Goal: Task Accomplishment & Management: Manage account settings

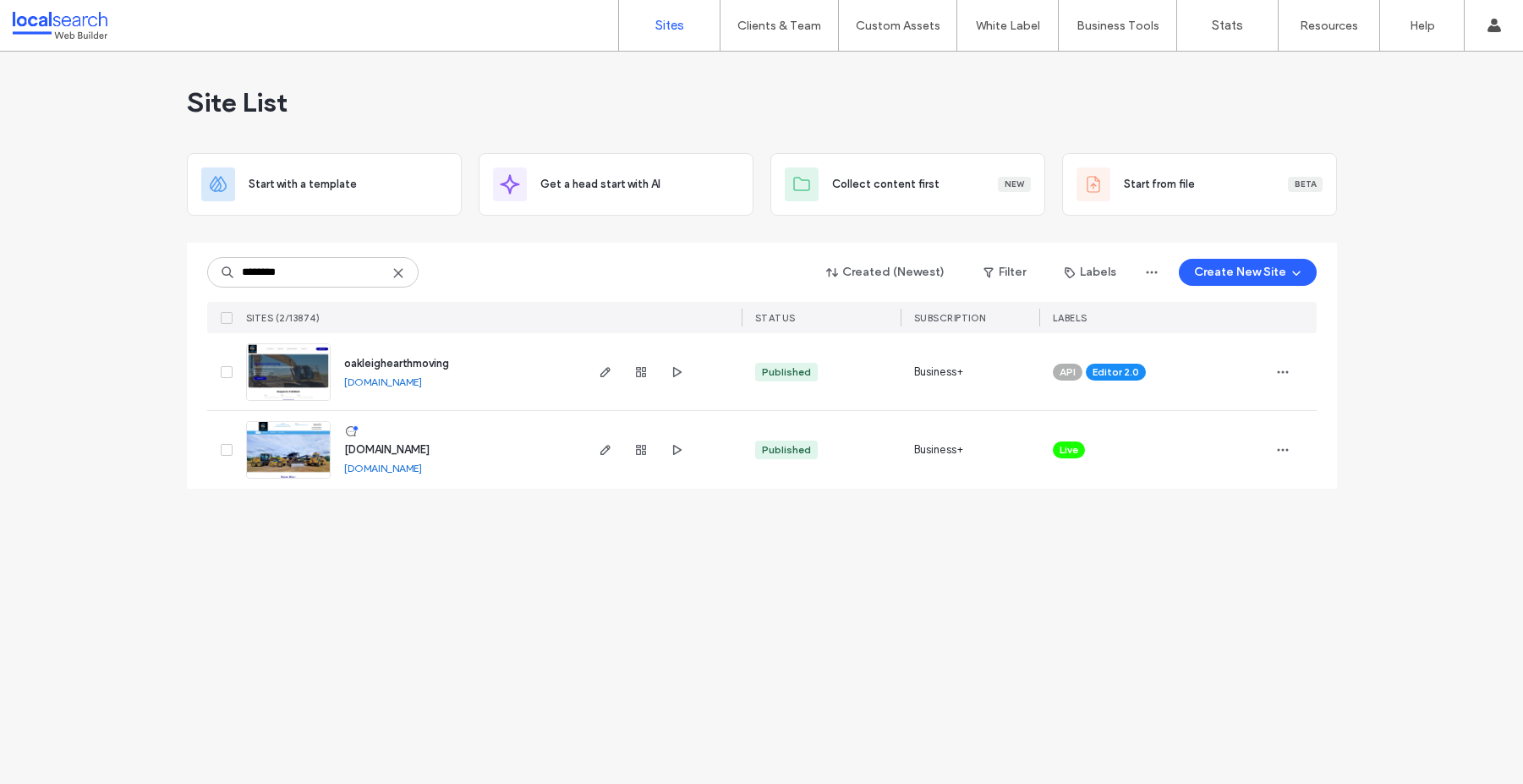
type input "********"
click at [1073, 446] on span "Live" at bounding box center [1069, 450] width 18 height 15
click at [1086, 437] on icon at bounding box center [1085, 437] width 8 height 8
click at [1286, 448] on icon "button" at bounding box center [1283, 450] width 14 height 14
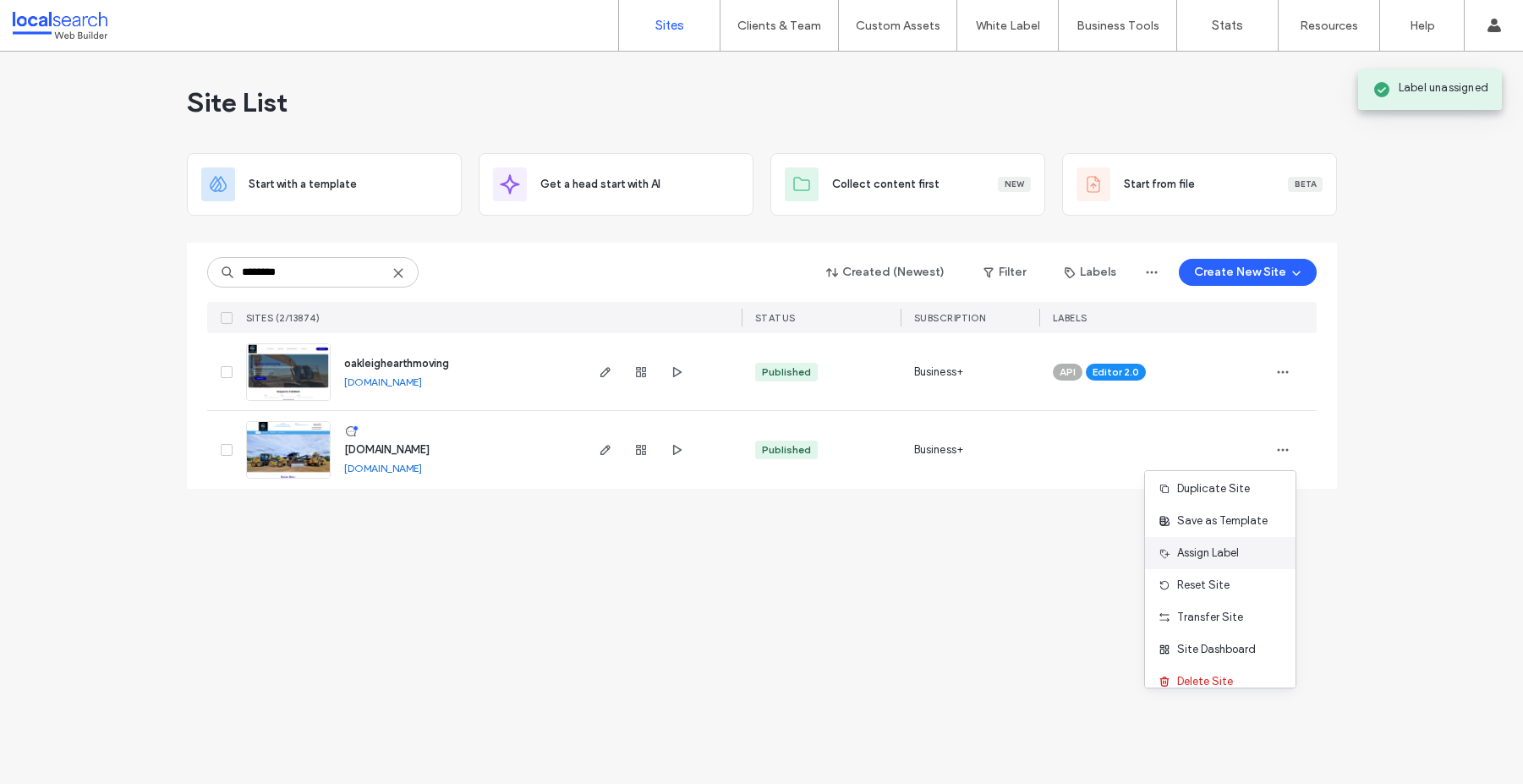
scroll to position [22, 0]
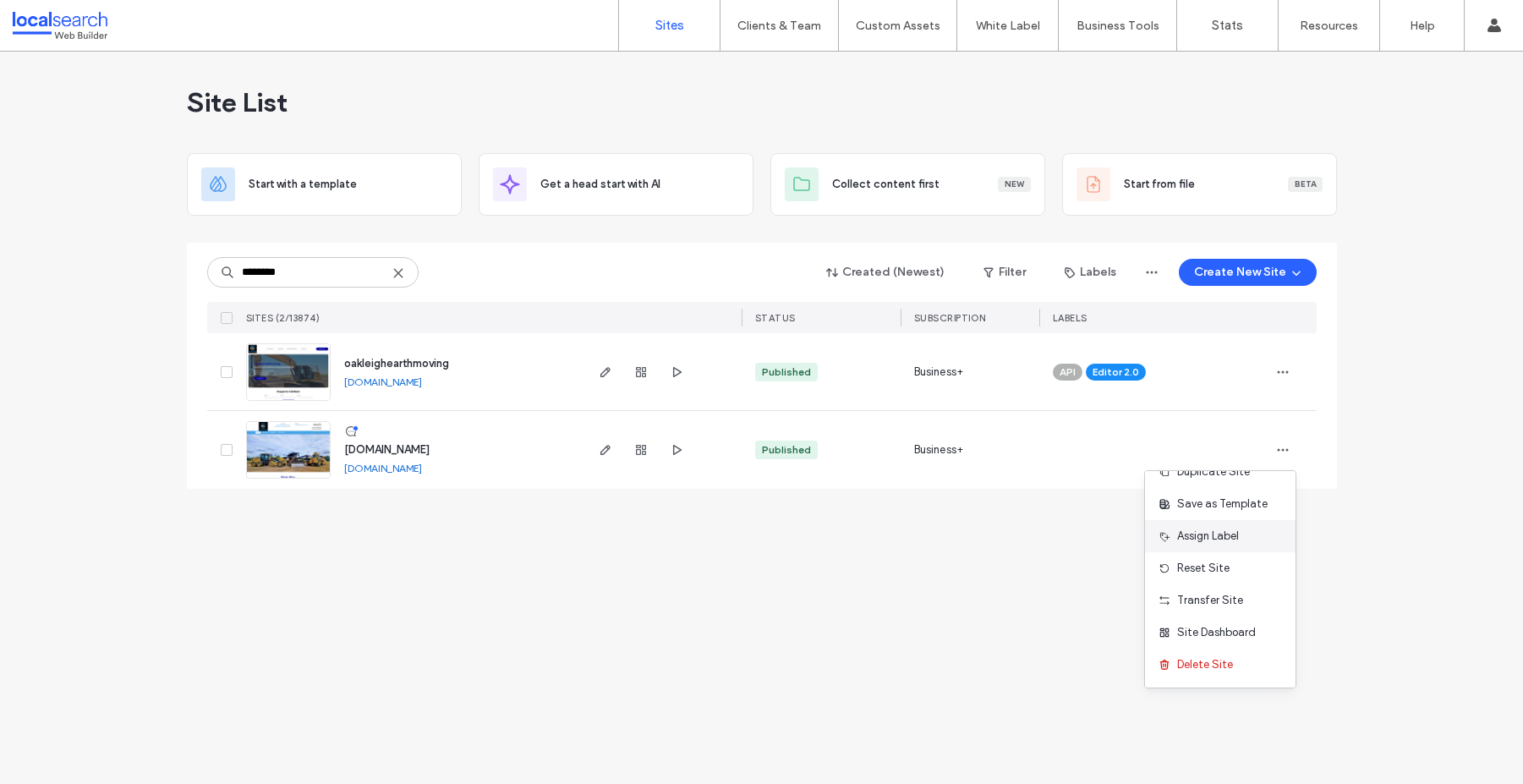
click at [1199, 535] on span "Assign Label" at bounding box center [1208, 535] width 62 height 16
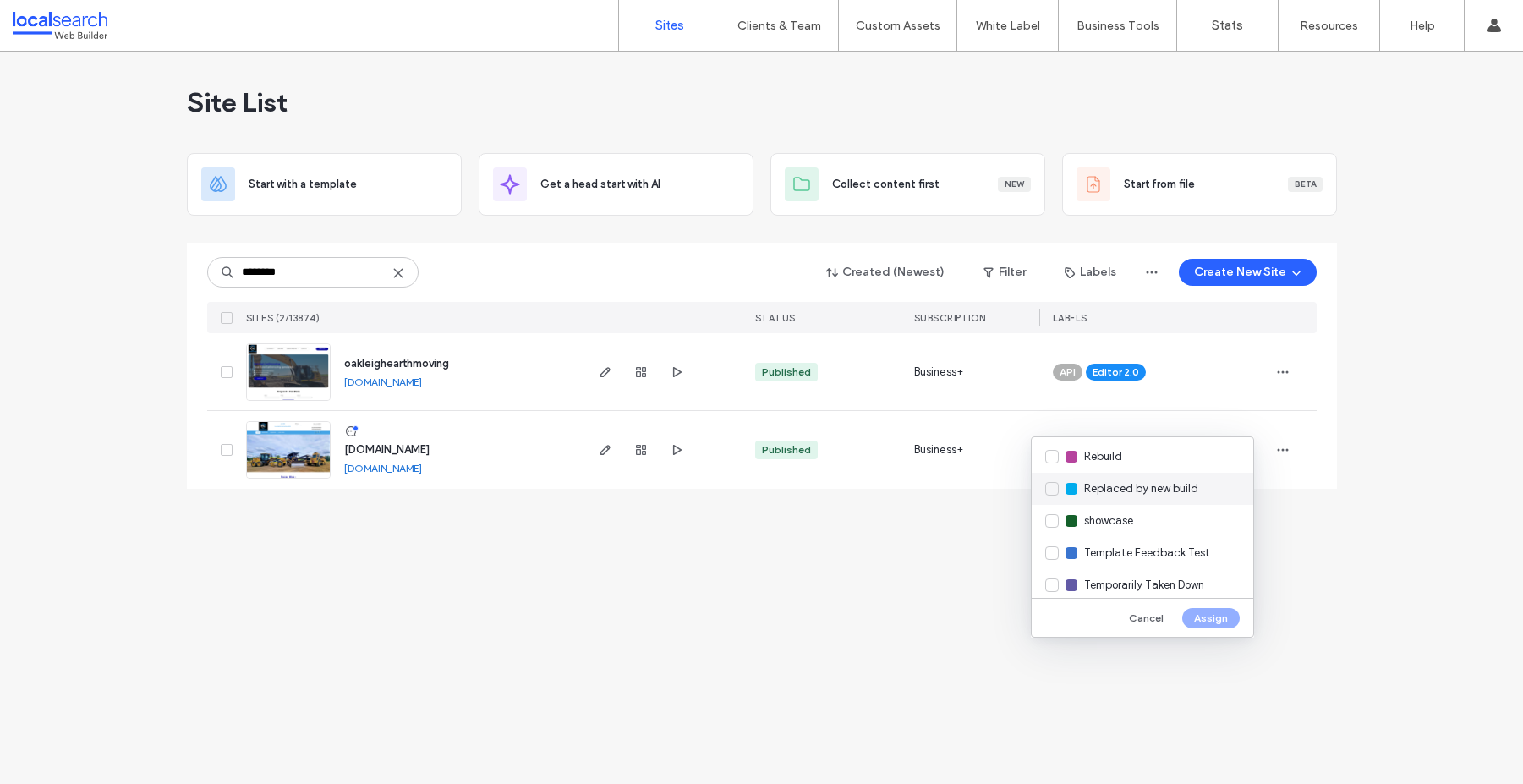
scroll to position [548, 0]
click at [1053, 493] on div "Replaced by new build" at bounding box center [1142, 490] width 222 height 32
click at [1200, 616] on button "Assign" at bounding box center [1210, 618] width 57 height 20
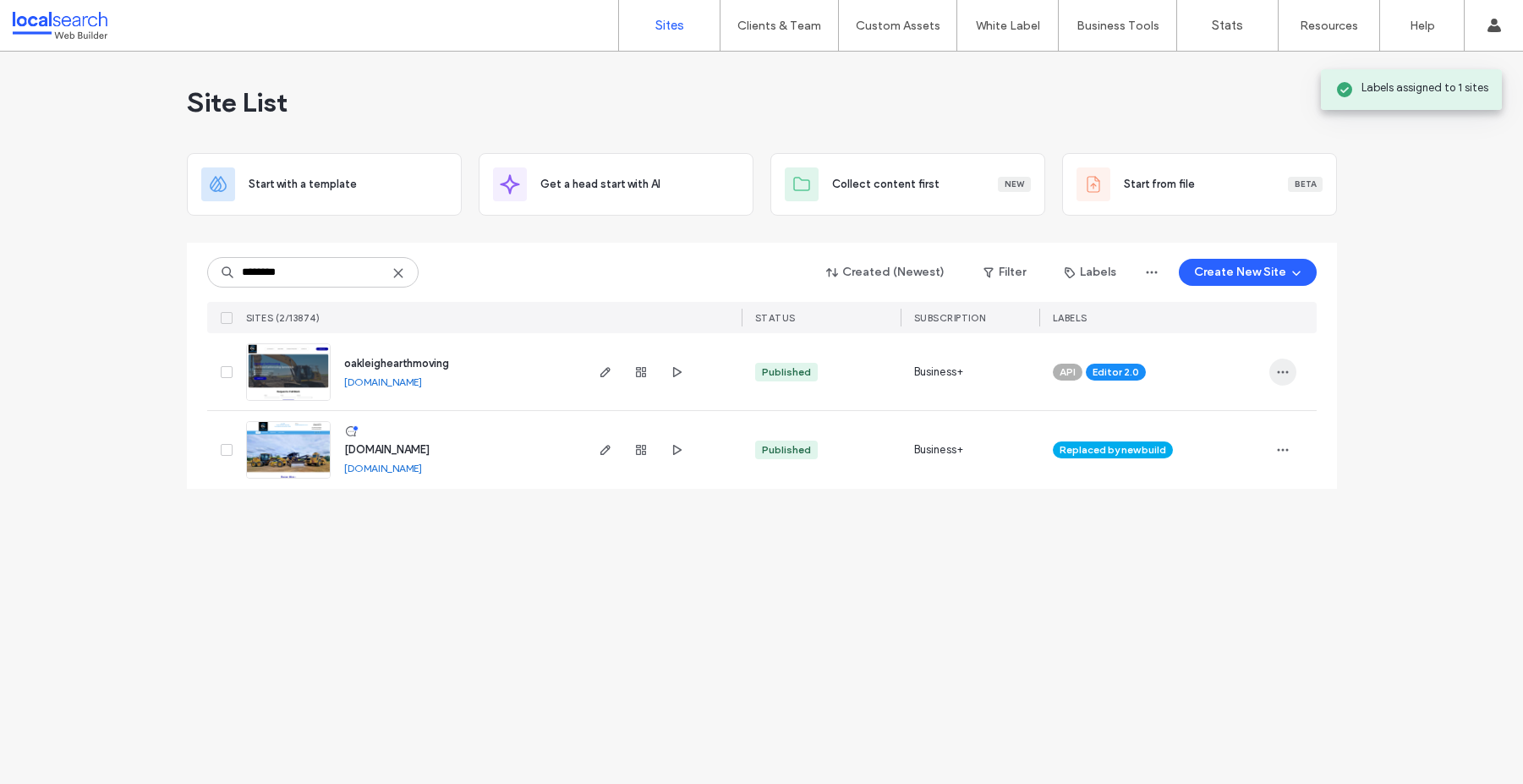
click at [1288, 377] on icon "button" at bounding box center [1283, 372] width 14 height 14
click at [1220, 484] on span "Assign Label" at bounding box center [1208, 479] width 62 height 16
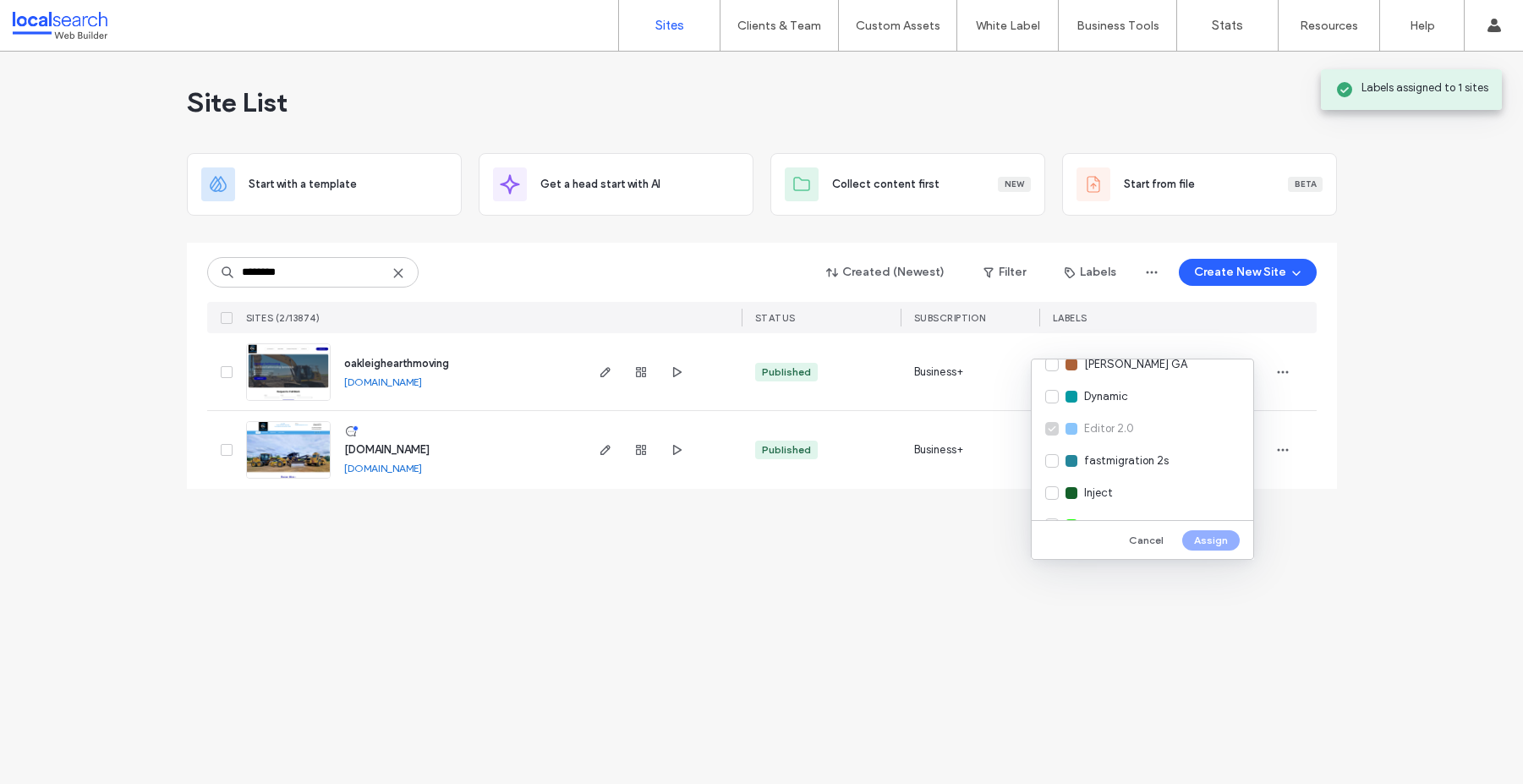
scroll to position [317, 0]
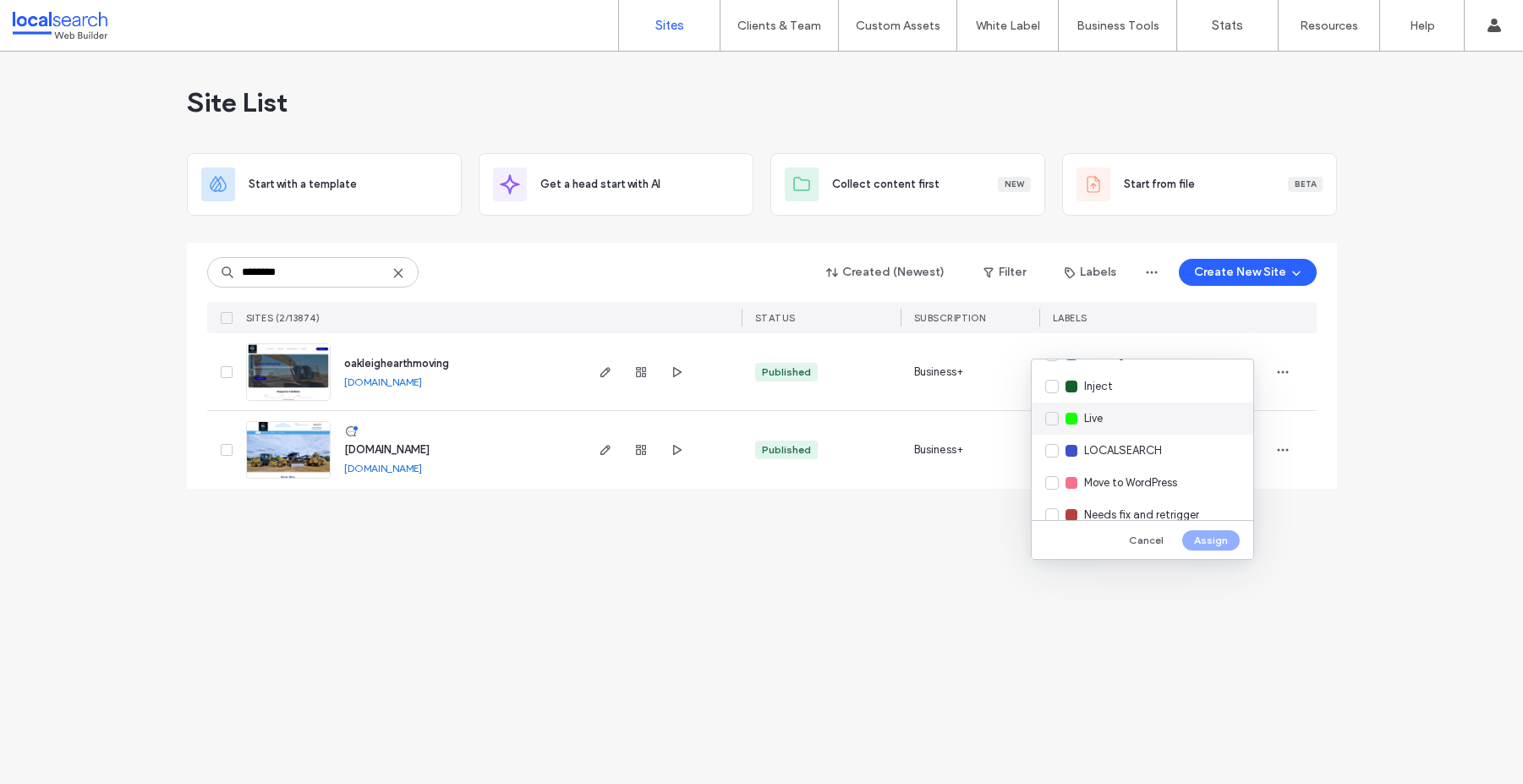
click at [1053, 424] on div "Live" at bounding box center [1142, 418] width 222 height 32
click at [1206, 535] on button "Assign" at bounding box center [1210, 540] width 57 height 20
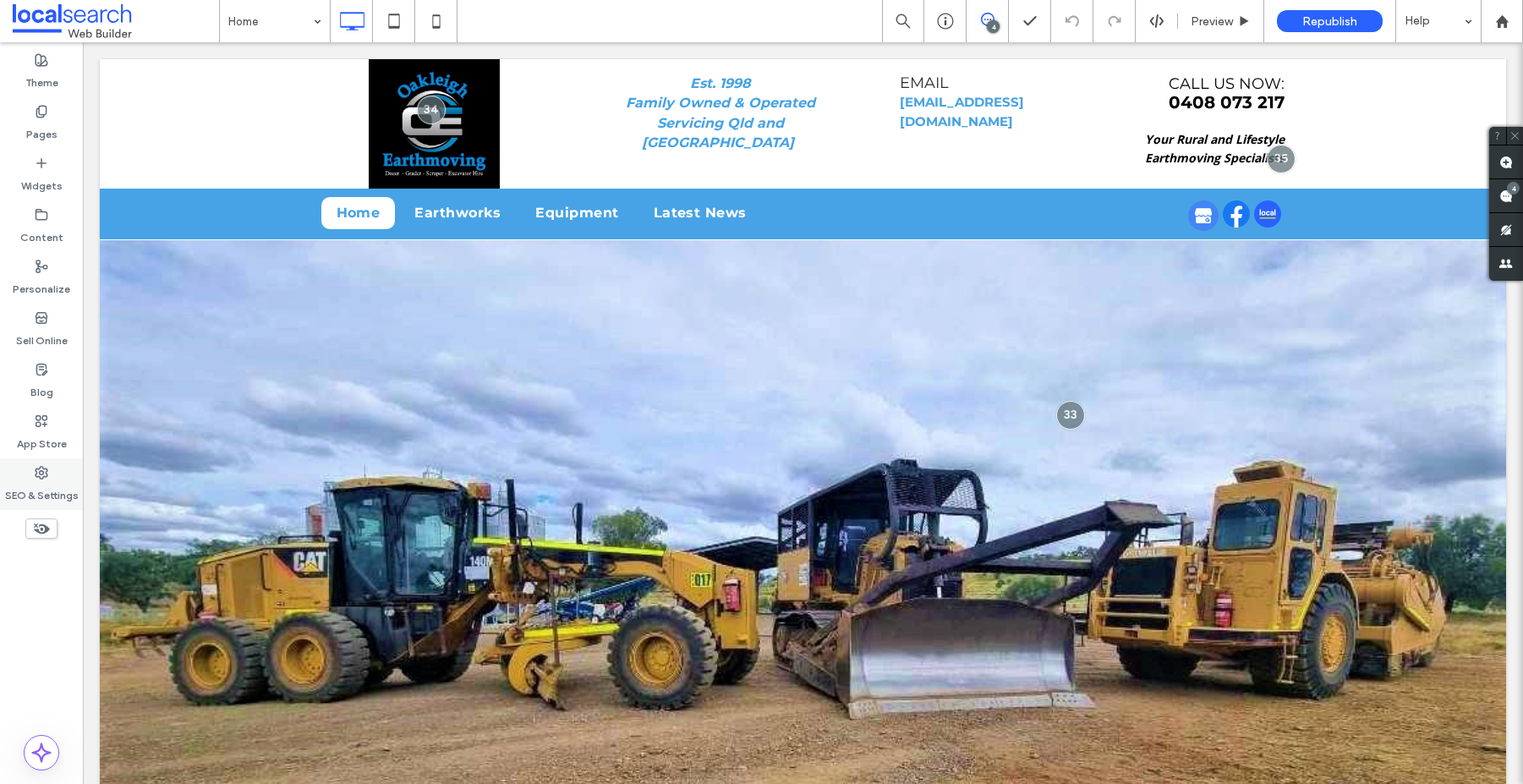
click at [44, 479] on label "SEO & Settings" at bounding box center [42, 491] width 74 height 23
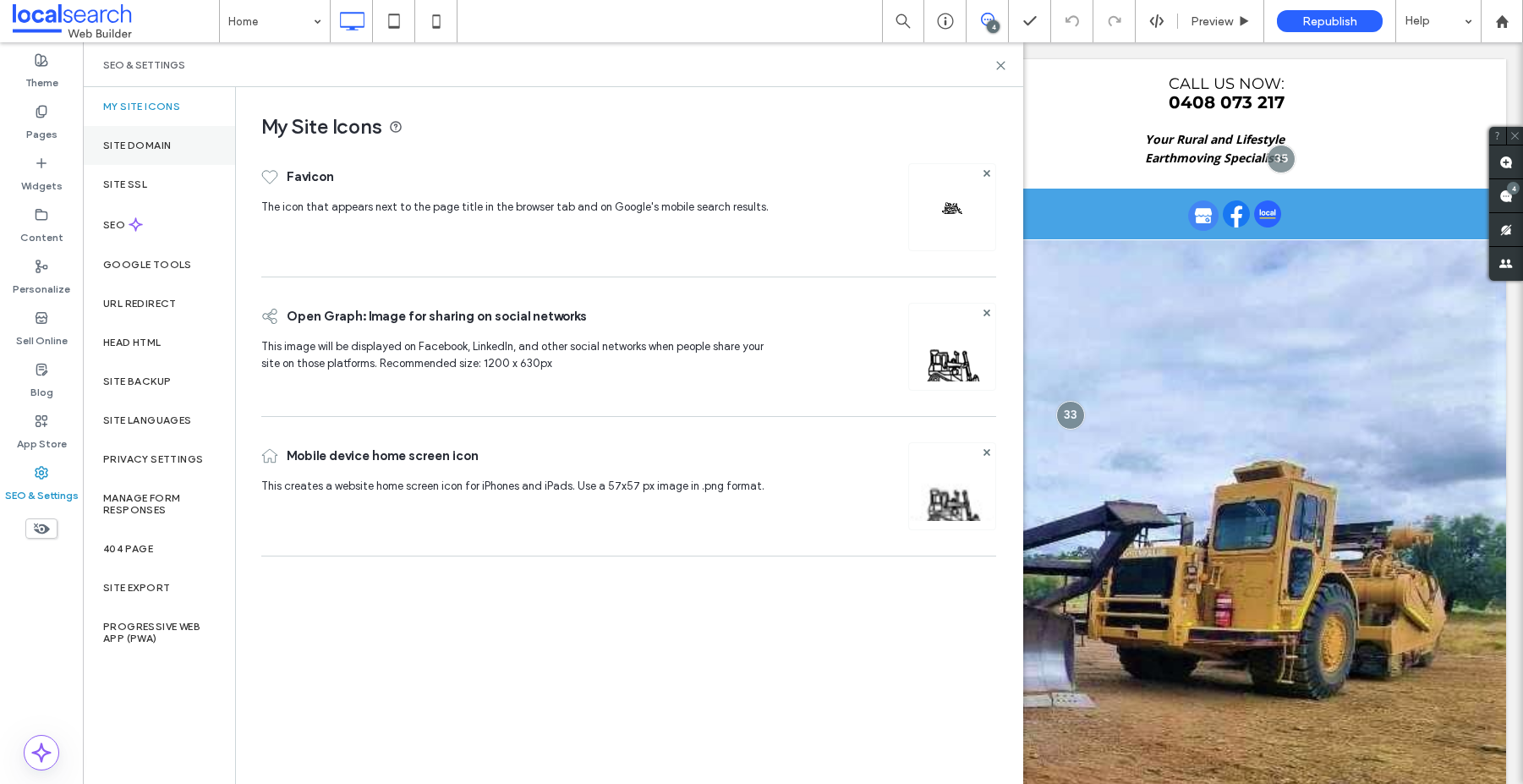
click at [124, 145] on label "Site Domain" at bounding box center [137, 145] width 68 height 12
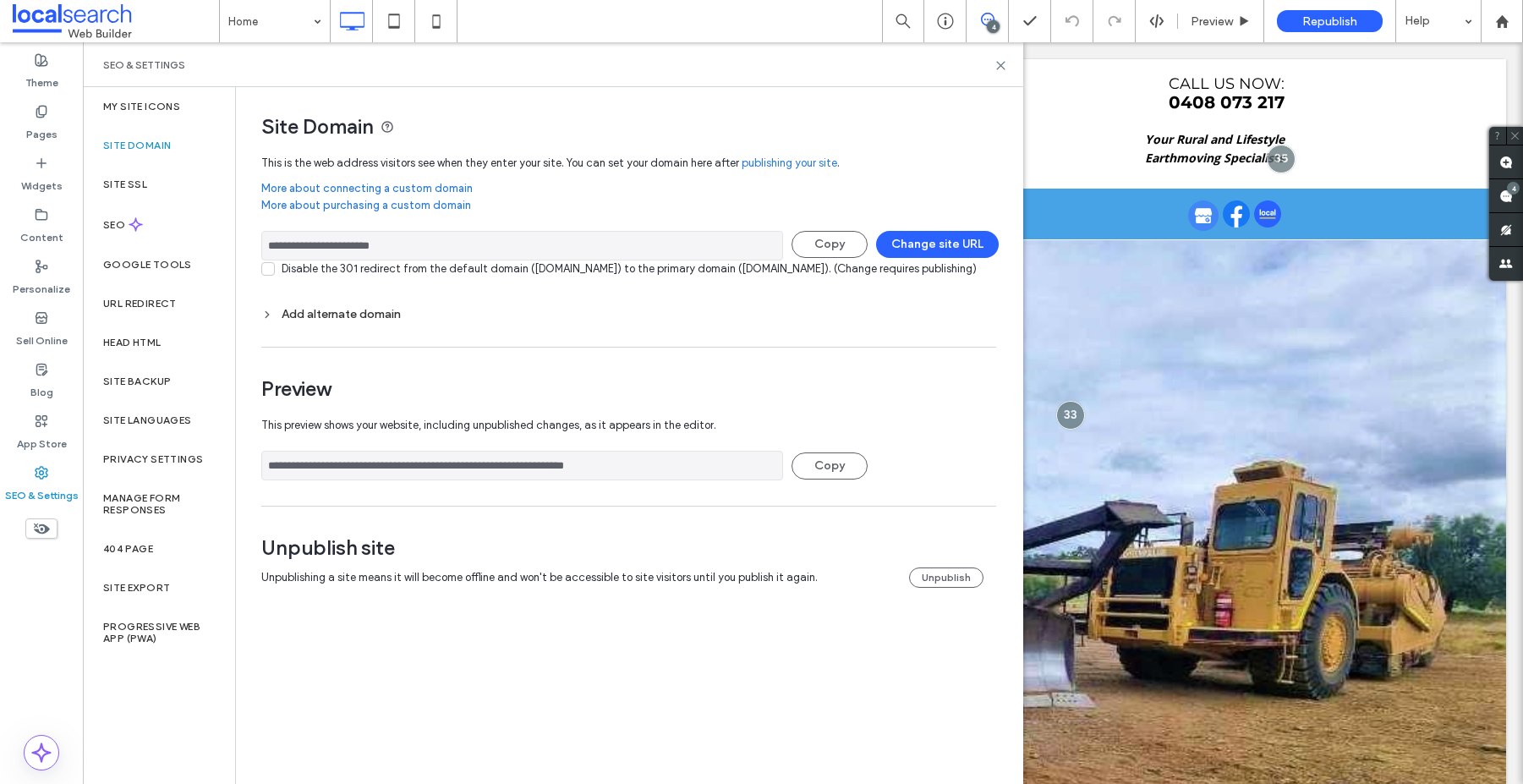
click at [301, 321] on div "Add alternate domain" at bounding box center [628, 314] width 735 height 15
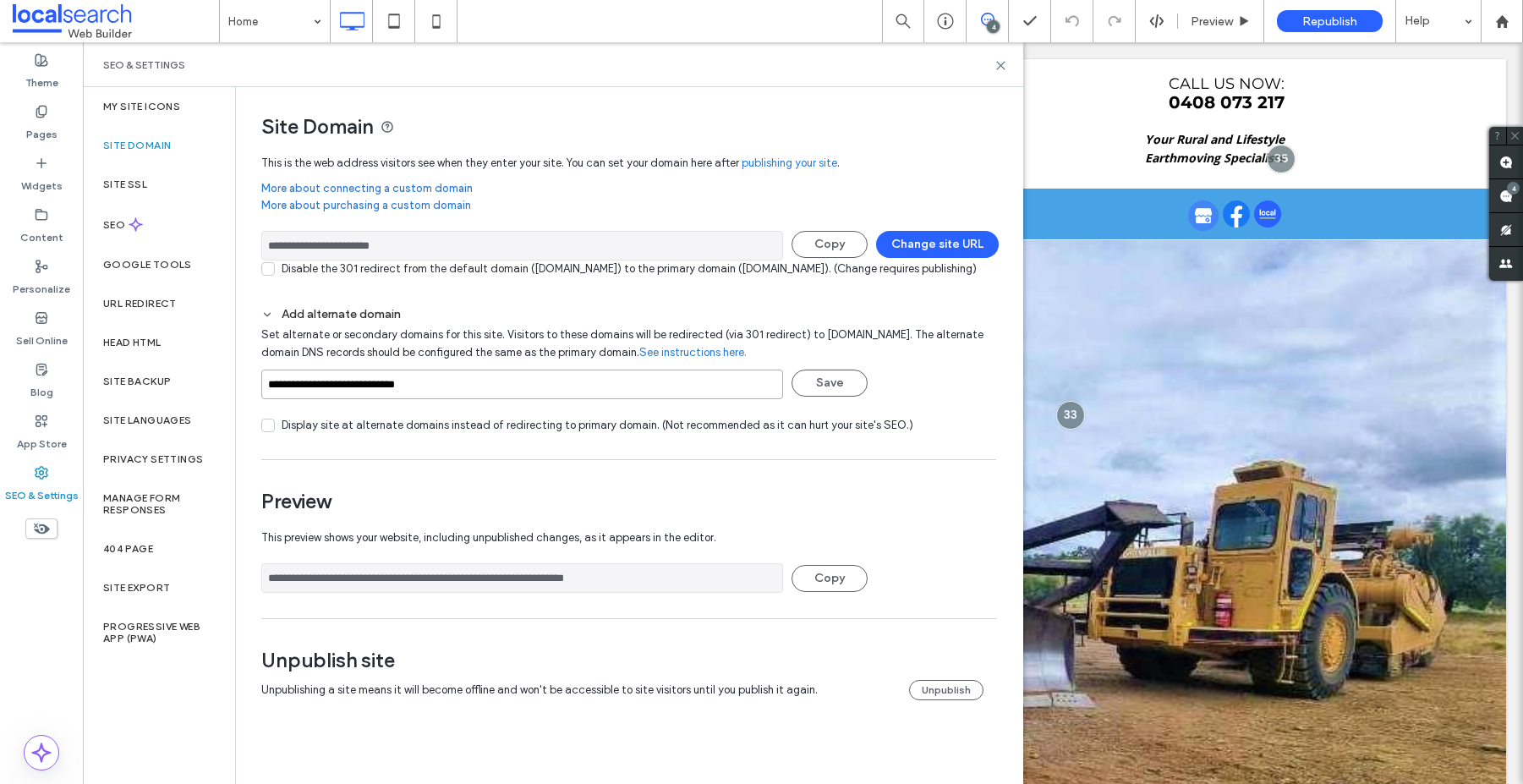
drag, startPoint x: 490, startPoint y: 404, endPoint x: 256, endPoint y: 399, distance: 234.1
click at [256, 399] on div "**********" at bounding box center [623, 410] width 773 height 647
click at [820, 397] on button "Save" at bounding box center [830, 383] width 76 height 27
click at [939, 252] on button "Change site URL" at bounding box center [937, 244] width 123 height 27
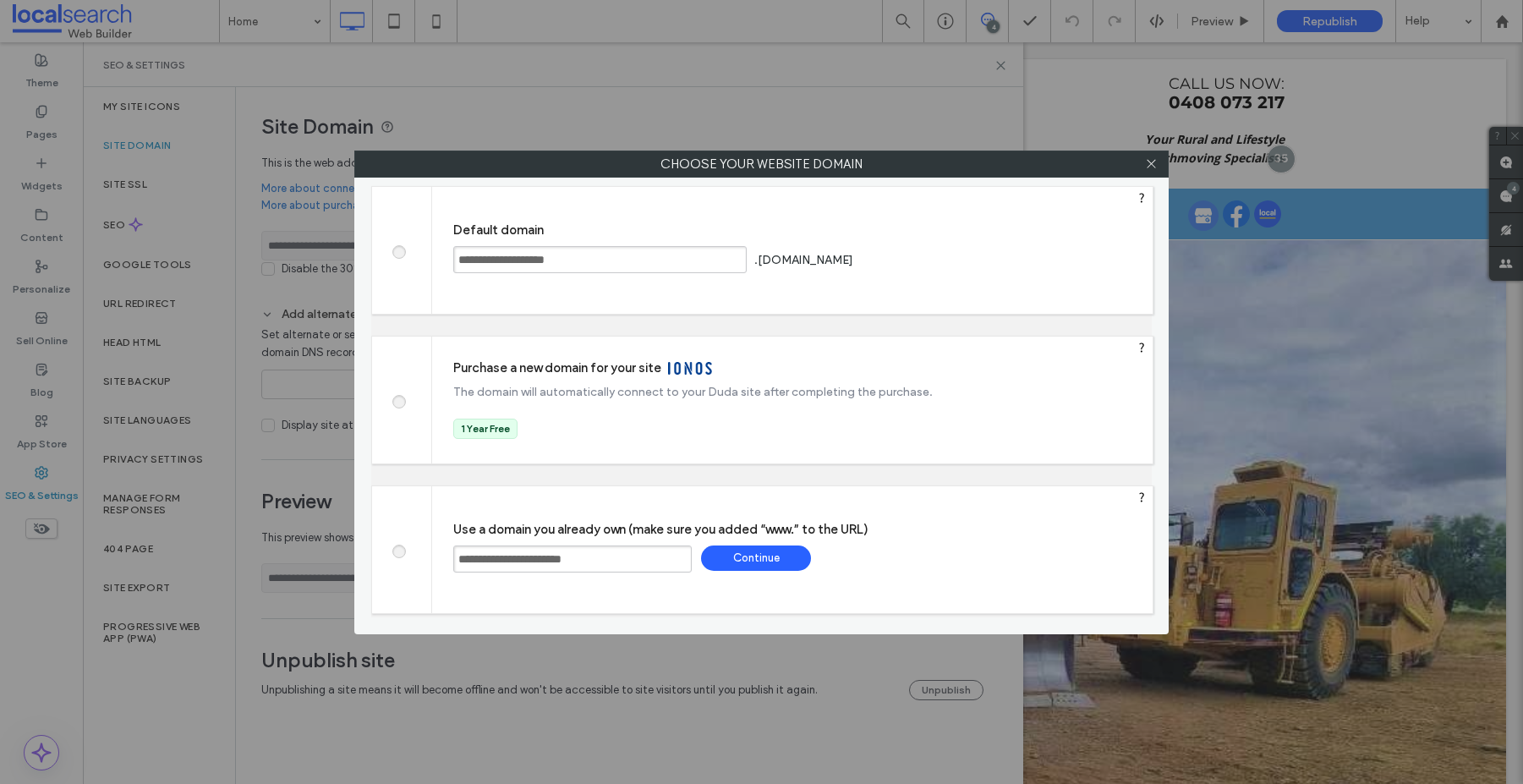
click at [398, 249] on span at bounding box center [398, 250] width 0 height 13
click at [976, 256] on div "Save" at bounding box center [921, 259] width 110 height 25
type input "**********"
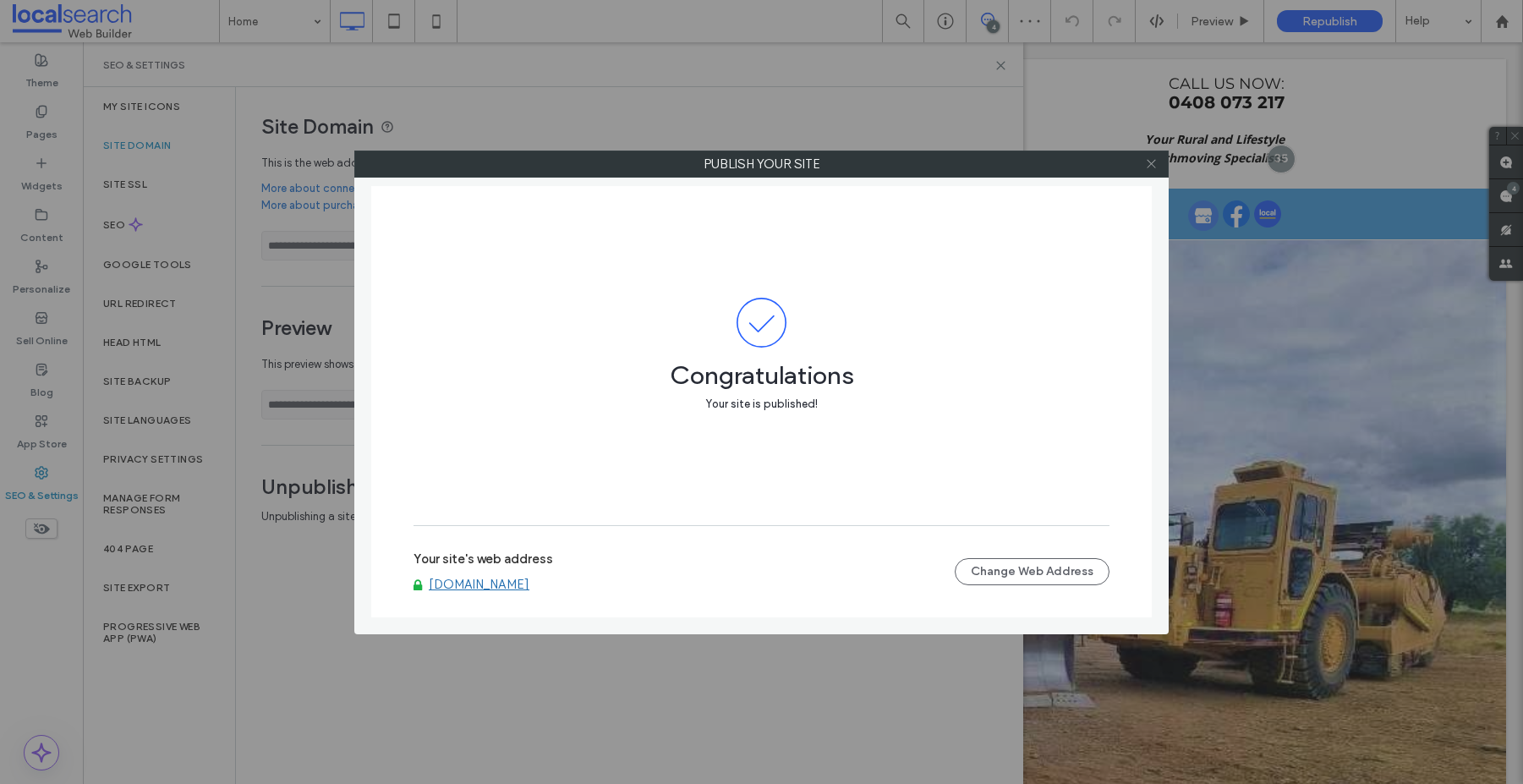
click at [1149, 164] on icon at bounding box center [1151, 163] width 13 height 13
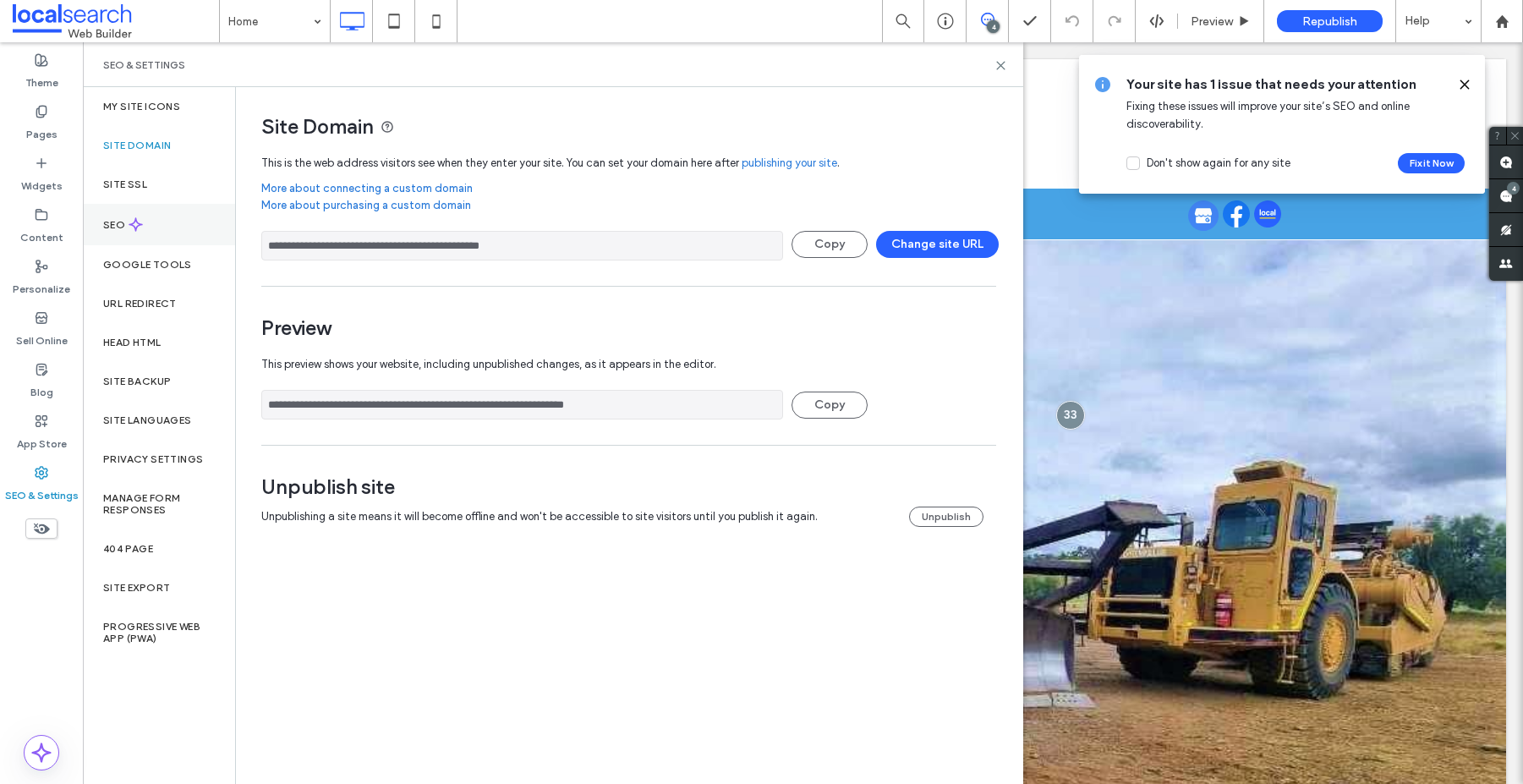
click at [127, 222] on label "SEO" at bounding box center [116, 225] width 25 height 12
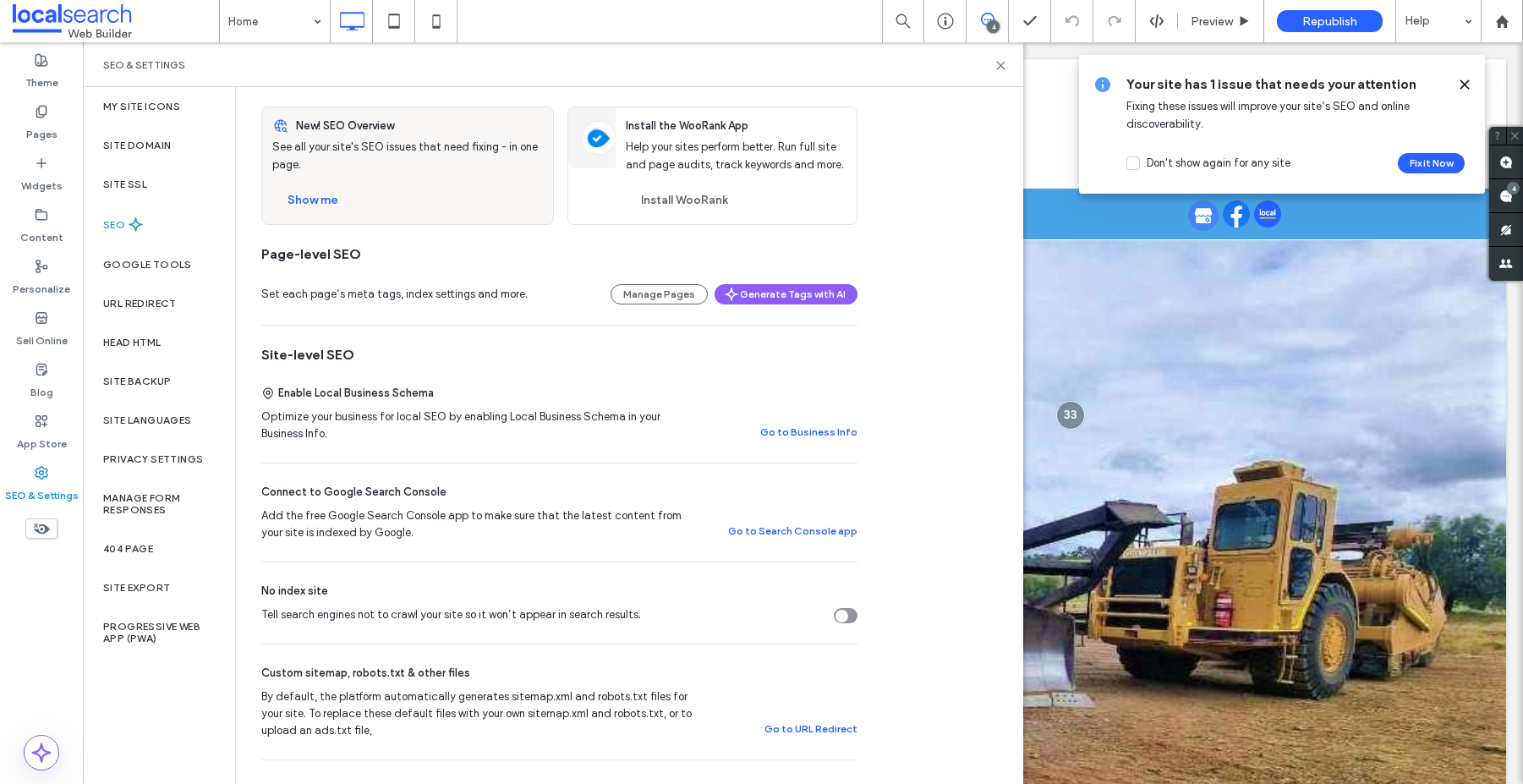
scroll to position [102, 0]
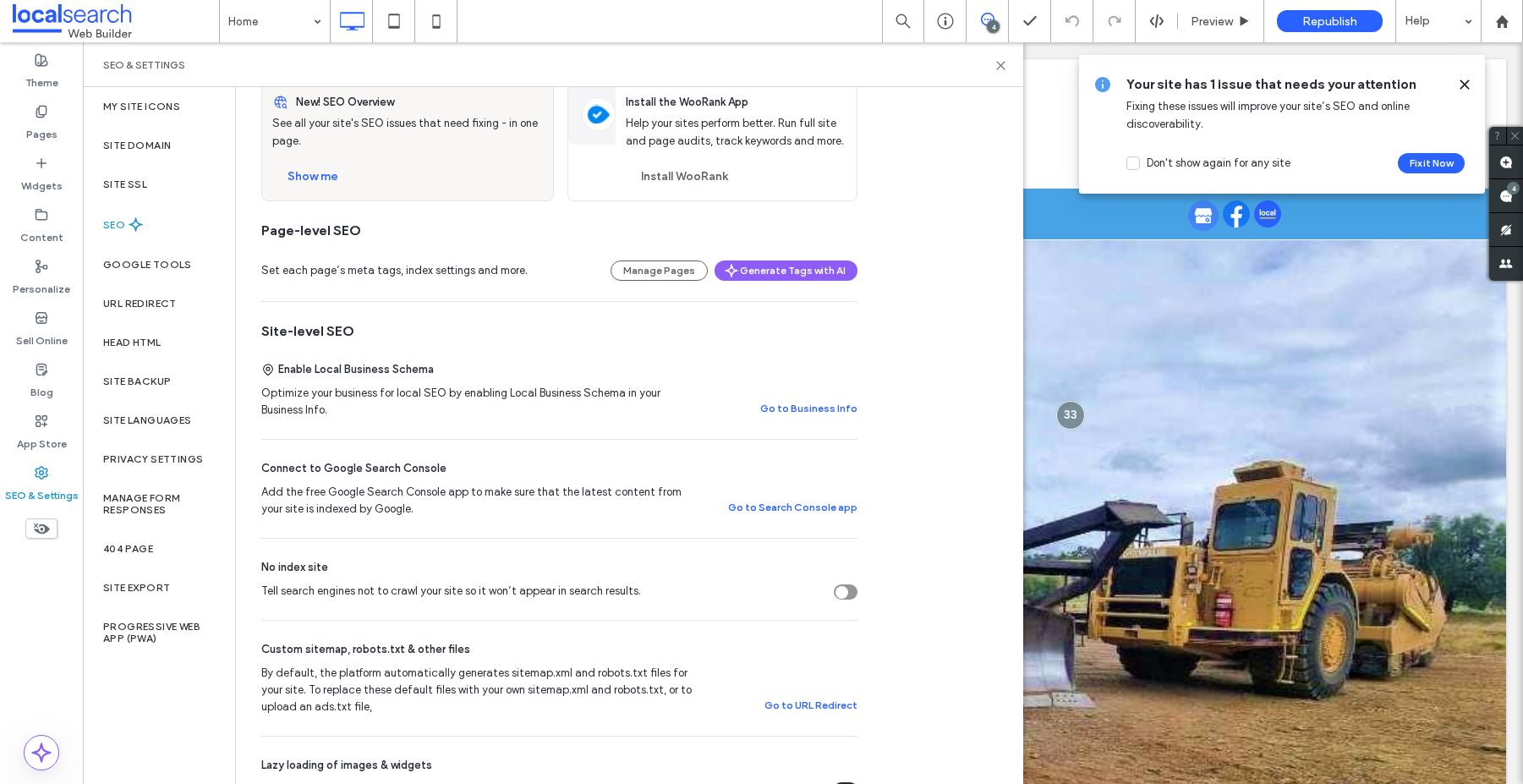
click at [842, 589] on icon "Tell search engines not to crawl your site so it won’t appear in search results." at bounding box center [841, 591] width 7 height 5
click at [137, 134] on div "Site Domain" at bounding box center [159, 145] width 152 height 39
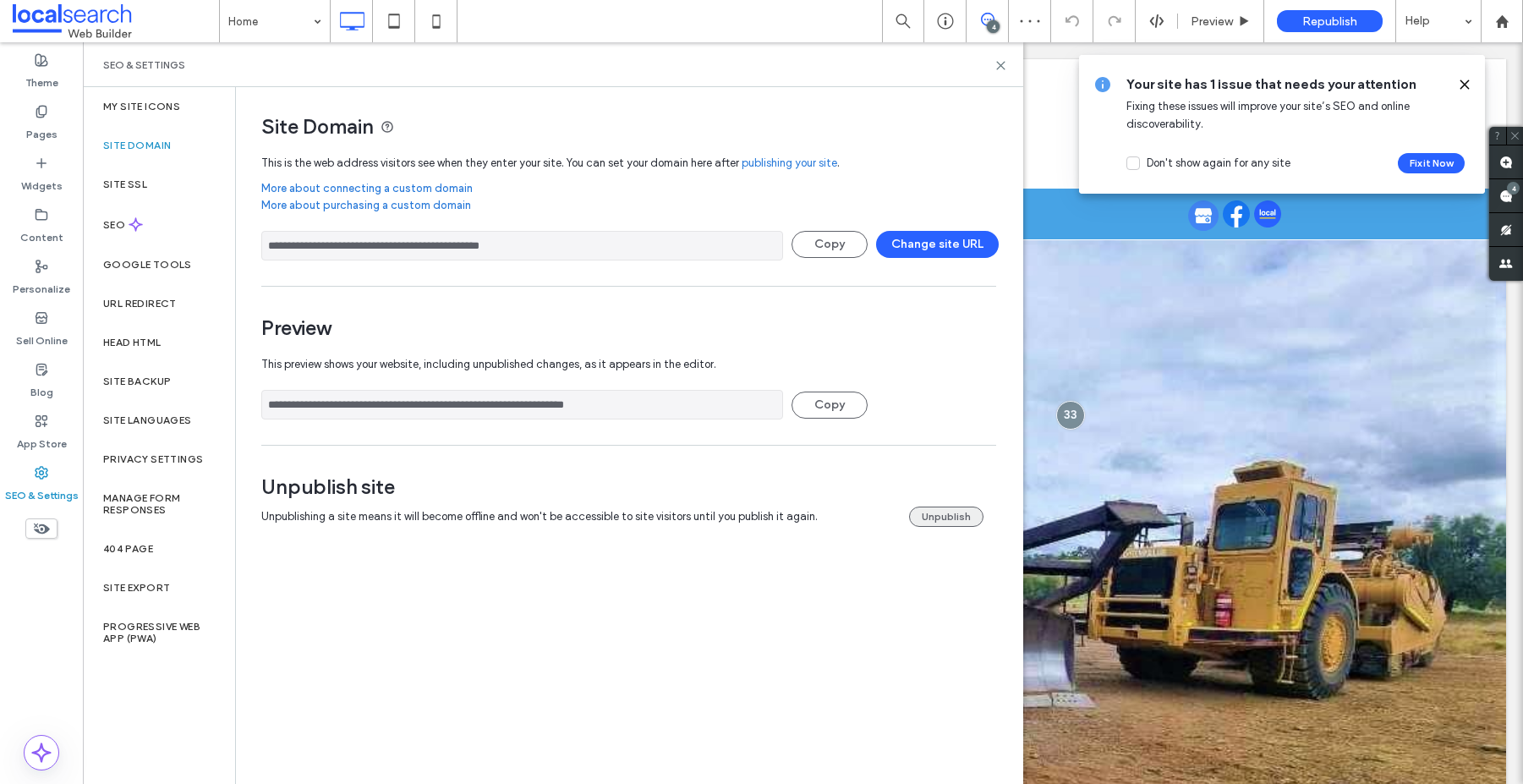
click at [943, 520] on button "Unpublish" at bounding box center [946, 516] width 75 height 20
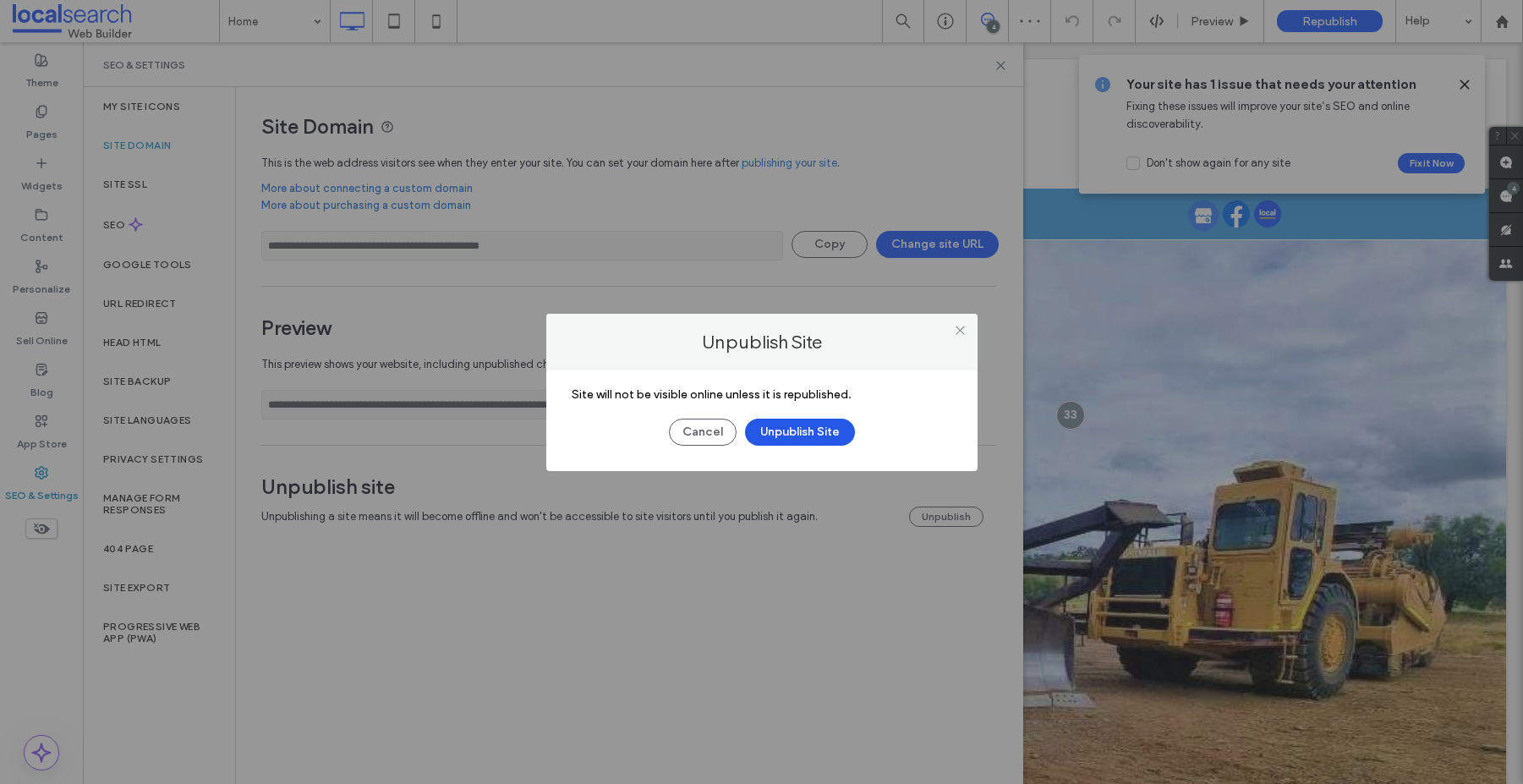
click at [796, 426] on button "Unpublish Site" at bounding box center [801, 432] width 110 height 27
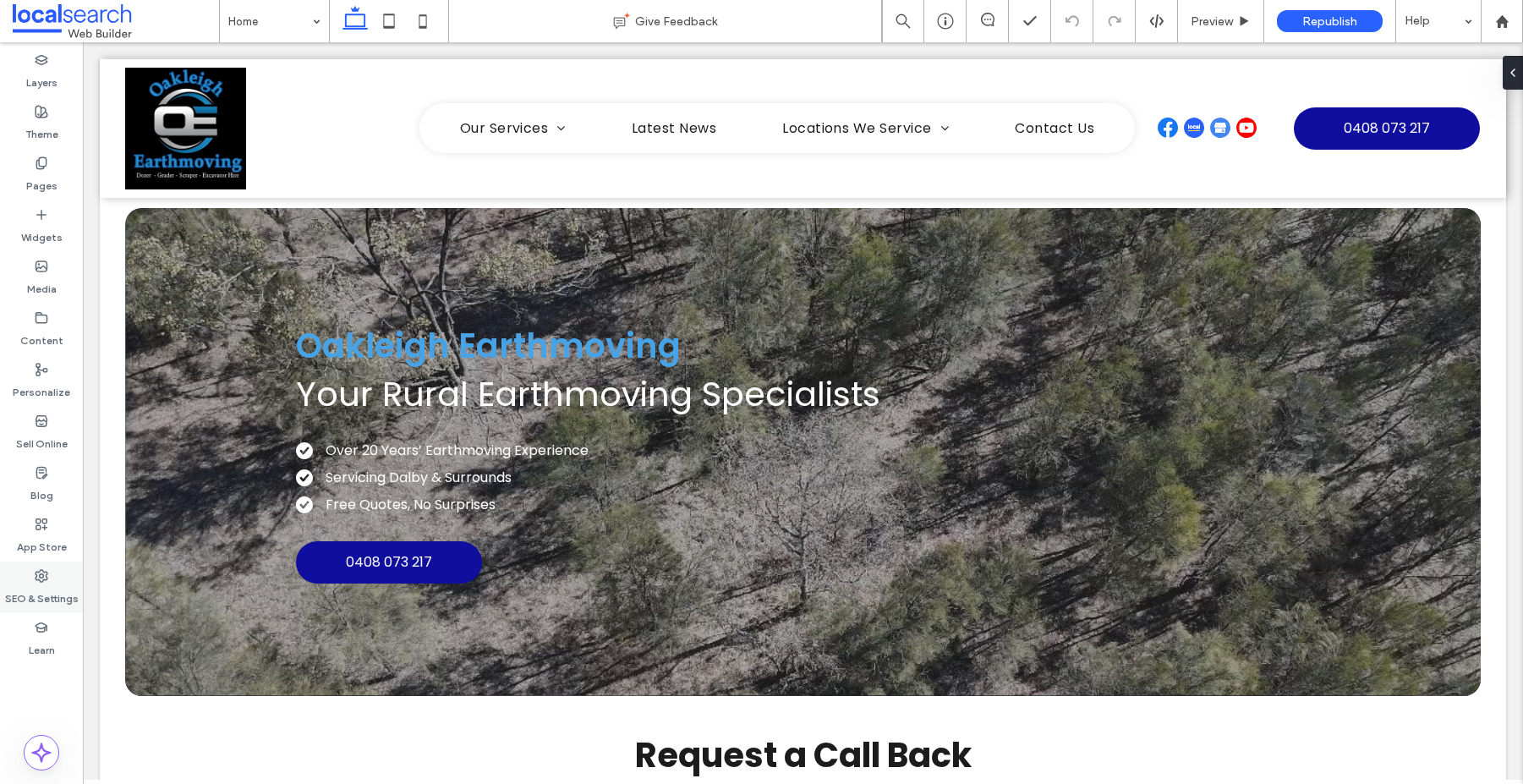
click at [37, 593] on label "SEO & Settings" at bounding box center [42, 594] width 74 height 23
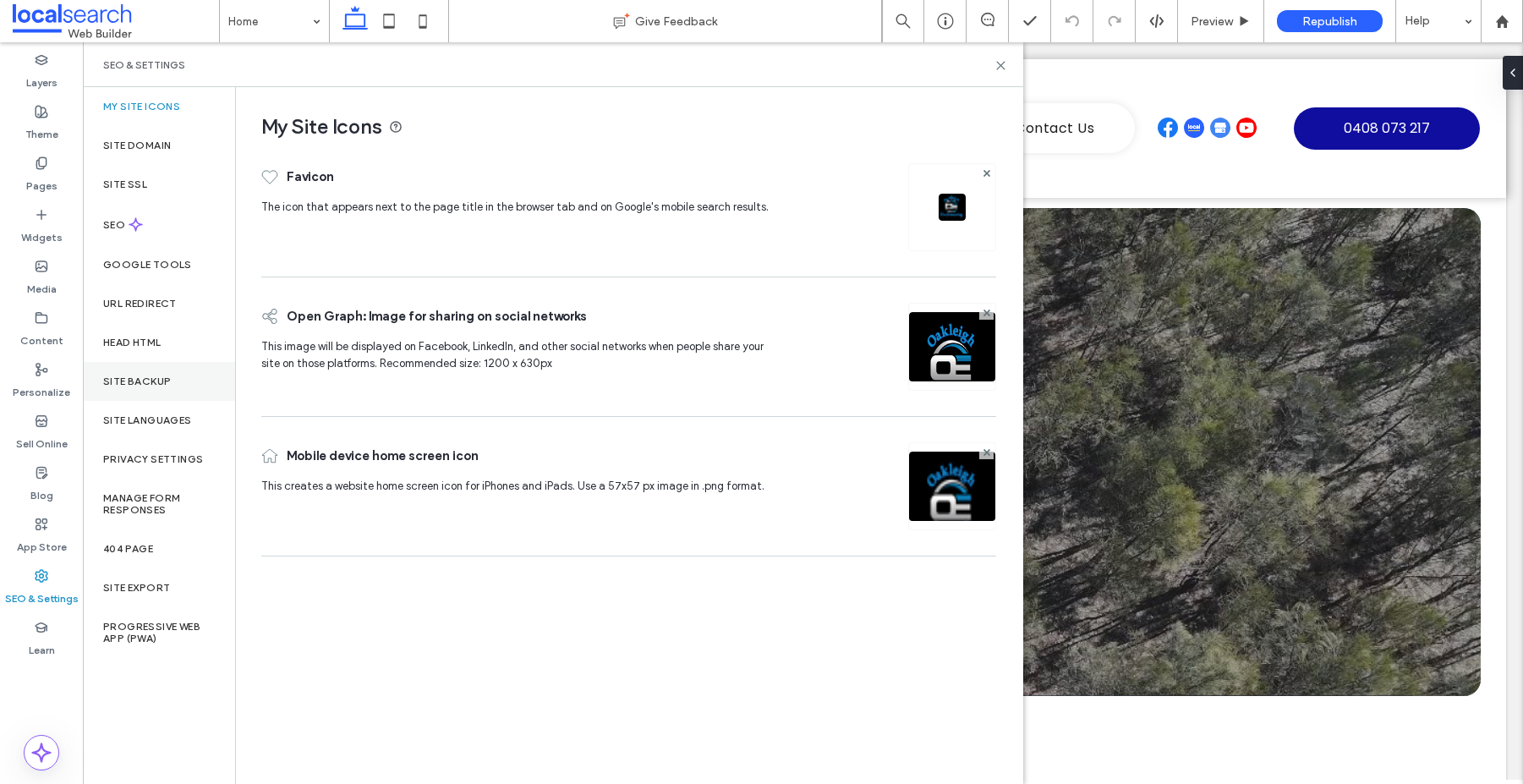
click at [130, 381] on label "Site Backup" at bounding box center [137, 381] width 68 height 12
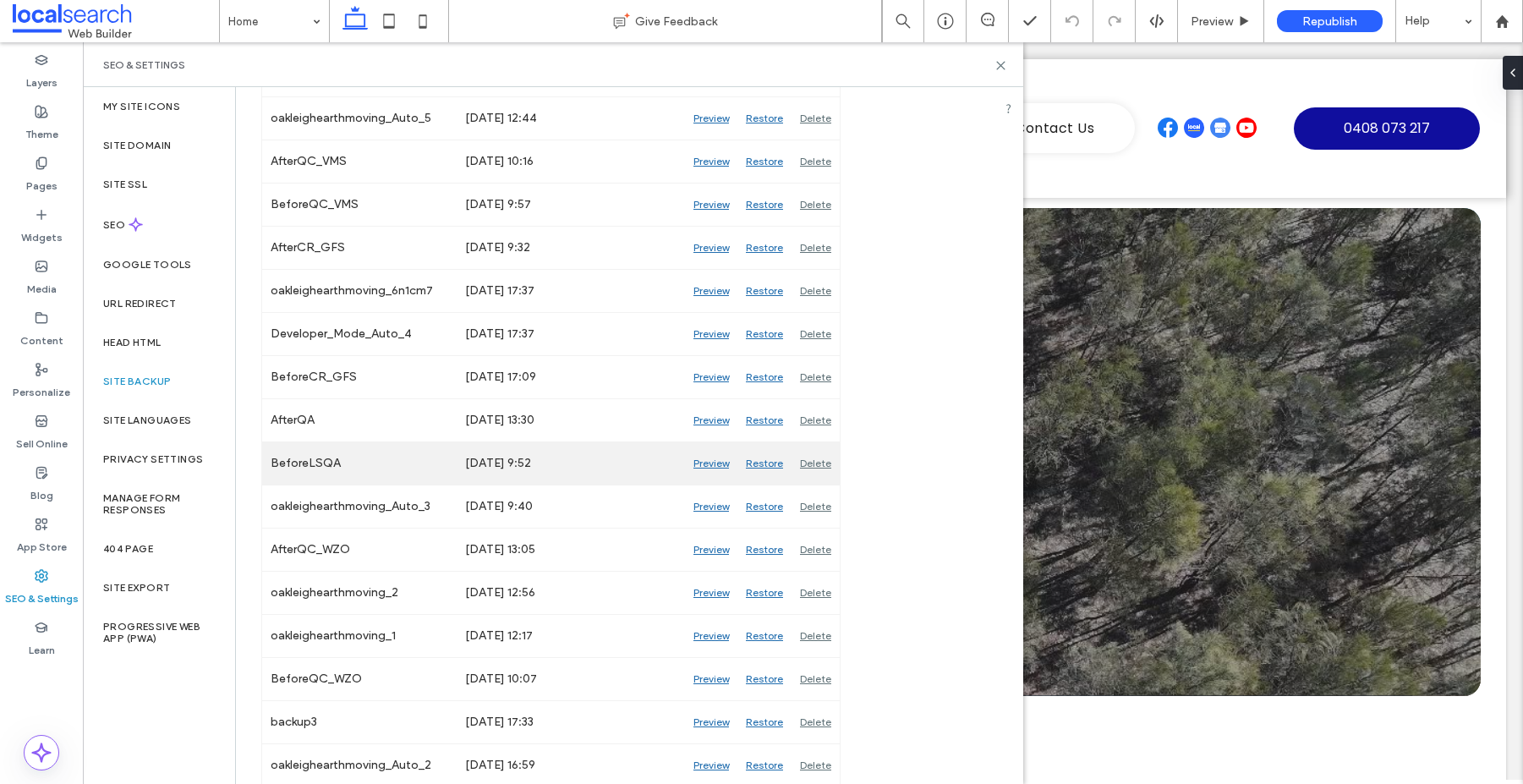
scroll to position [582, 0]
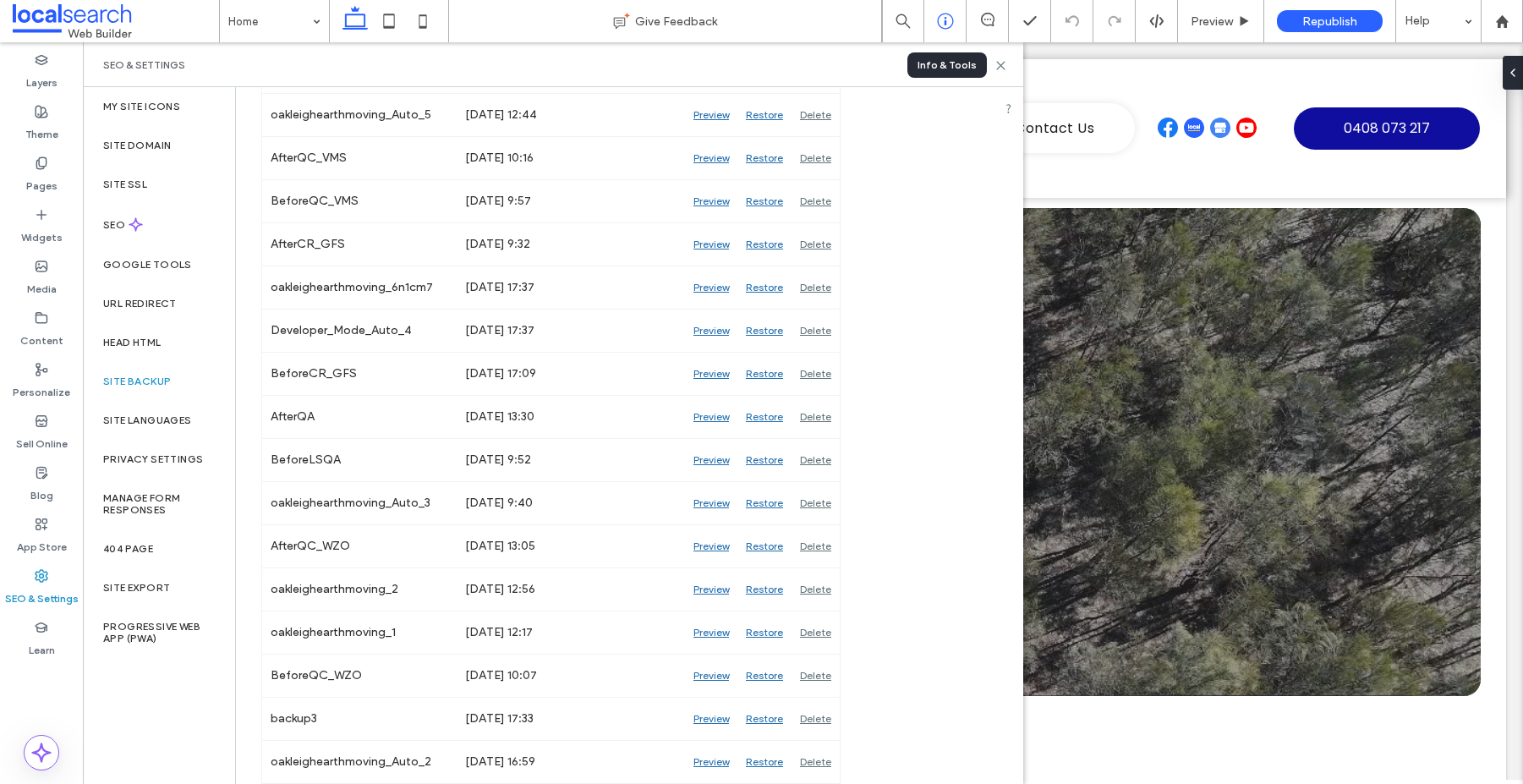
click at [941, 20] on icon at bounding box center [945, 20] width 16 height 16
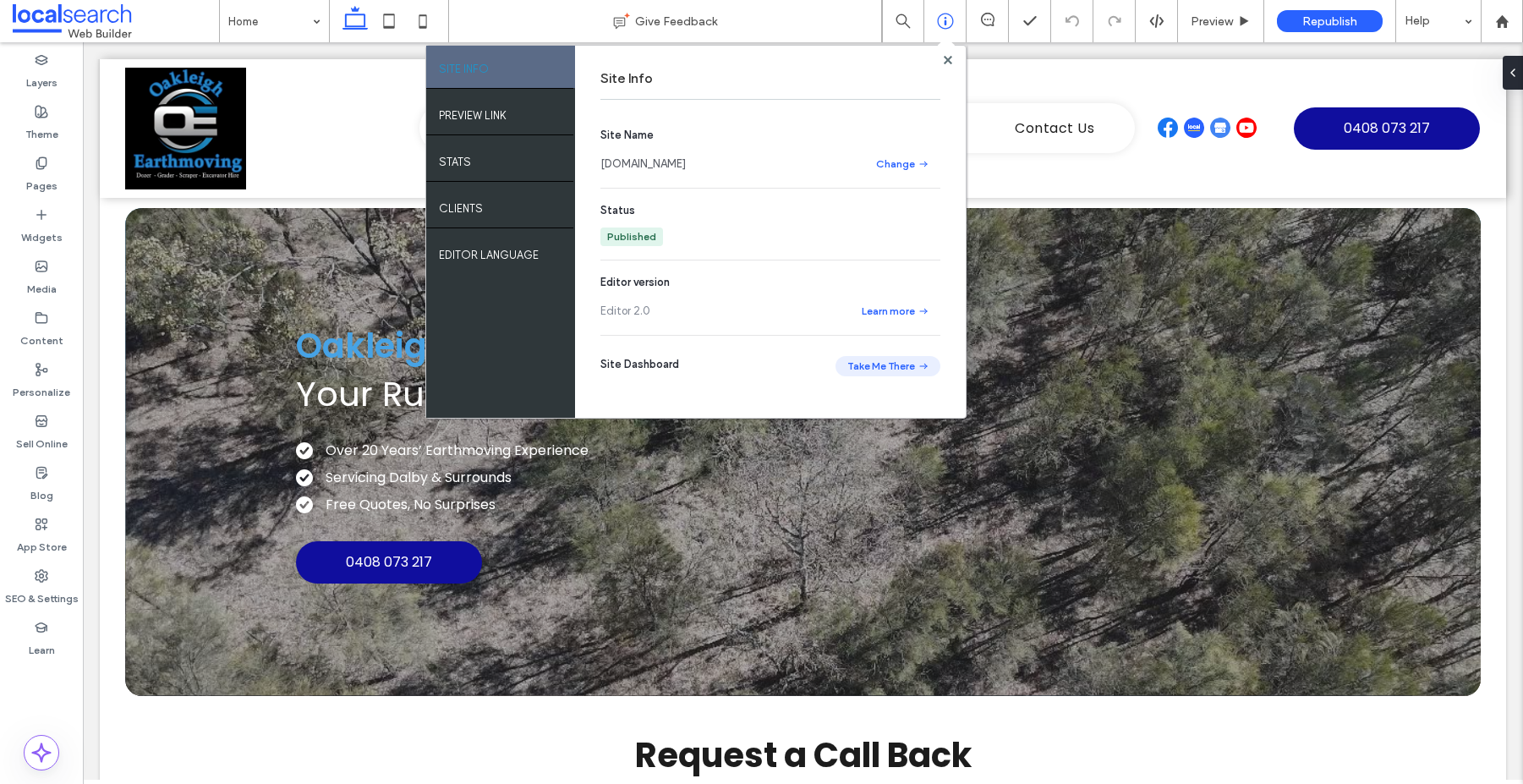
click at [859, 363] on button "Take Me There" at bounding box center [888, 366] width 105 height 20
click at [947, 57] on use at bounding box center [947, 59] width 9 height 9
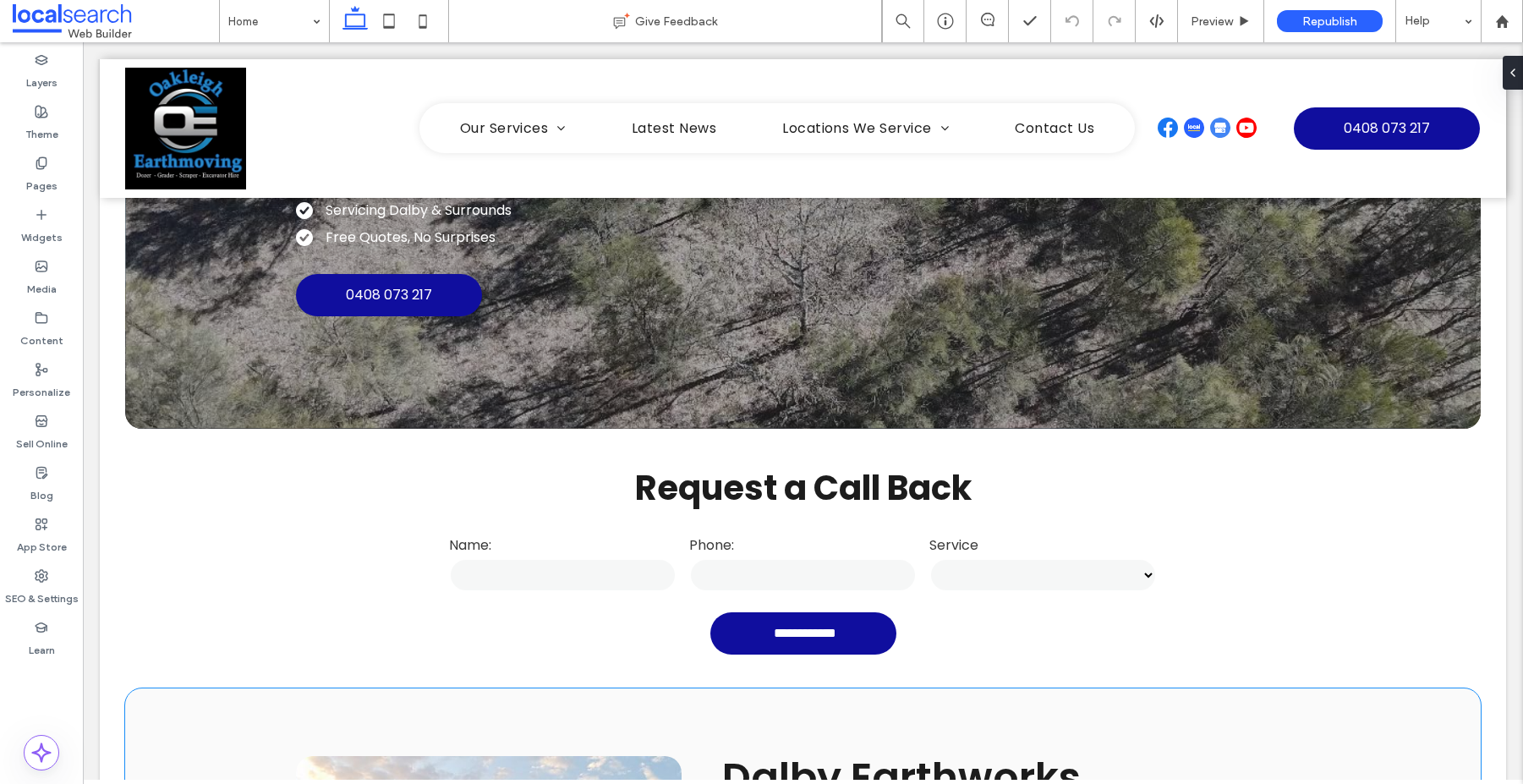
scroll to position [0, 0]
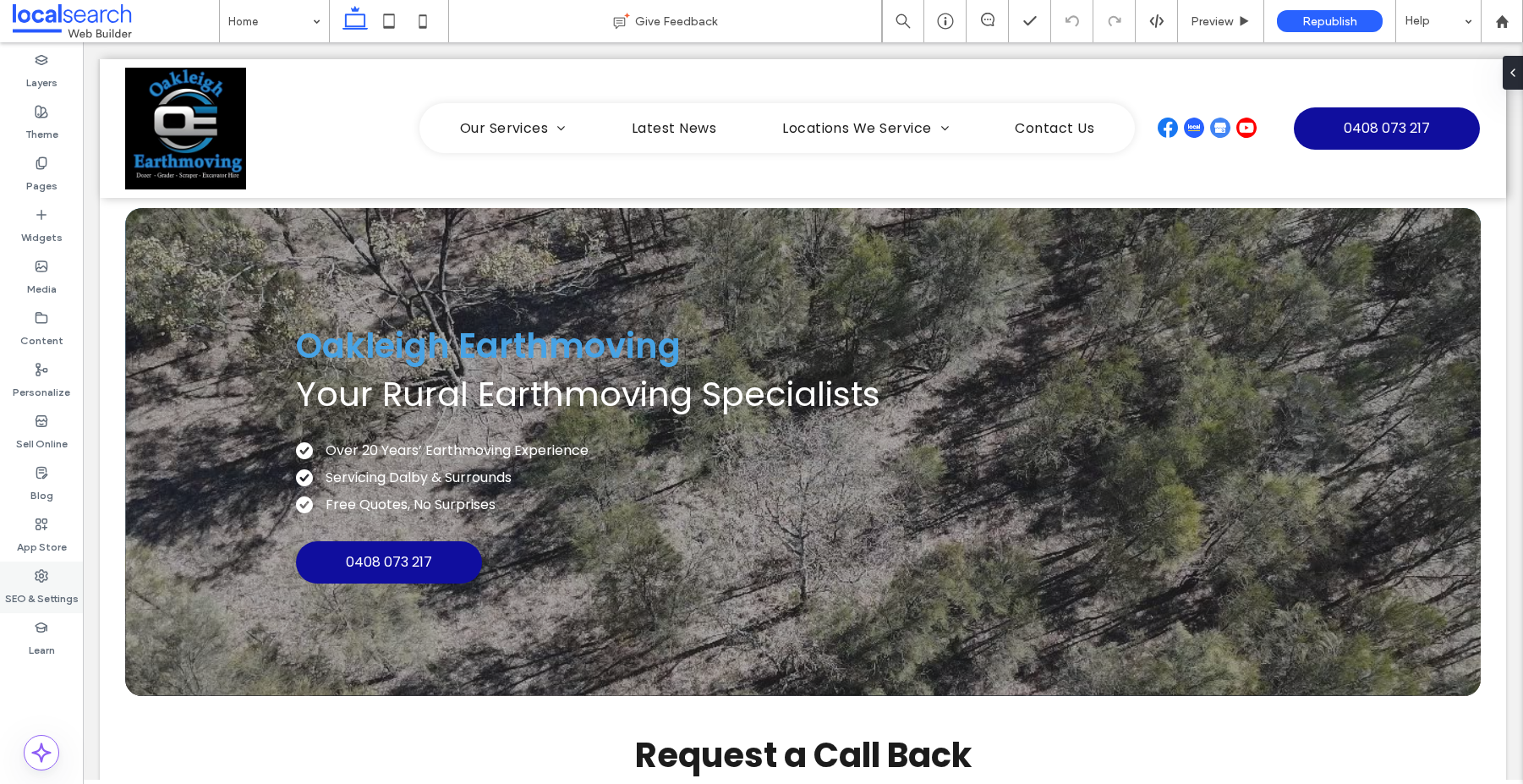
click at [45, 588] on label "SEO & Settings" at bounding box center [42, 594] width 74 height 23
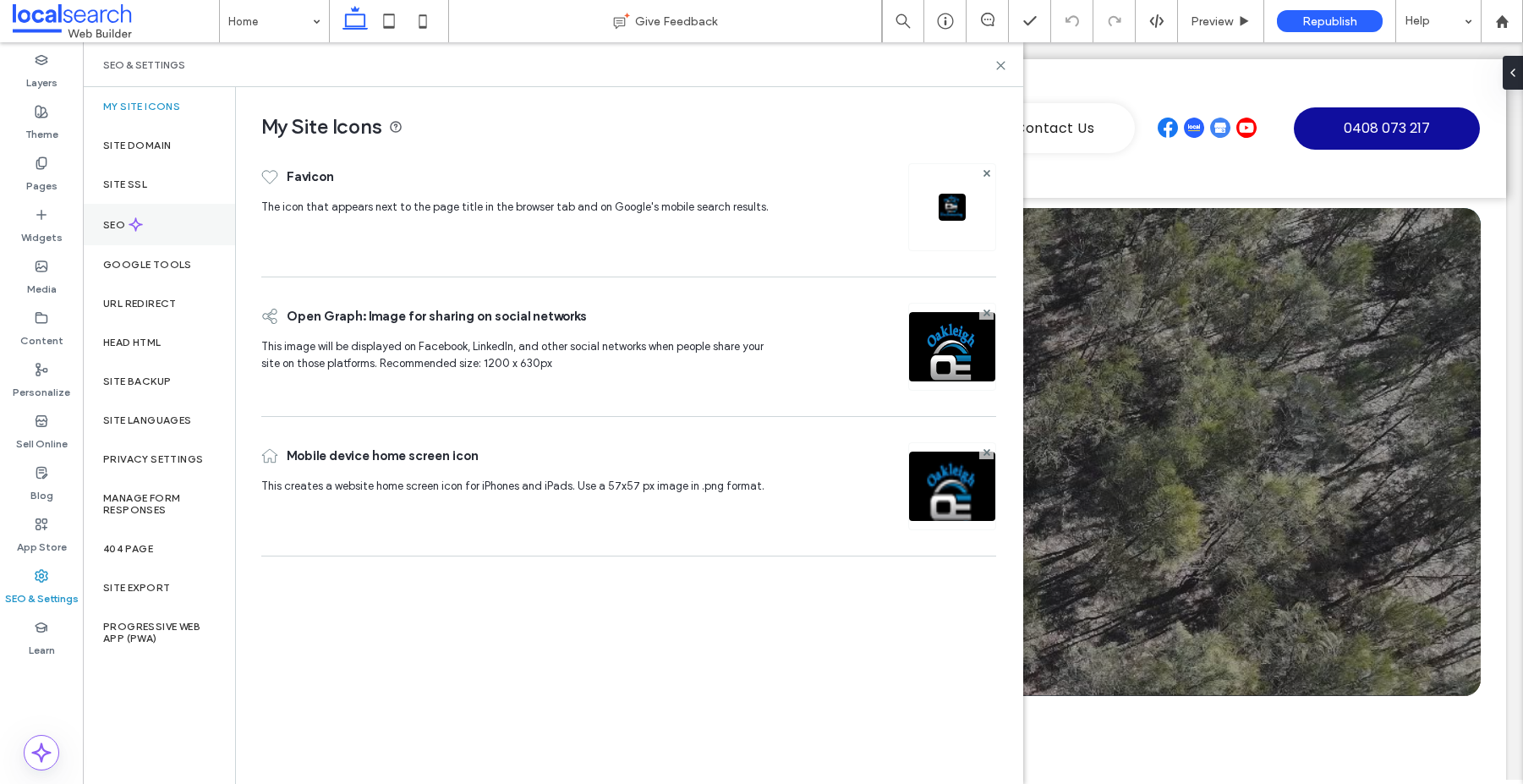
click at [110, 219] on label "SEO" at bounding box center [116, 225] width 25 height 12
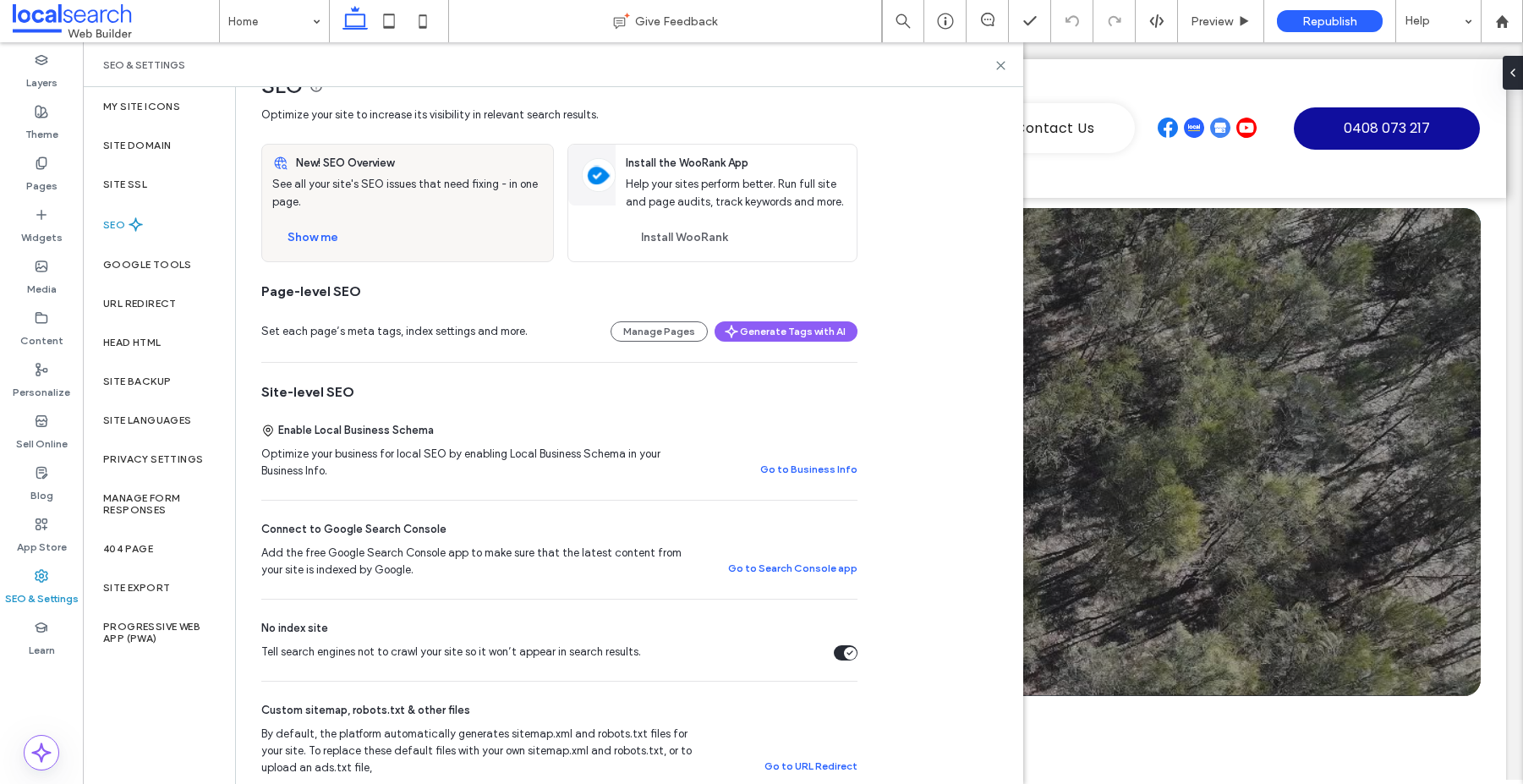
scroll to position [317, 0]
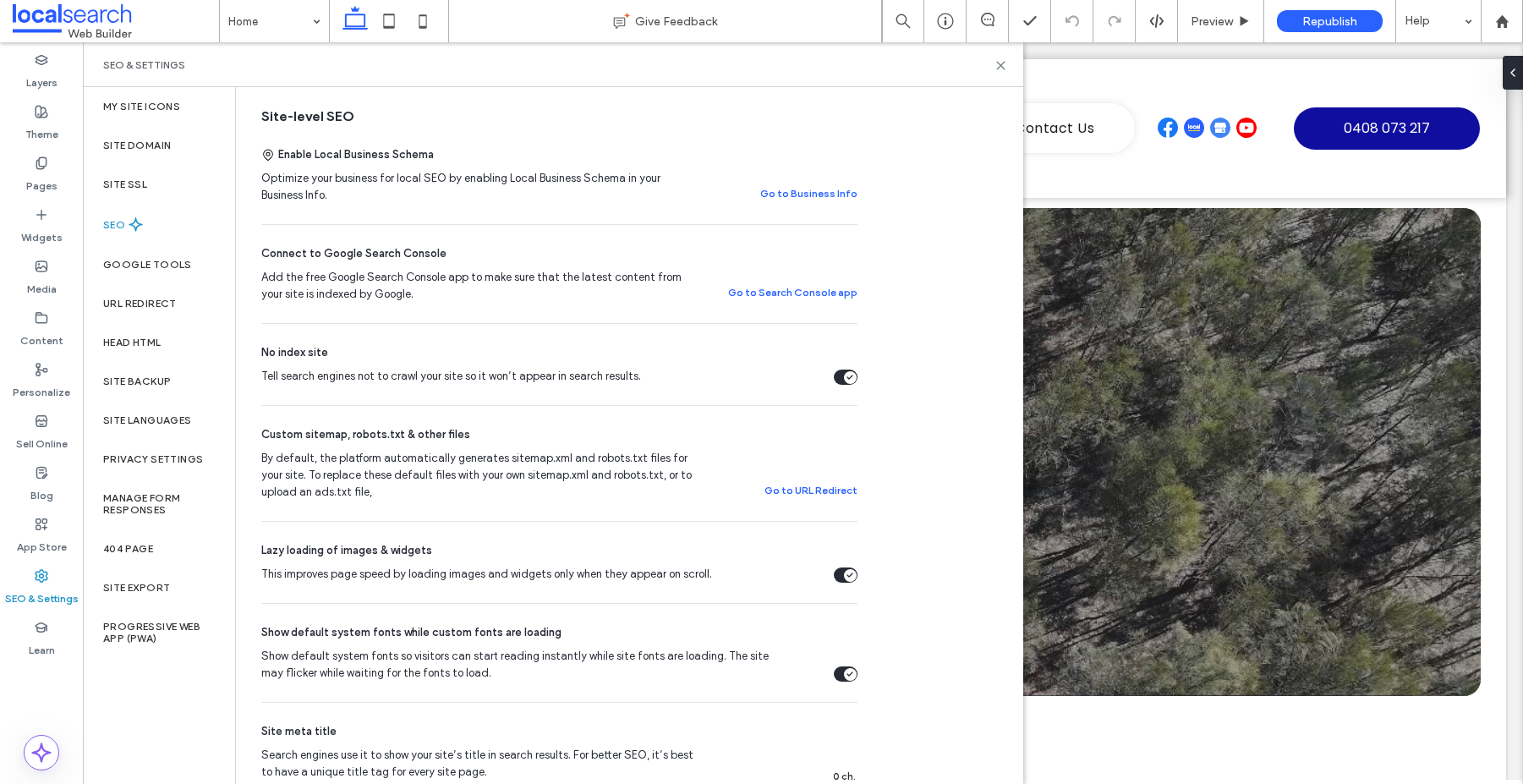
click at [853, 377] on icon "Tell search engines not to crawl your site so it won’t appear in search results." at bounding box center [849, 377] width 7 height 5
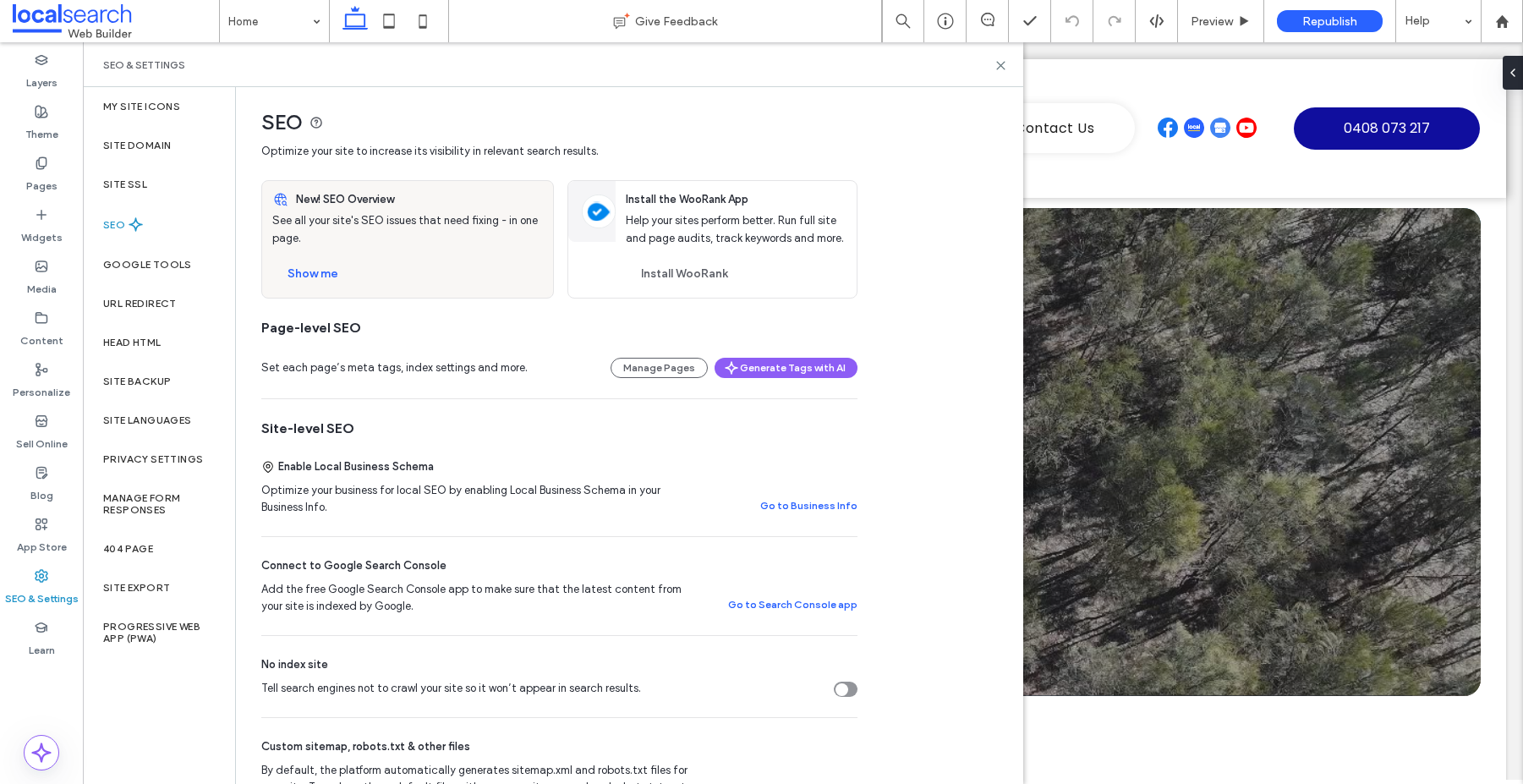
scroll to position [0, 0]
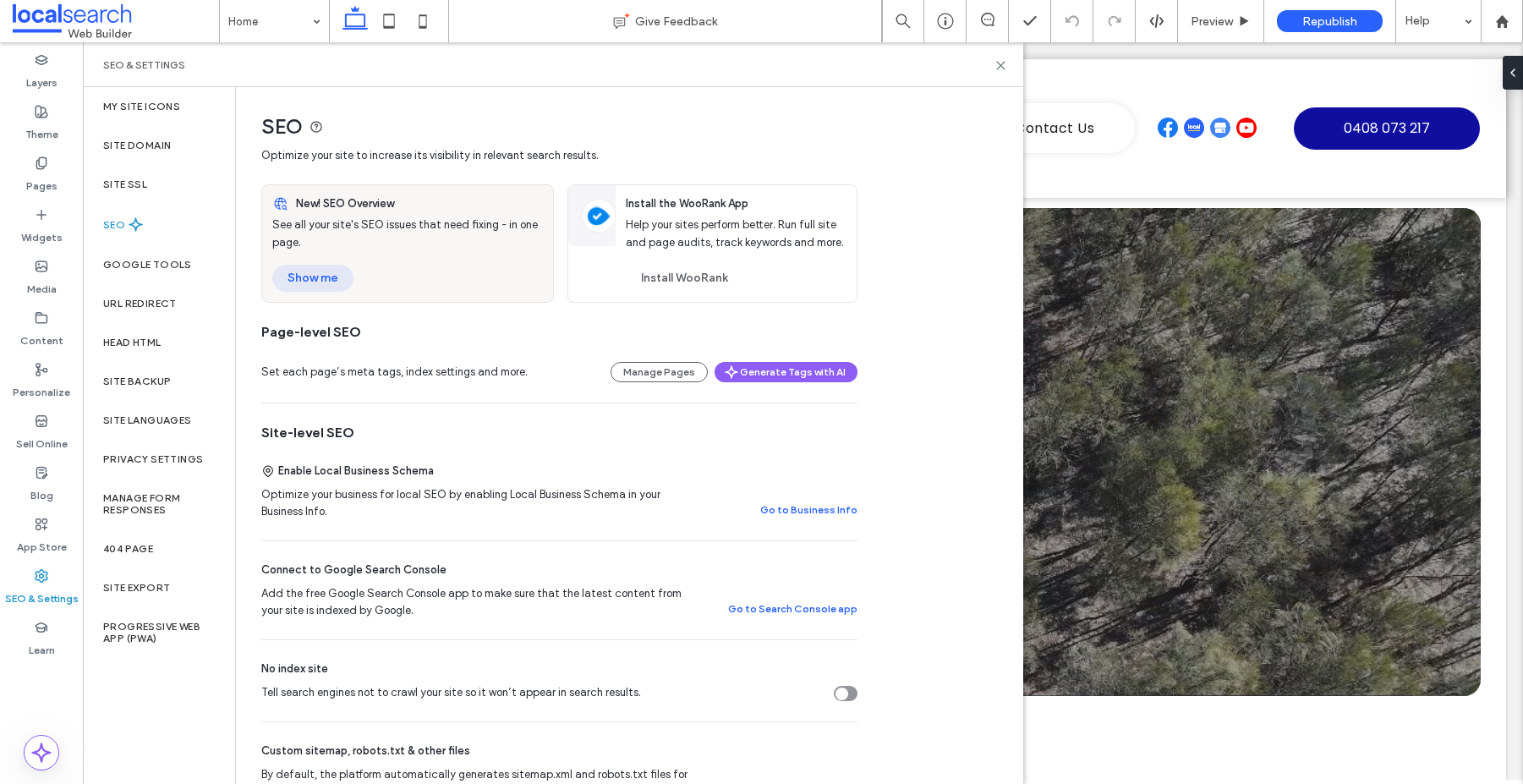
click at [296, 280] on button "Show me" at bounding box center [313, 278] width 81 height 27
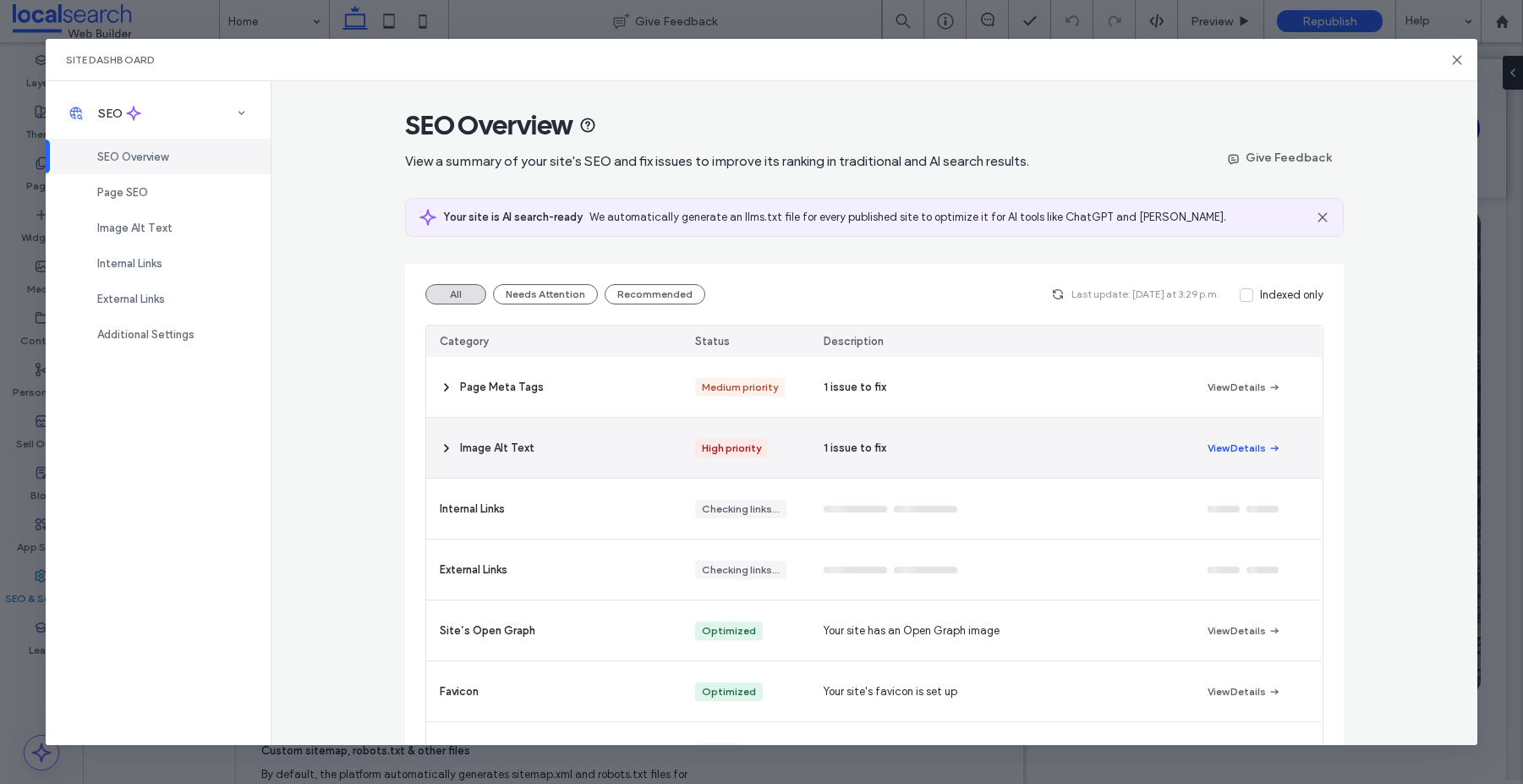
click at [1240, 451] on button "View Details" at bounding box center [1244, 447] width 74 height 20
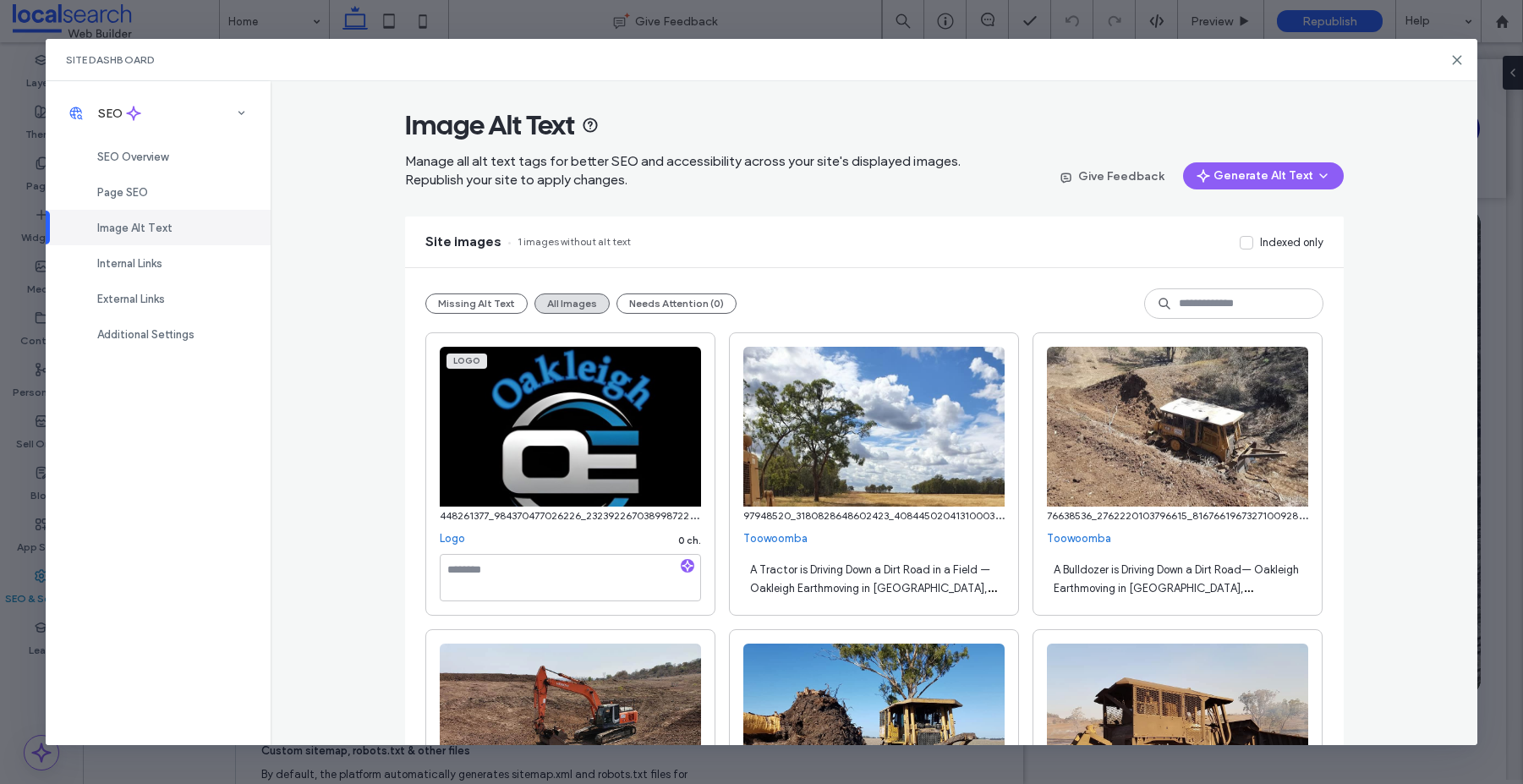
click at [858, 577] on div "A Tractor is Driving Down a Dirt Road in a Field — Oakleigh Earthmoving in Dalb…" at bounding box center [874, 577] width 261 height 47
drag, startPoint x: 773, startPoint y: 569, endPoint x: 817, endPoint y: 592, distance: 49.6
click at [817, 592] on textarea "**********" at bounding box center [874, 577] width 261 height 47
click at [511, 573] on textarea at bounding box center [570, 577] width 261 height 47
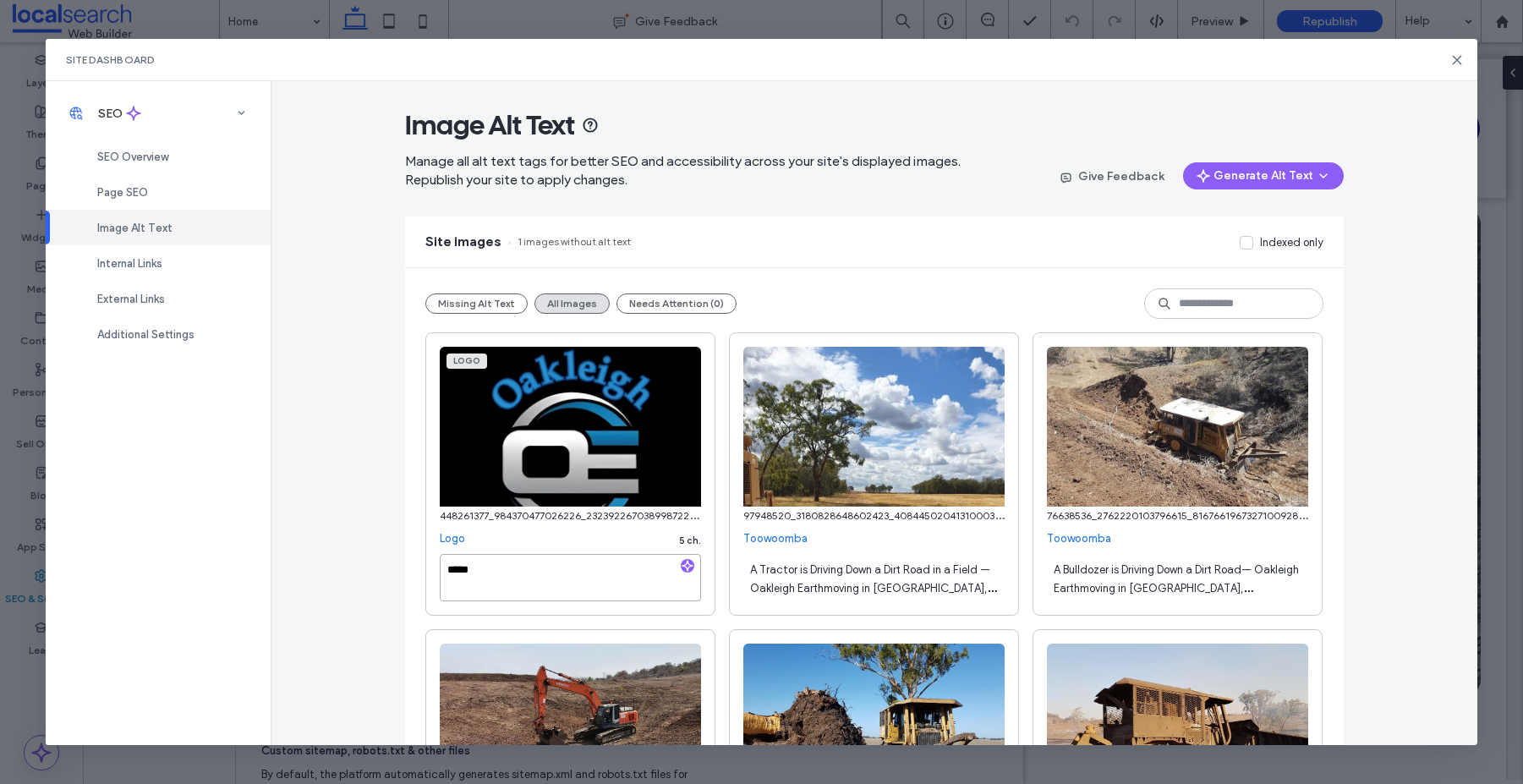
paste textarea "**********"
type textarea "**********"
click at [150, 195] on div "Page SEO" at bounding box center [158, 192] width 225 height 36
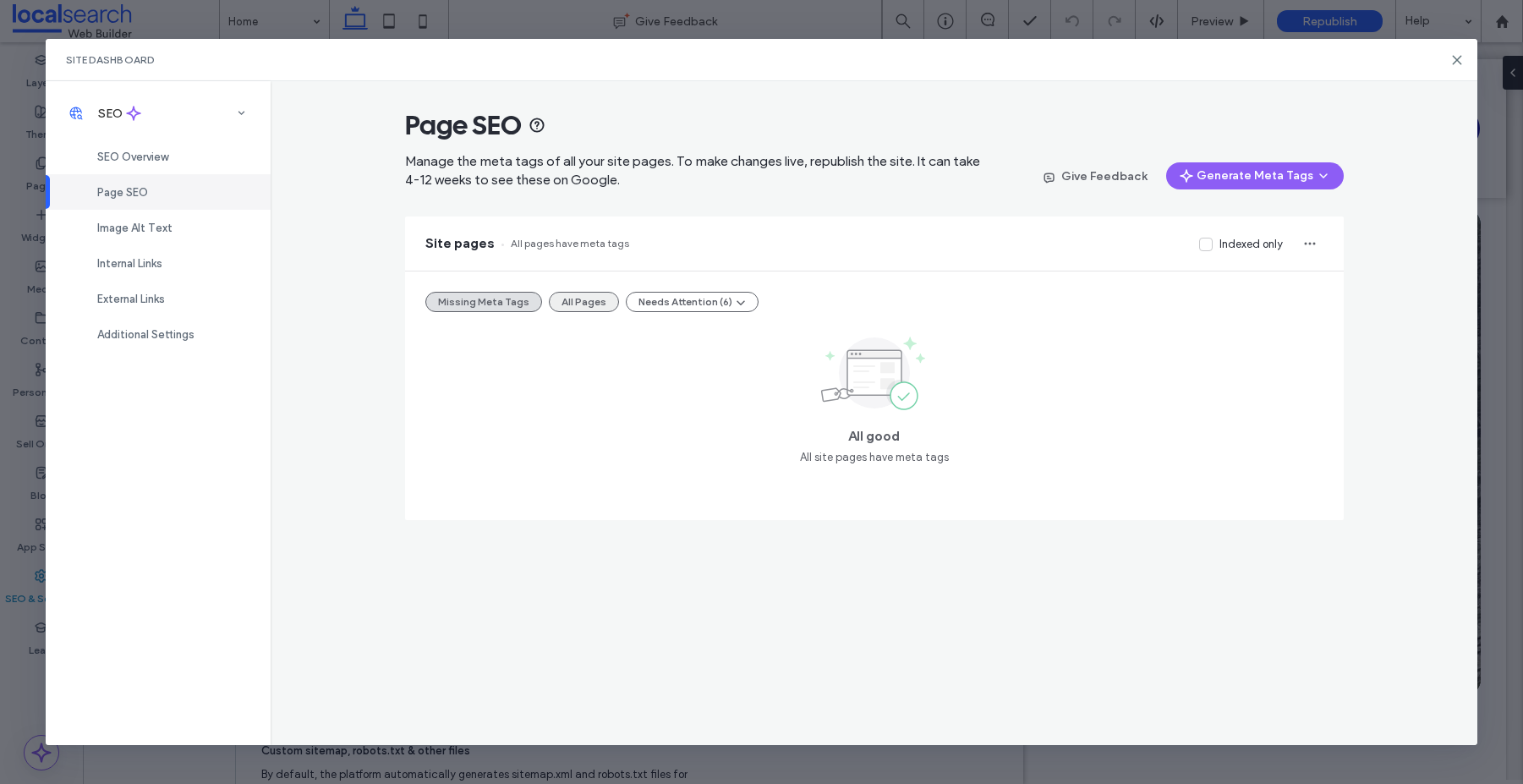
click at [569, 306] on button "All Pages" at bounding box center [584, 301] width 71 height 20
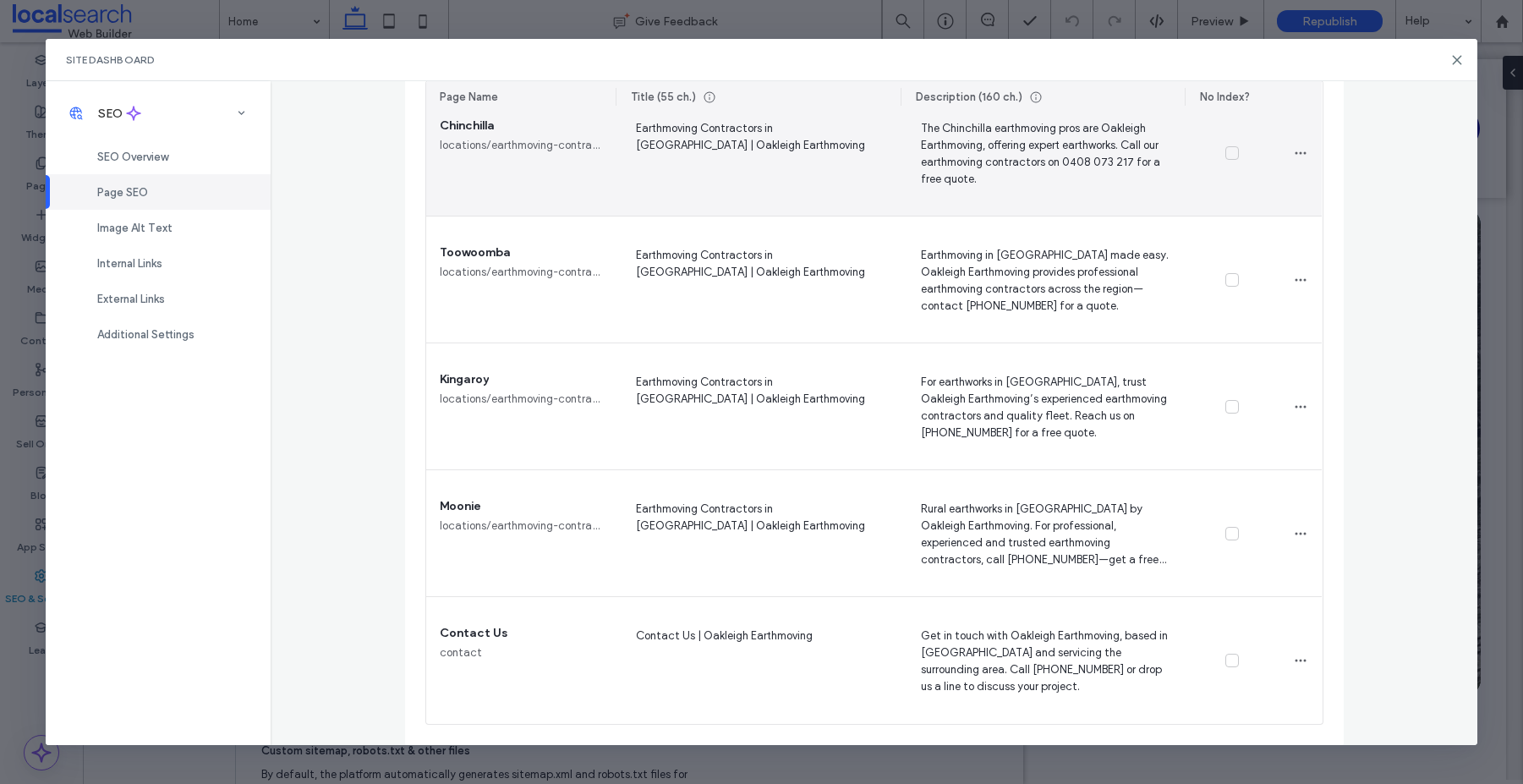
scroll to position [0, 0]
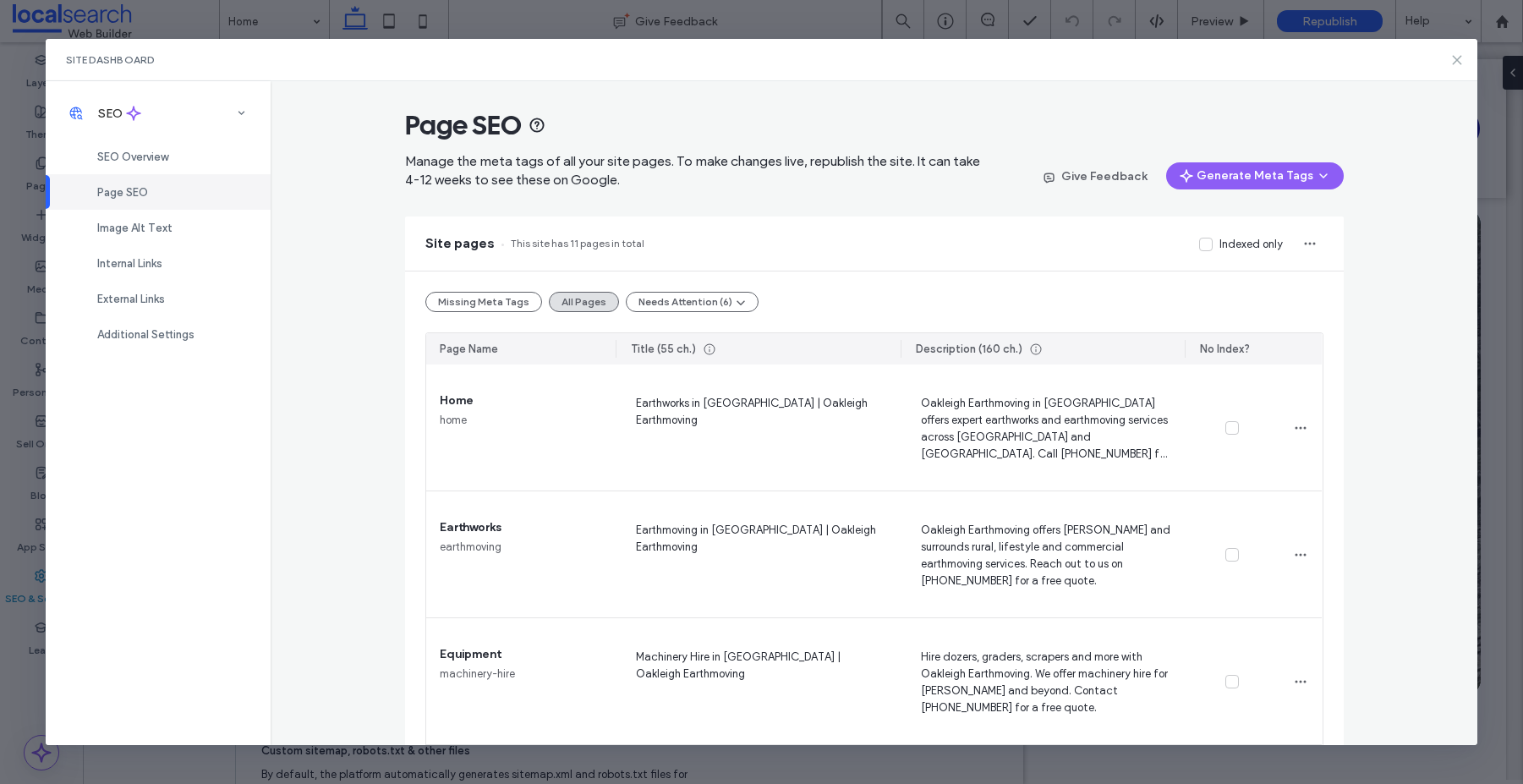
click at [1452, 63] on icon at bounding box center [1457, 60] width 14 height 14
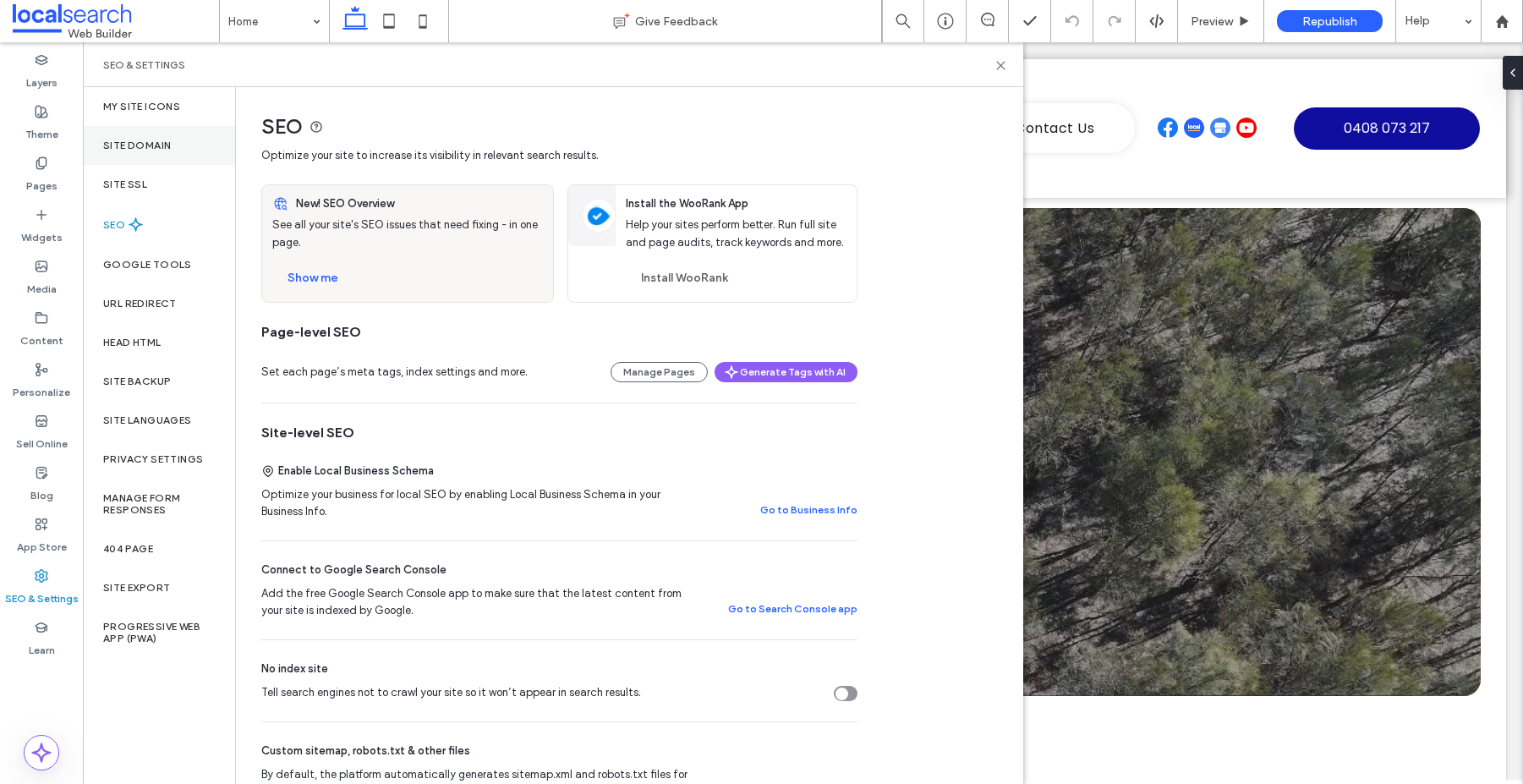
click at [130, 153] on div "Site Domain" at bounding box center [159, 145] width 152 height 39
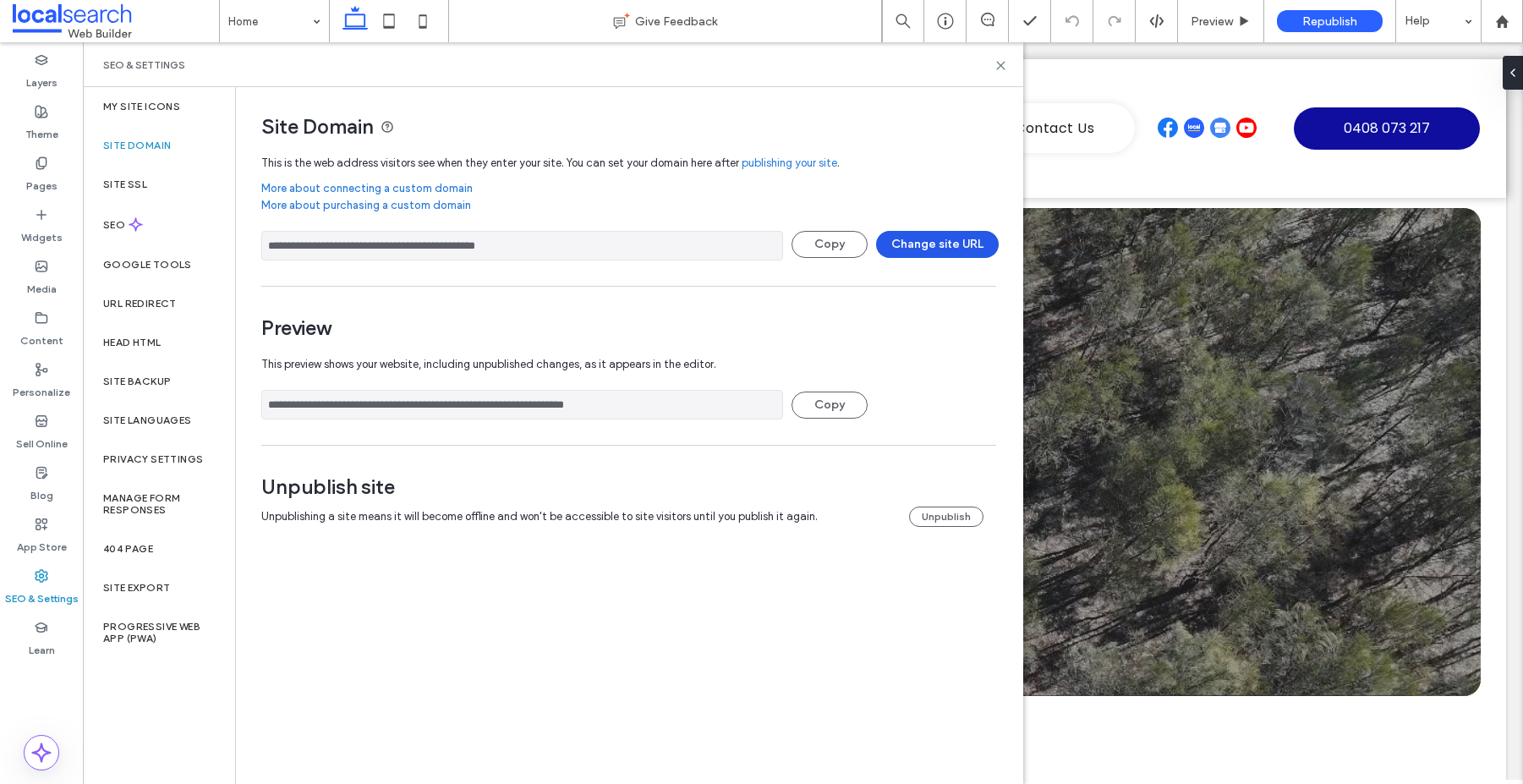
click at [935, 244] on button "Change site URL" at bounding box center [937, 244] width 123 height 27
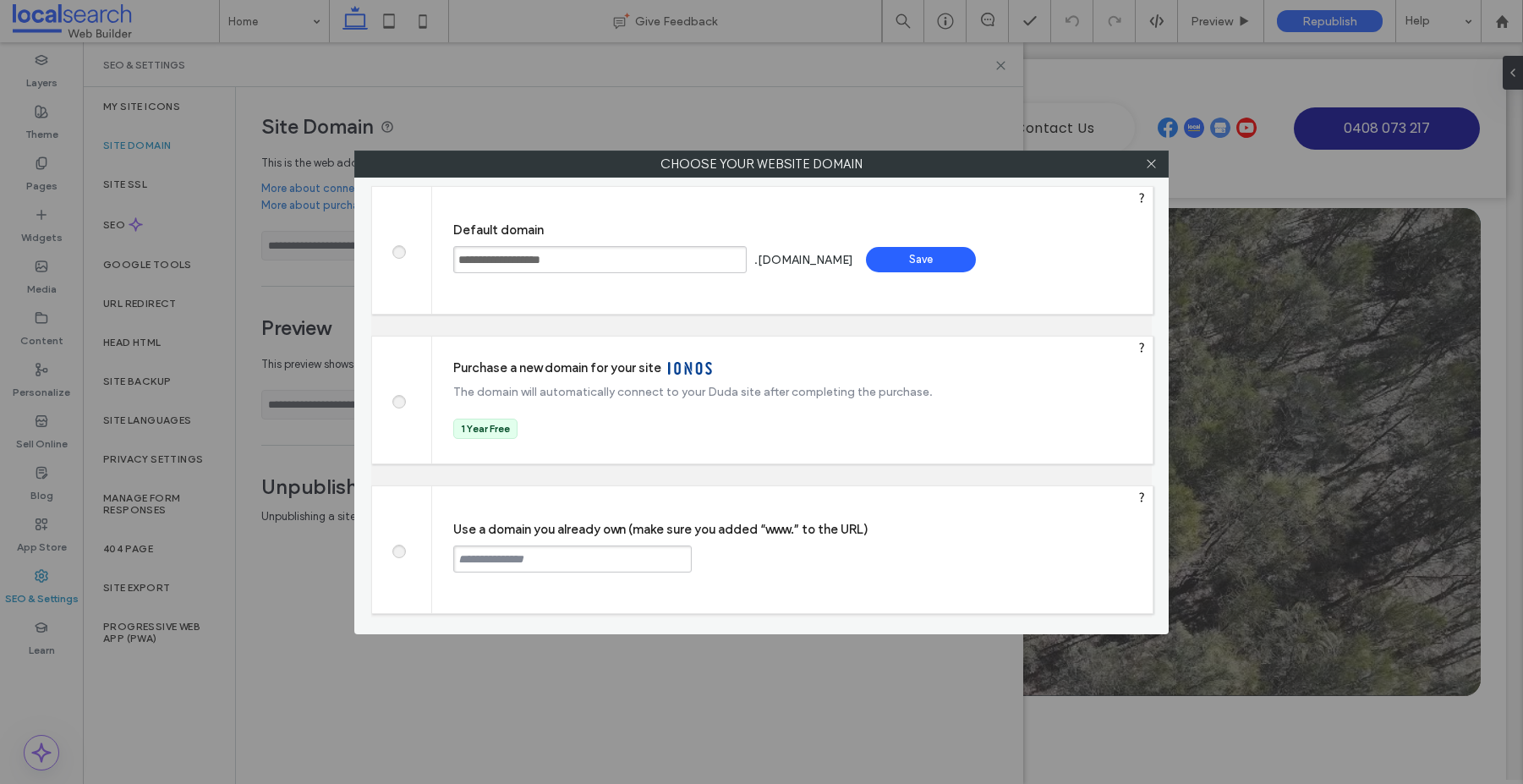
click at [398, 554] on span at bounding box center [398, 549] width 0 height 13
click at [530, 561] on input "text" at bounding box center [572, 558] width 238 height 27
paste input "**********"
type input "**********"
click at [759, 552] on div "Continue" at bounding box center [756, 558] width 110 height 25
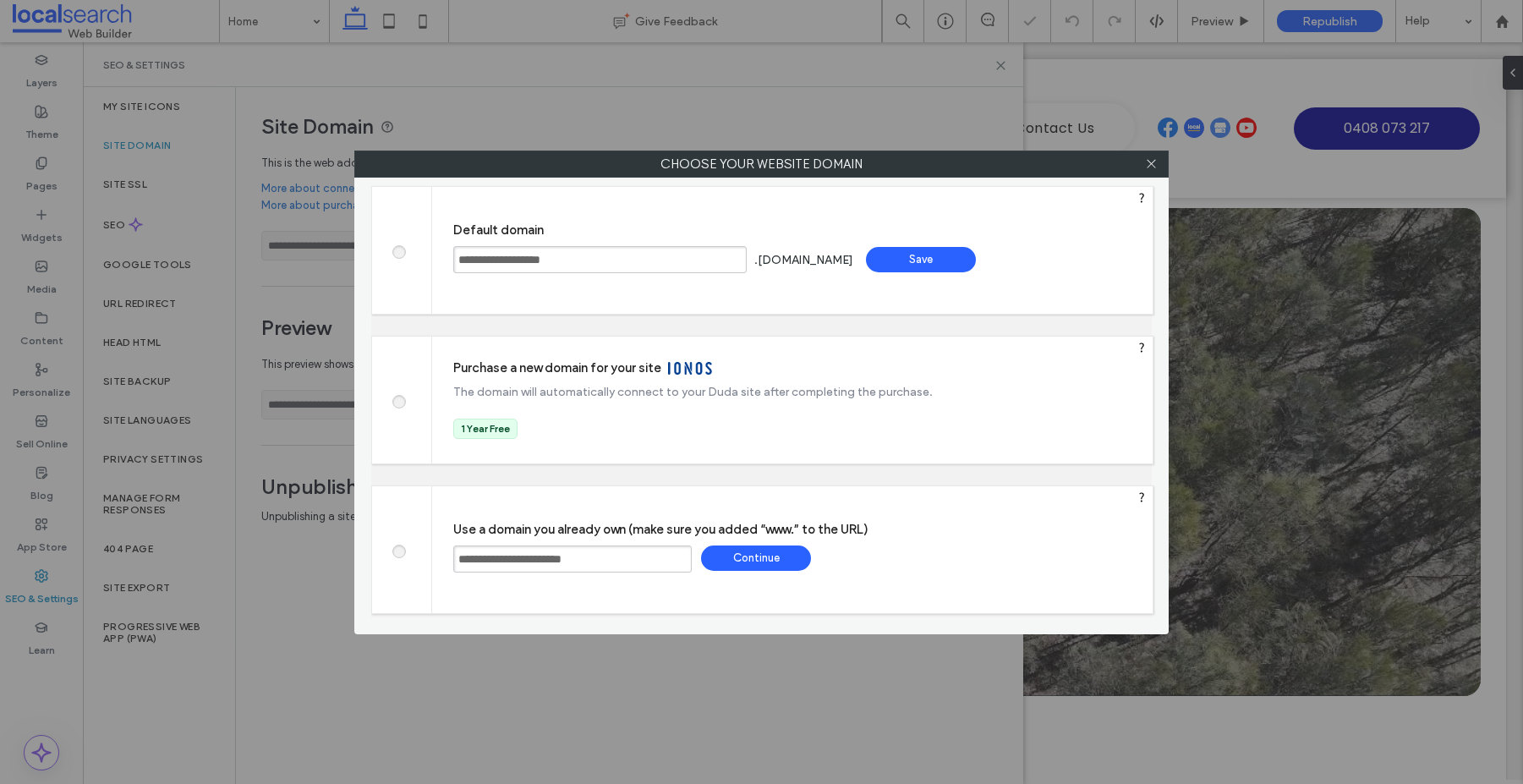
type input "**********"
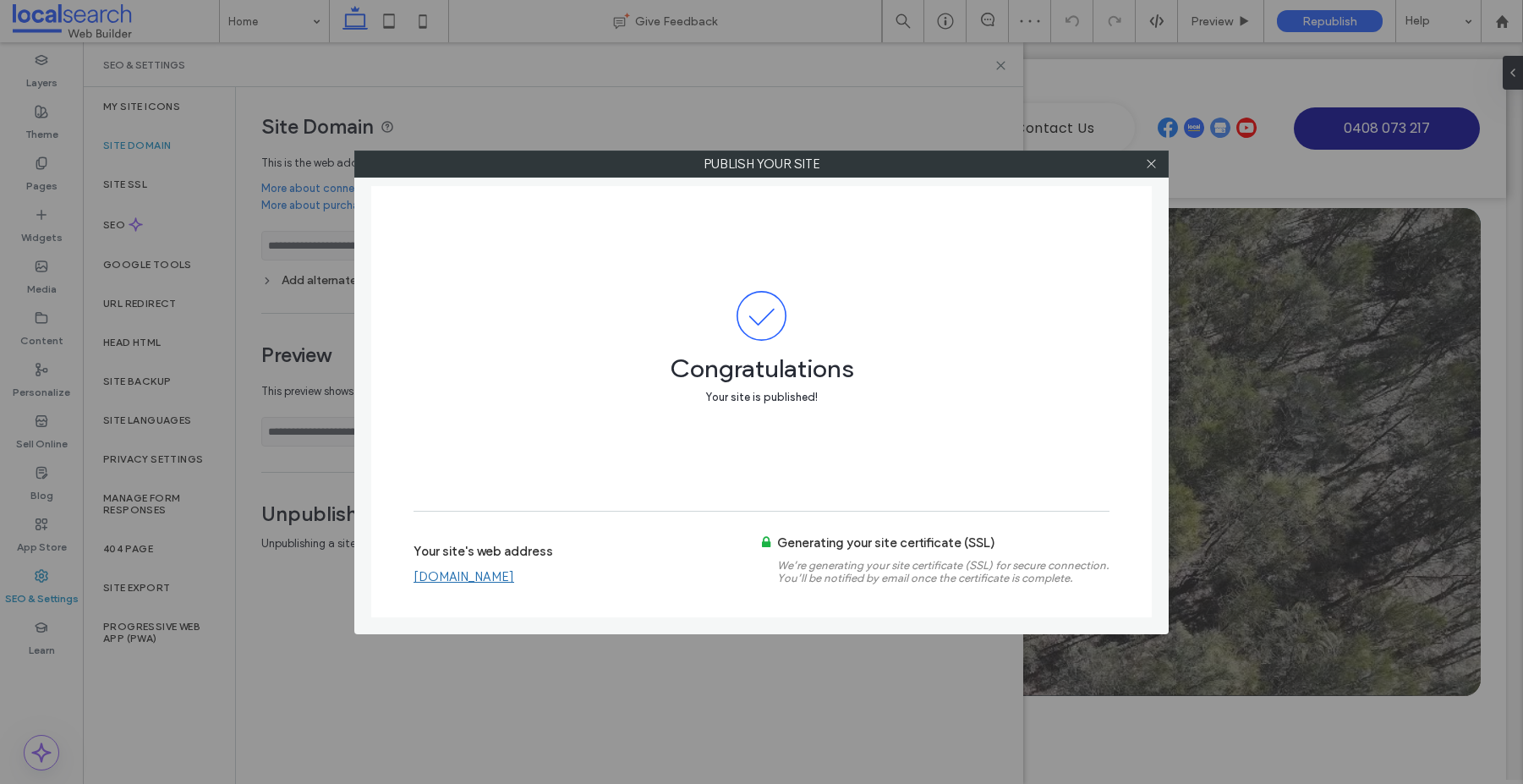
click at [477, 578] on link "[DOMAIN_NAME]" at bounding box center [464, 577] width 101 height 15
click at [1153, 164] on icon at bounding box center [1151, 163] width 13 height 13
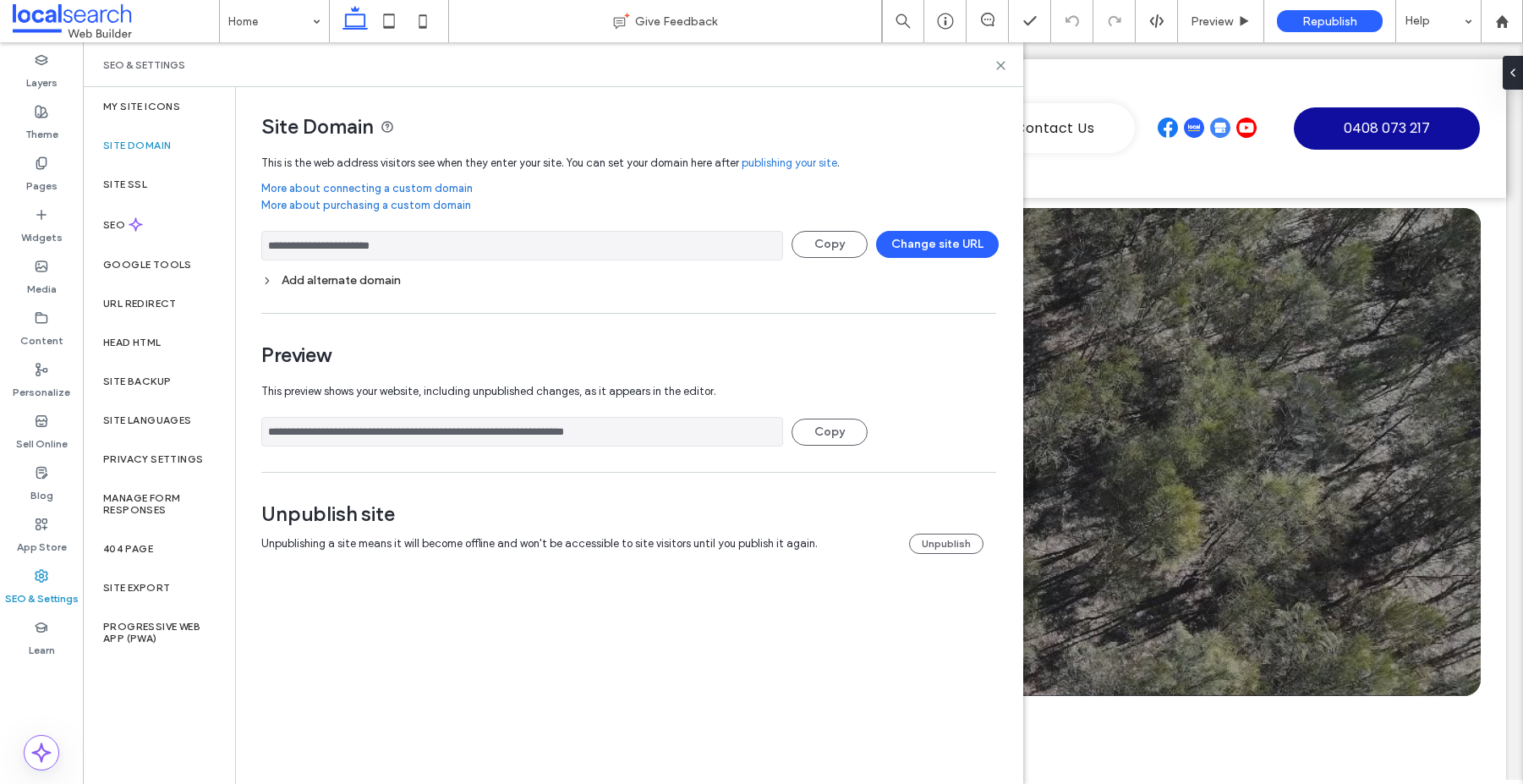
click at [328, 288] on div "Add alternate domain" at bounding box center [628, 281] width 735 height 23
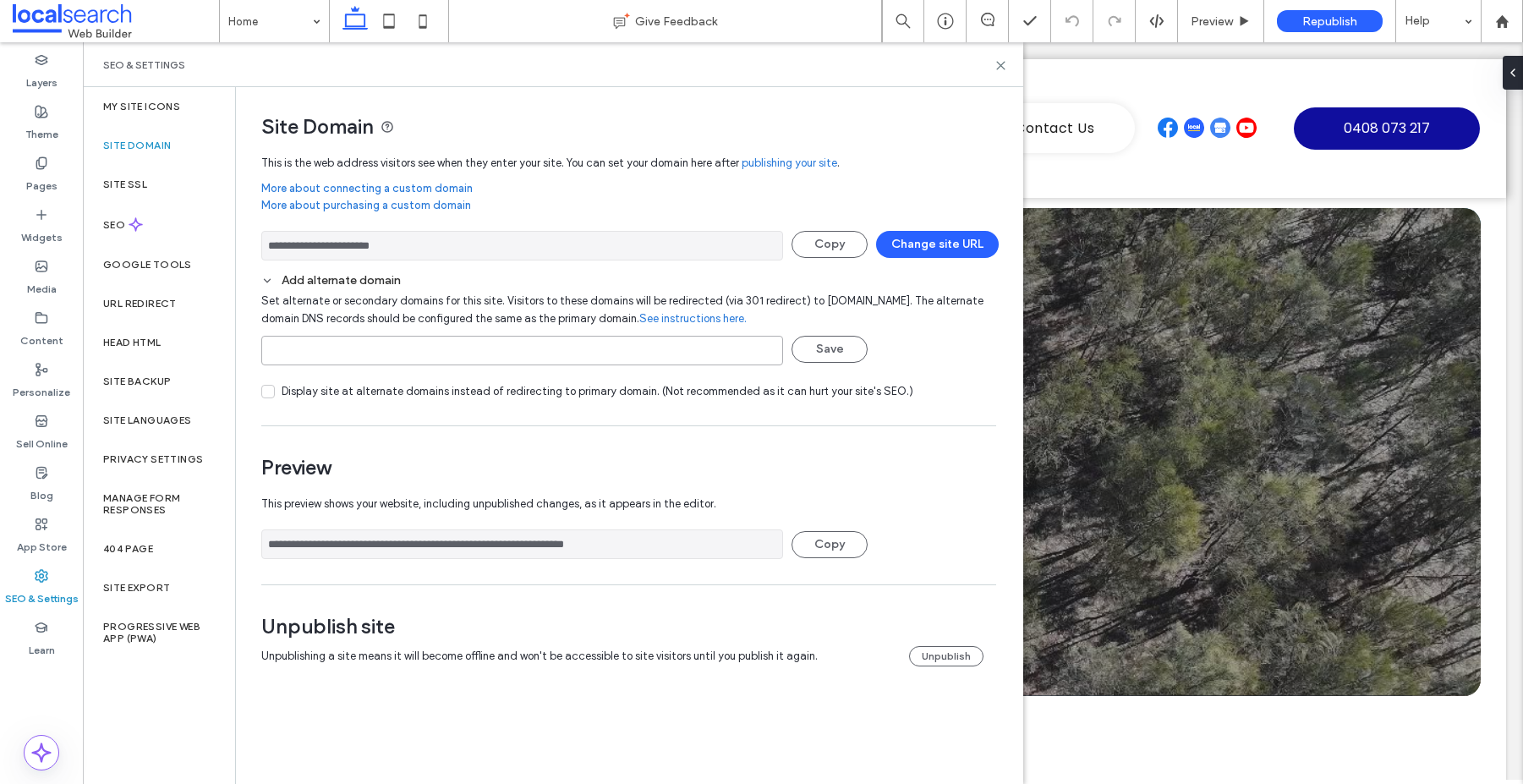
drag, startPoint x: 368, startPoint y: 360, endPoint x: 384, endPoint y: 359, distance: 16.0
click at [369, 360] on input at bounding box center [522, 350] width 522 height 30
paste input "**********"
click at [838, 357] on button "Save" at bounding box center [830, 349] width 76 height 27
click at [422, 351] on input "**********" at bounding box center [522, 350] width 522 height 30
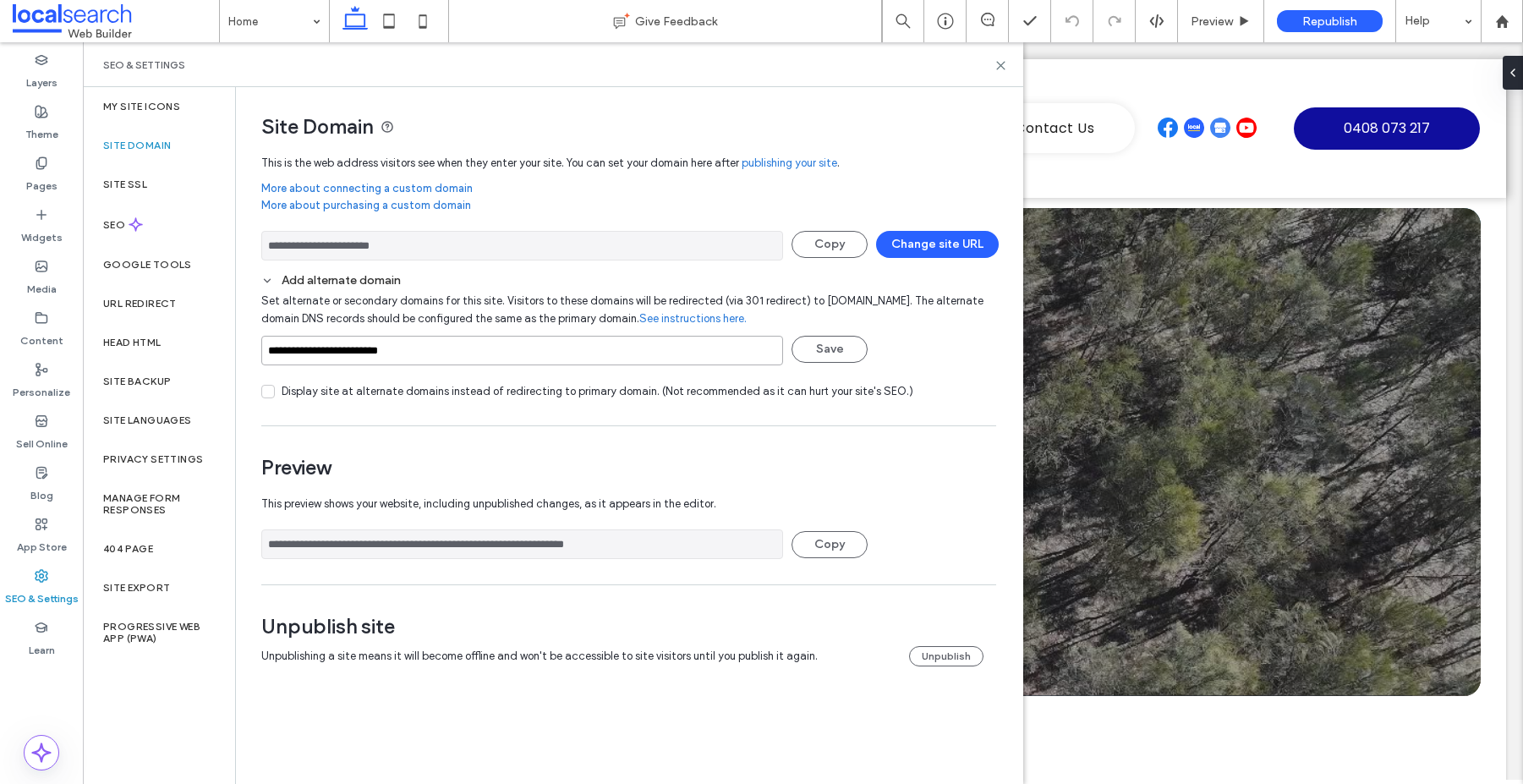
click at [268, 352] on input "**********" at bounding box center [522, 350] width 522 height 30
click at [815, 344] on button "Save" at bounding box center [830, 349] width 76 height 27
click at [478, 352] on input "**********" at bounding box center [522, 350] width 522 height 30
type input "**********"
click at [995, 64] on icon at bounding box center [1000, 65] width 13 height 13
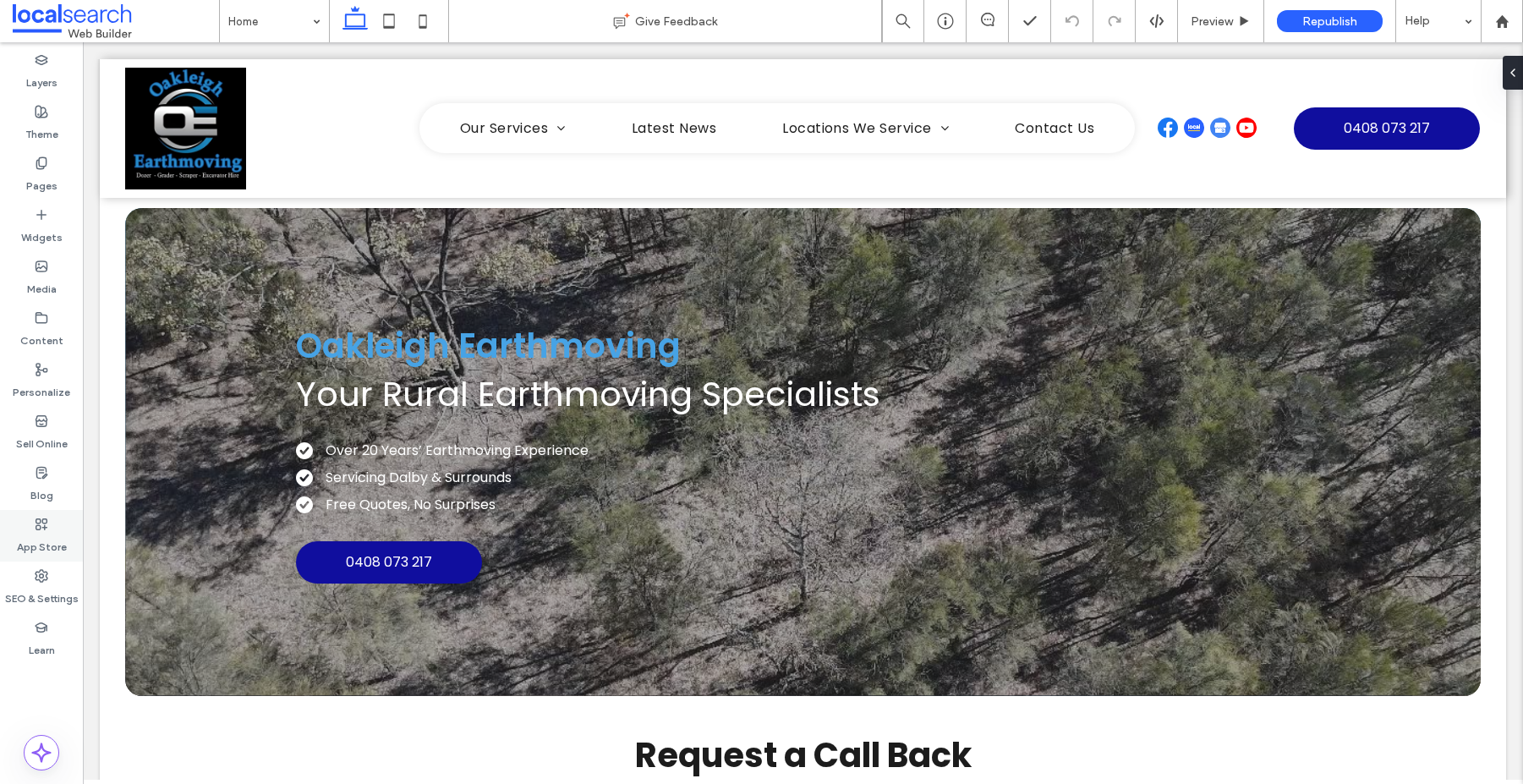
click at [38, 575] on icon at bounding box center [42, 576] width 14 height 14
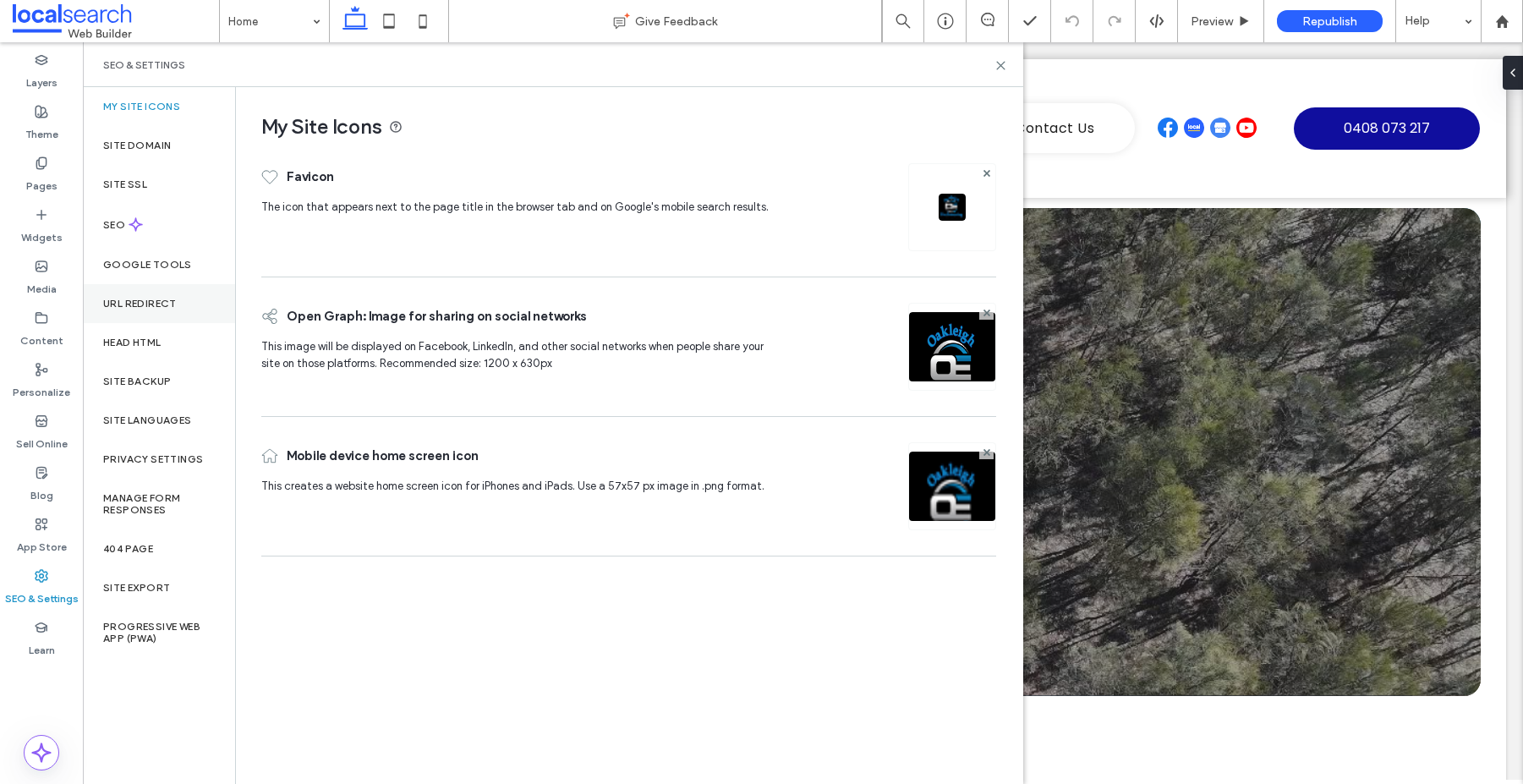
click at [157, 307] on label "URL Redirect" at bounding box center [140, 303] width 74 height 12
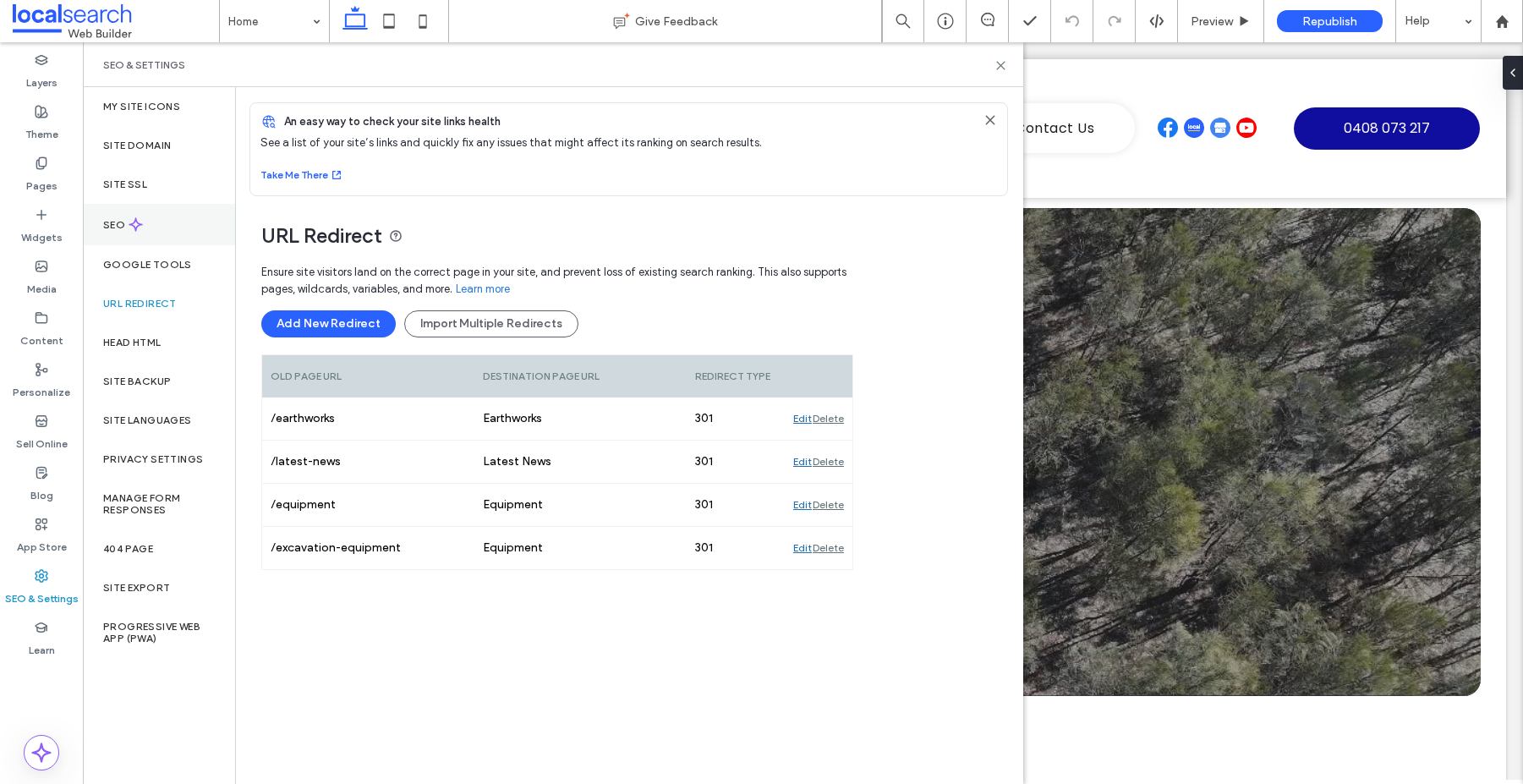
click at [110, 224] on label "SEO" at bounding box center [116, 225] width 25 height 12
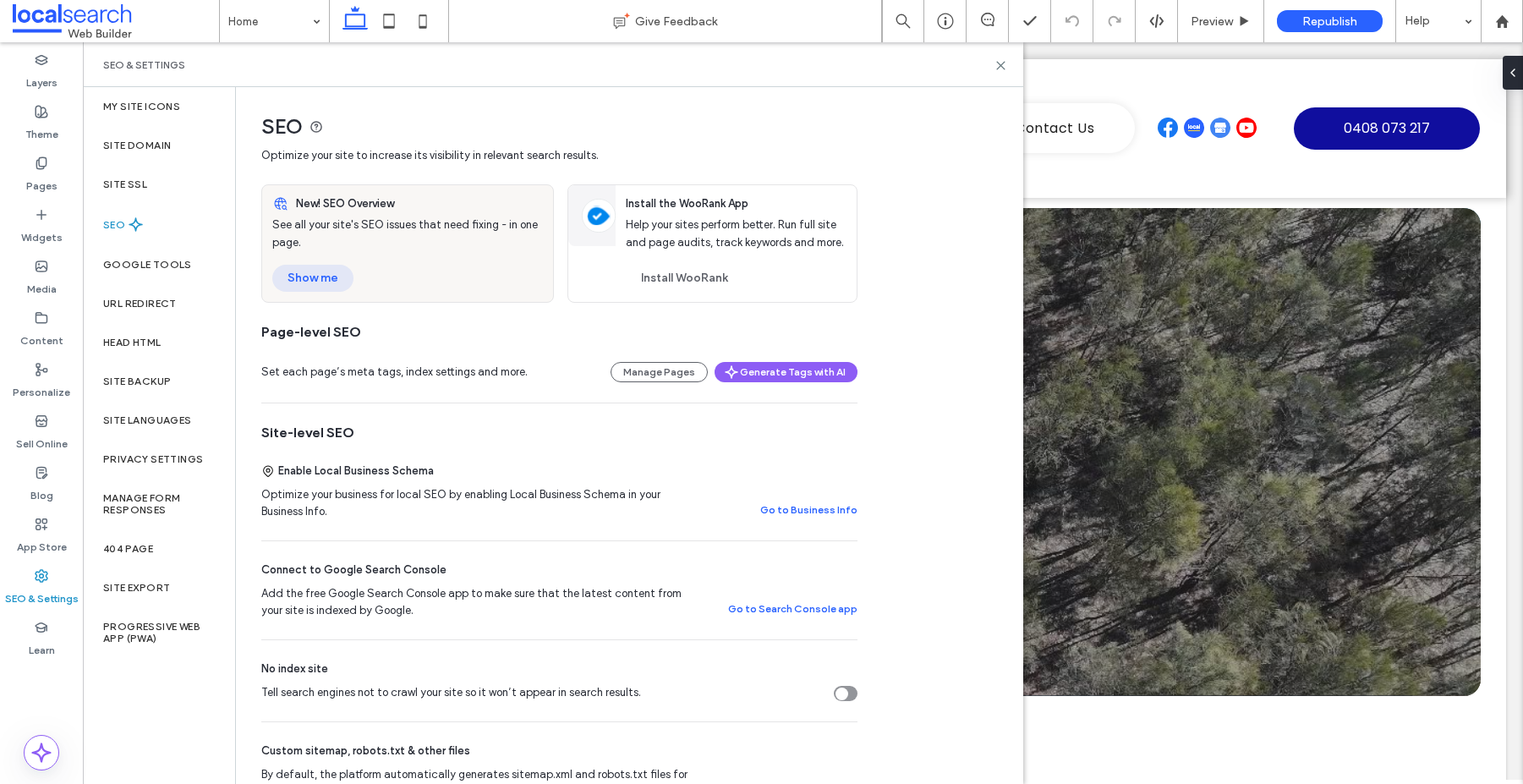
click at [316, 266] on button "Show me" at bounding box center [313, 278] width 81 height 27
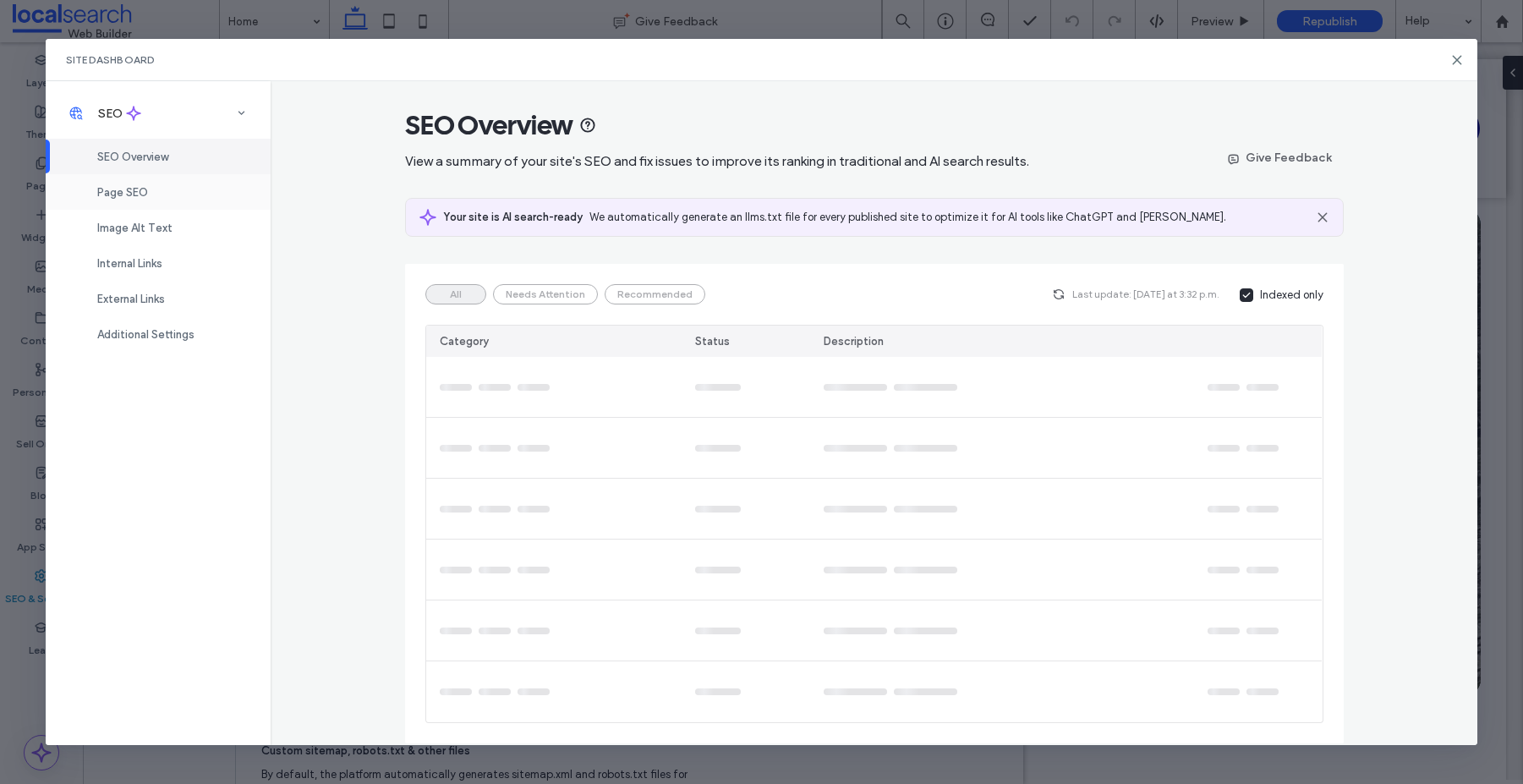
click at [117, 189] on span "Page SEO" at bounding box center [122, 192] width 50 height 13
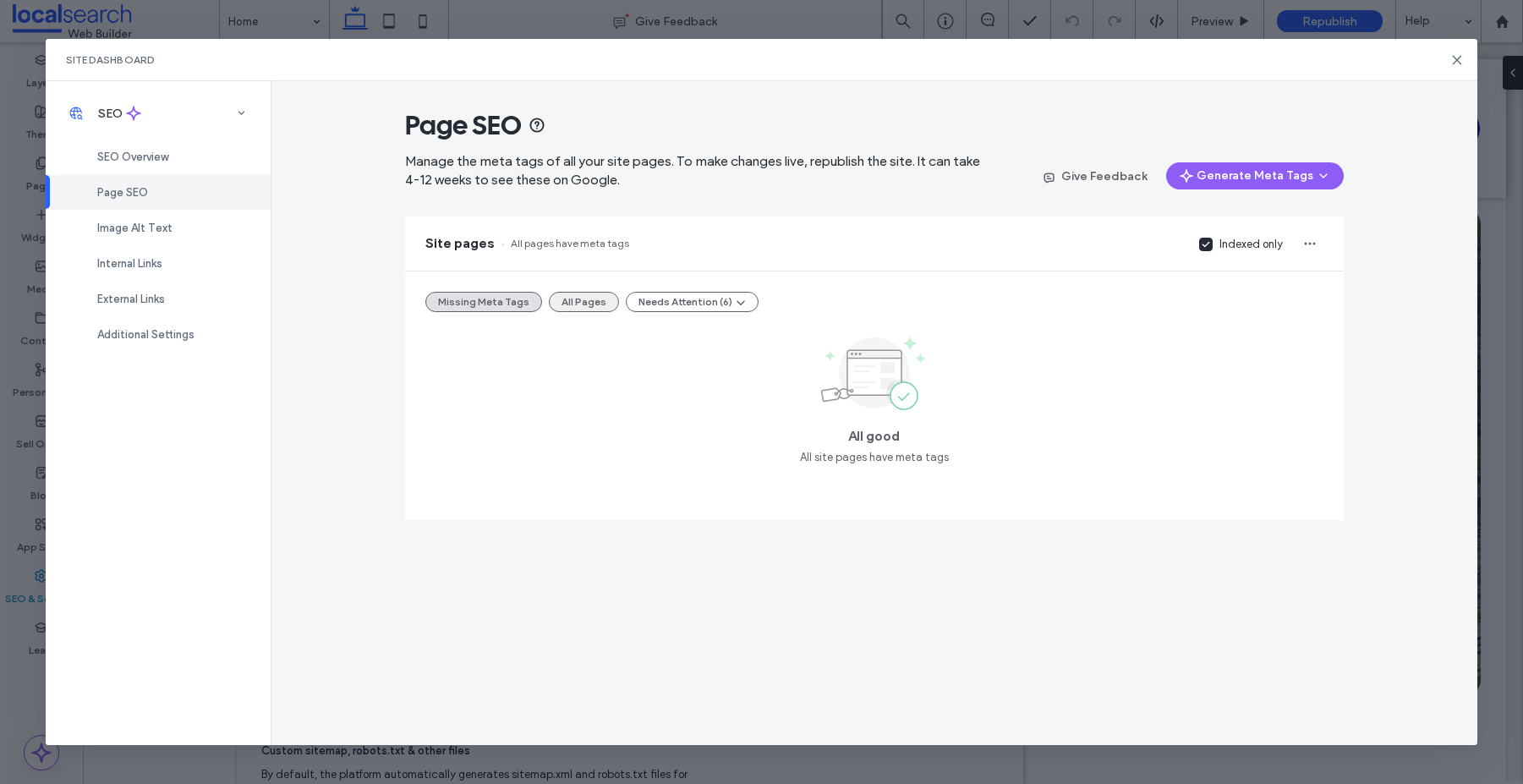
click at [576, 305] on button "All Pages" at bounding box center [584, 301] width 71 height 20
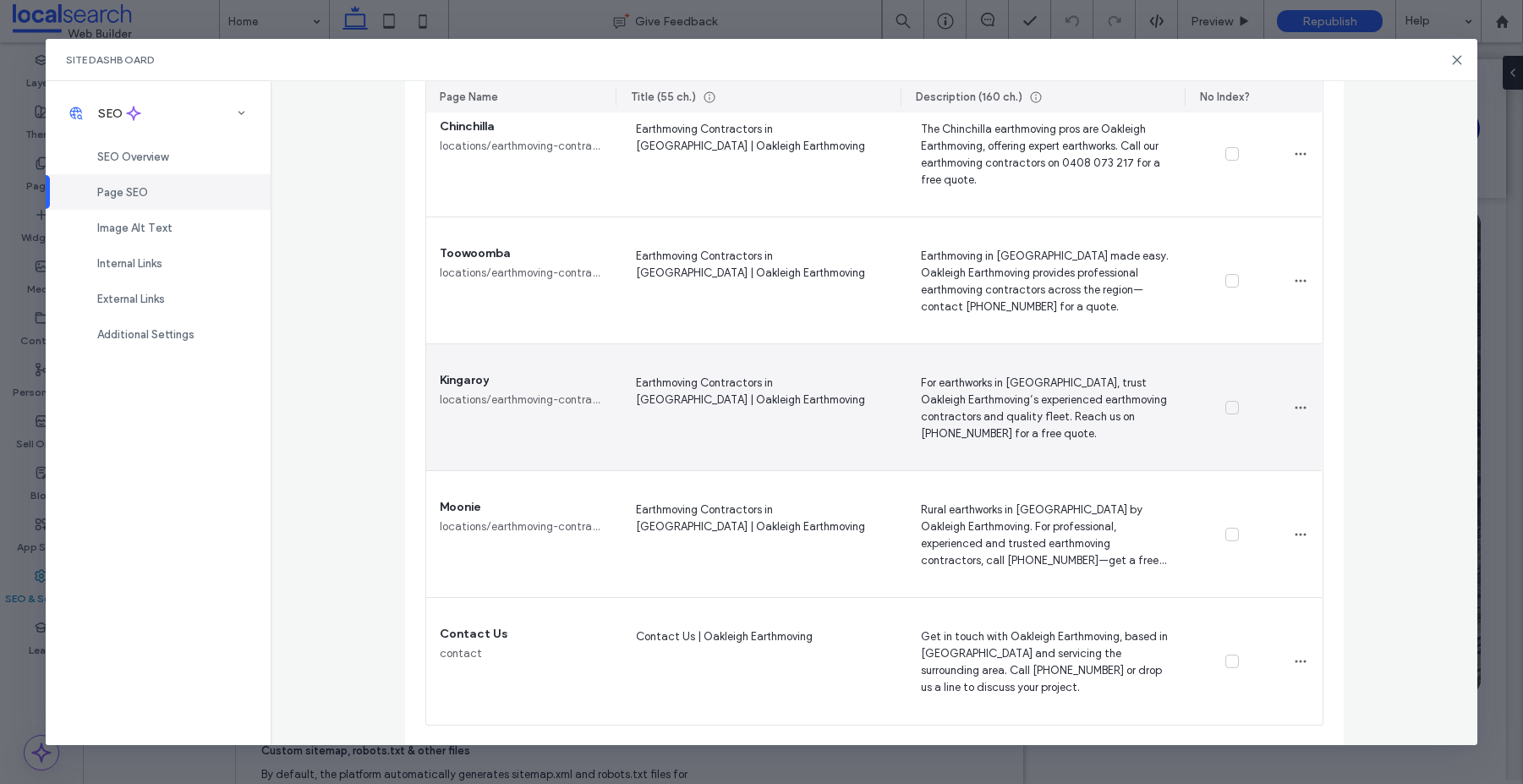
scroll to position [1036, 0]
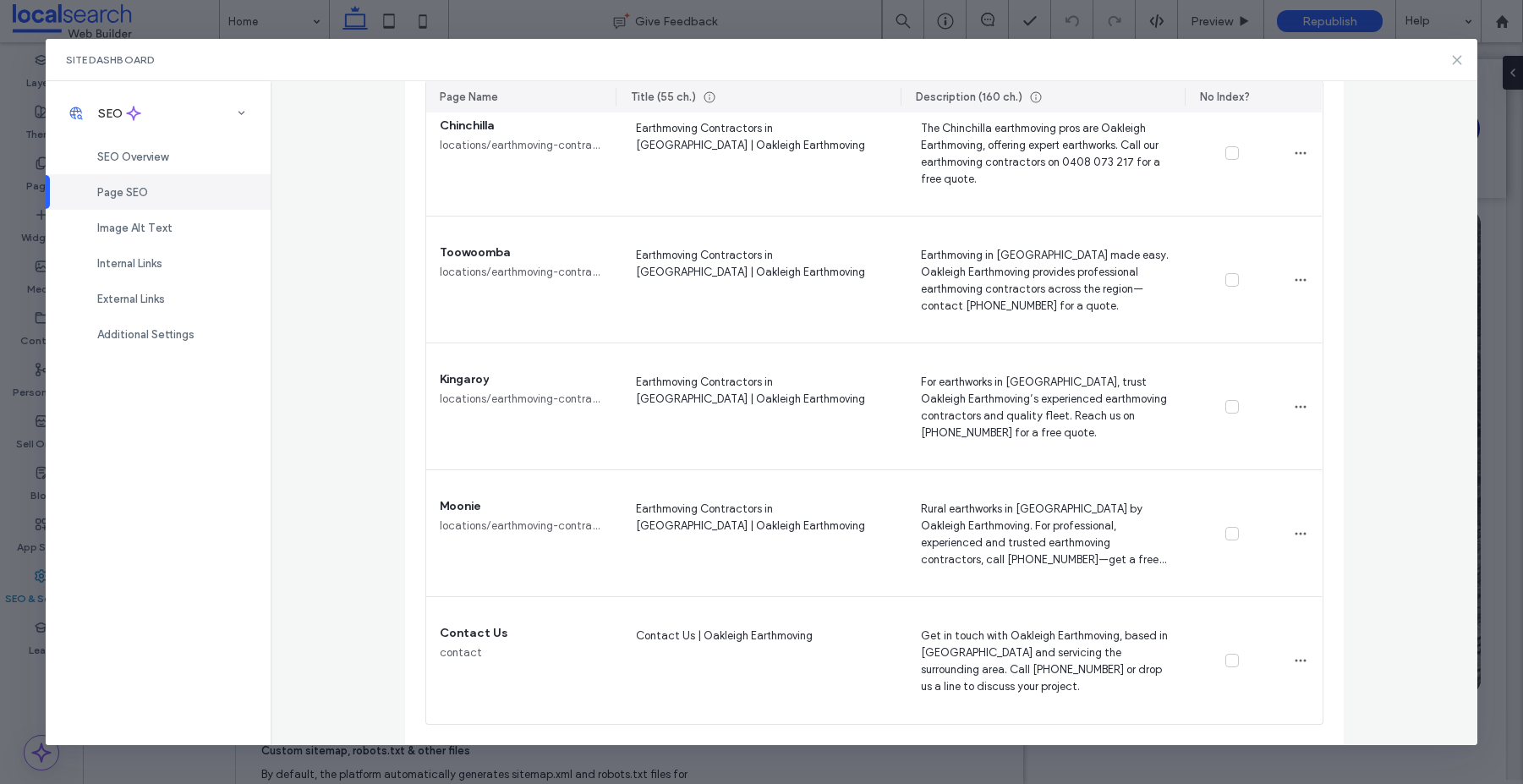
click at [1457, 61] on use at bounding box center [1457, 60] width 8 height 8
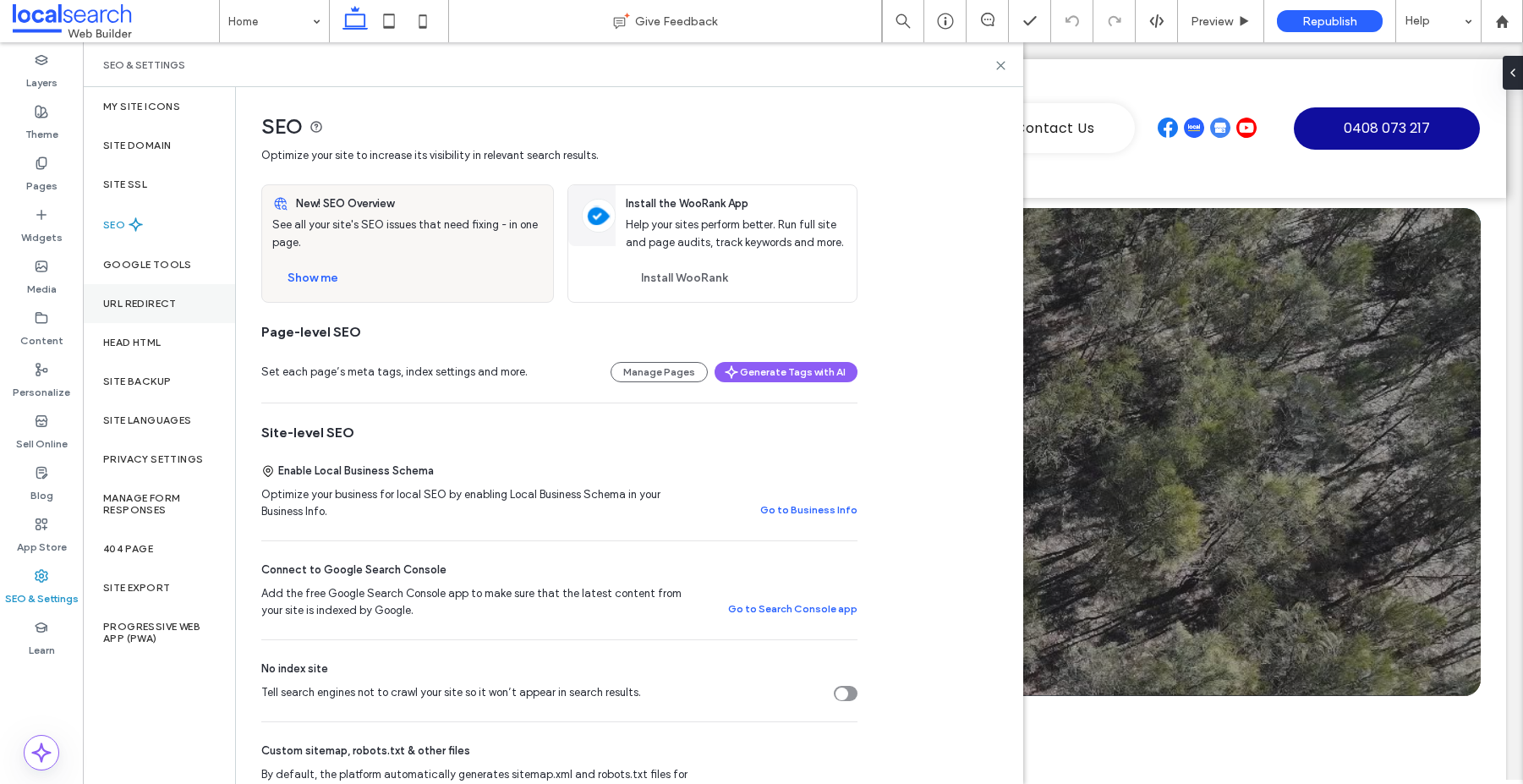
click at [141, 310] on div "URL Redirect" at bounding box center [159, 304] width 152 height 39
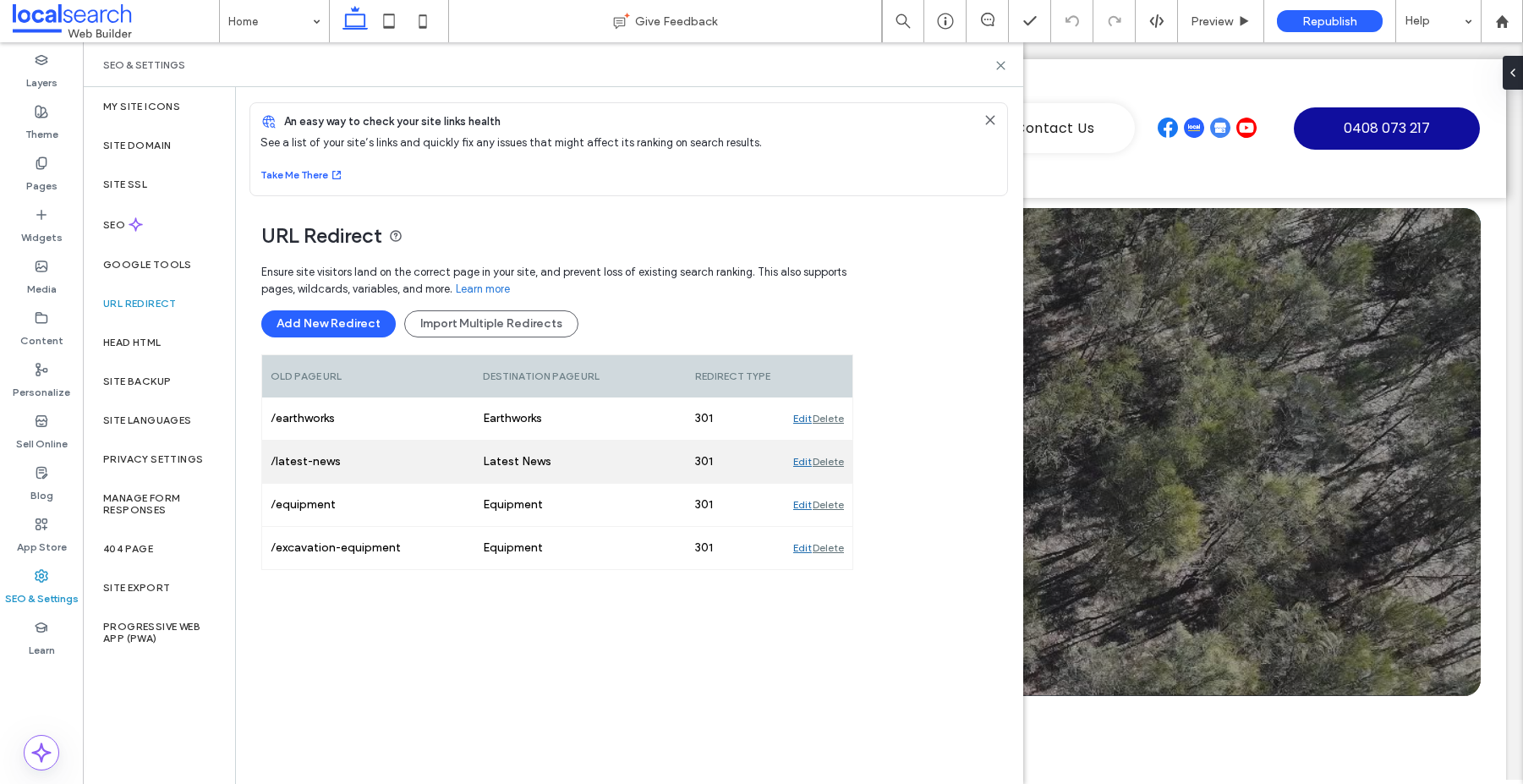
click at [832, 463] on div "Delete" at bounding box center [828, 462] width 31 height 43
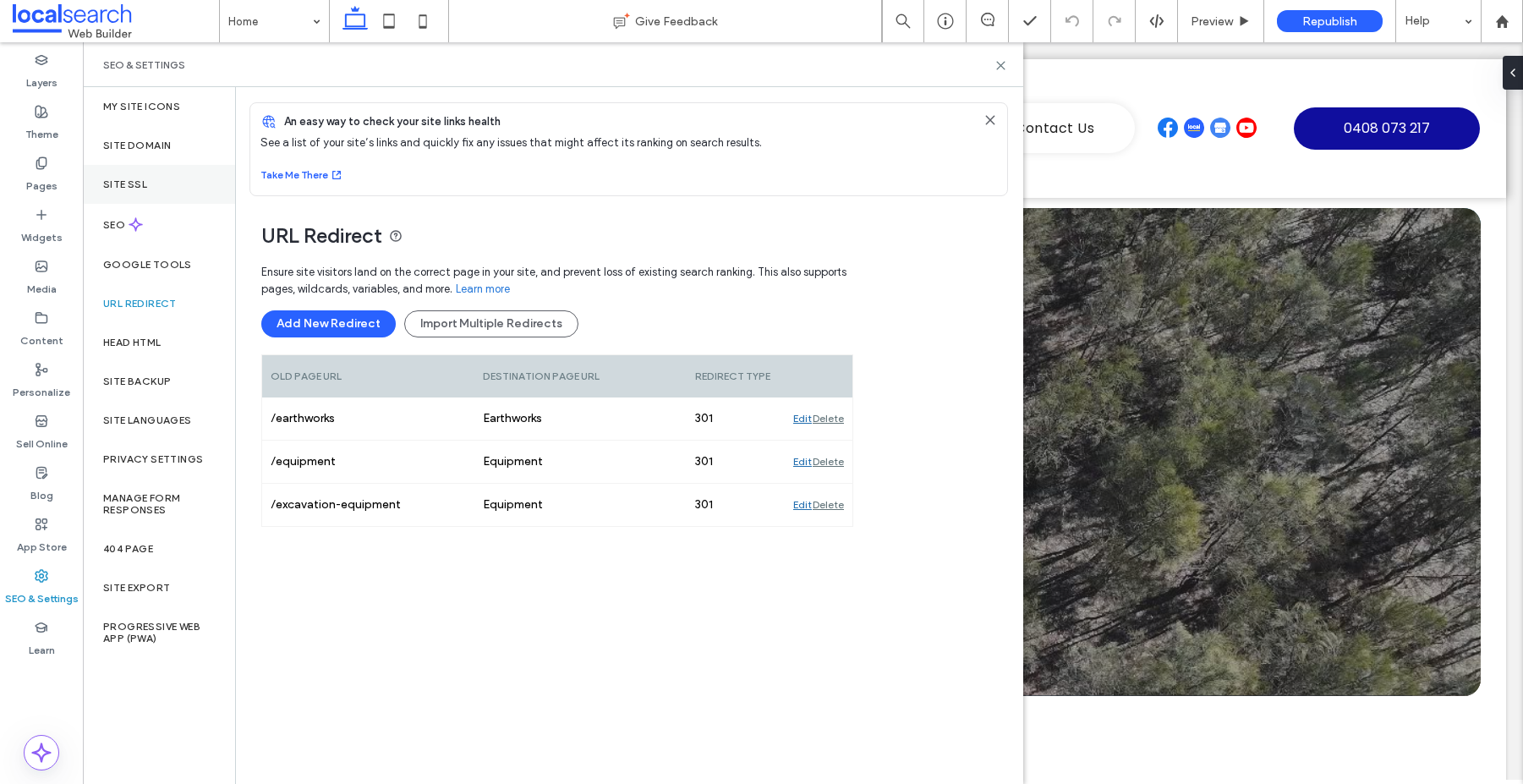
click at [124, 172] on div "Site SSL" at bounding box center [159, 184] width 152 height 39
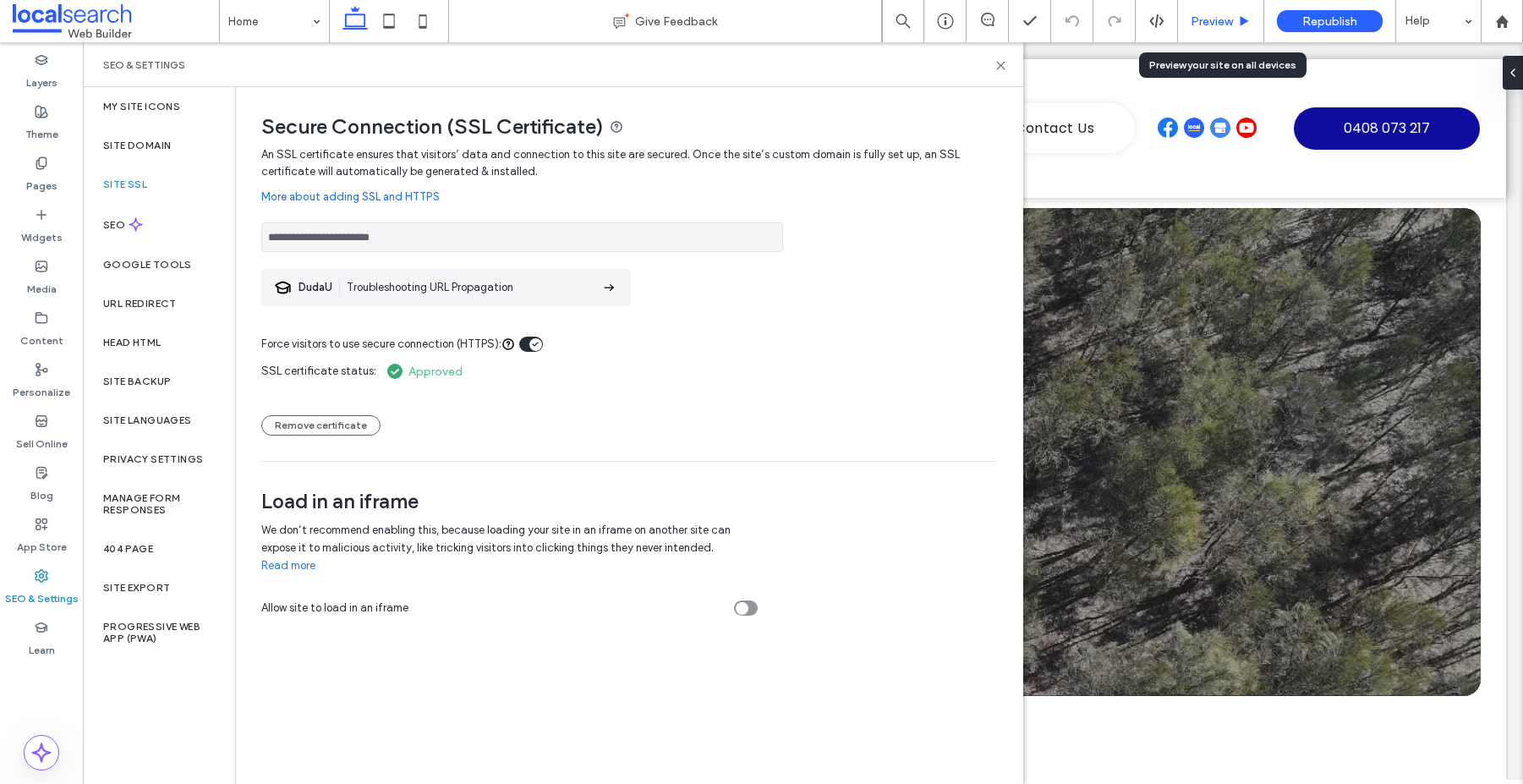
click at [1229, 20] on span "Preview" at bounding box center [1212, 21] width 43 height 15
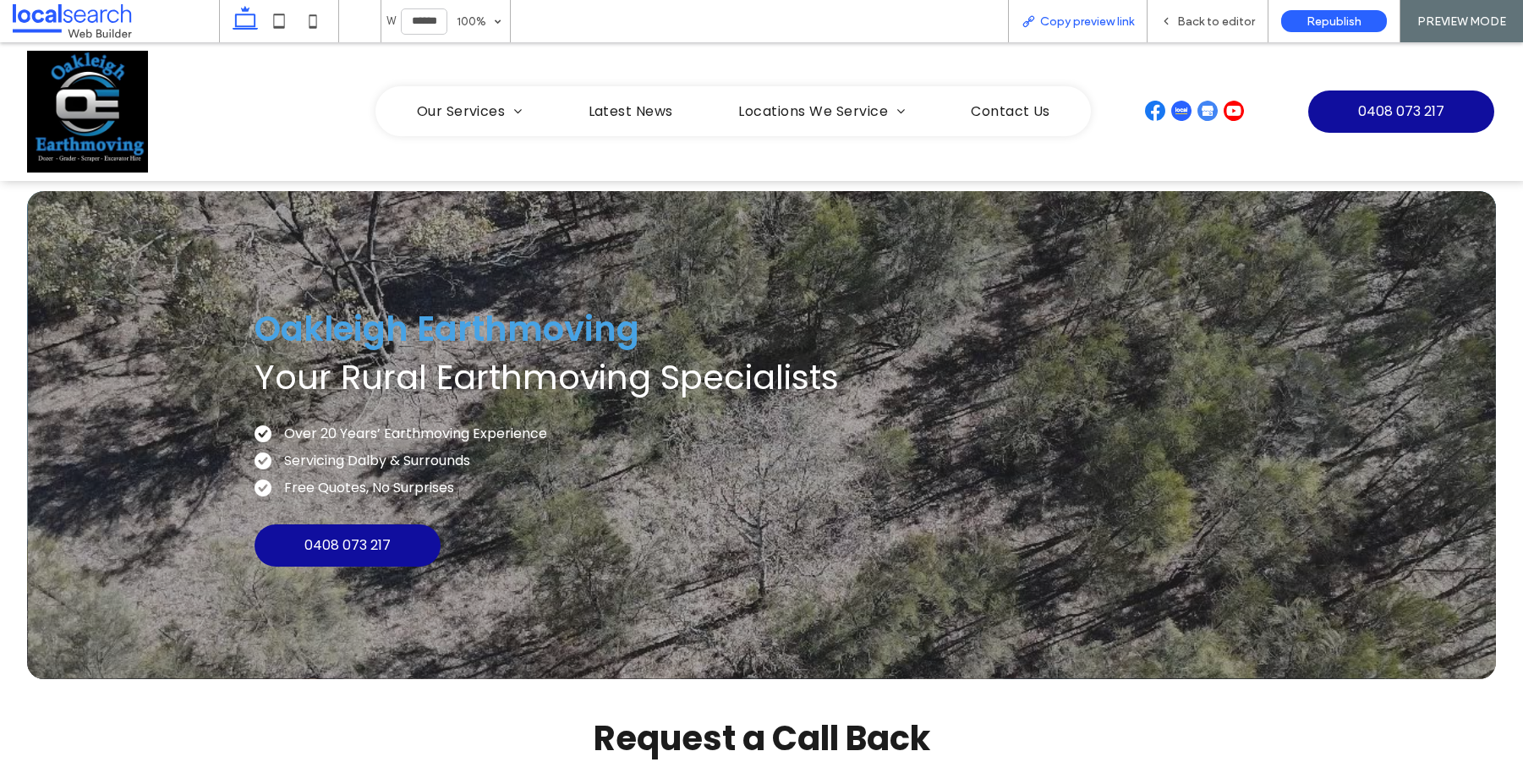
click at [1090, 23] on span "Copy preview link" at bounding box center [1086, 21] width 94 height 15
click at [1212, 7] on div "Back to editor" at bounding box center [1207, 21] width 121 height 43
click at [1203, 16] on span "Back to editor" at bounding box center [1216, 21] width 77 height 15
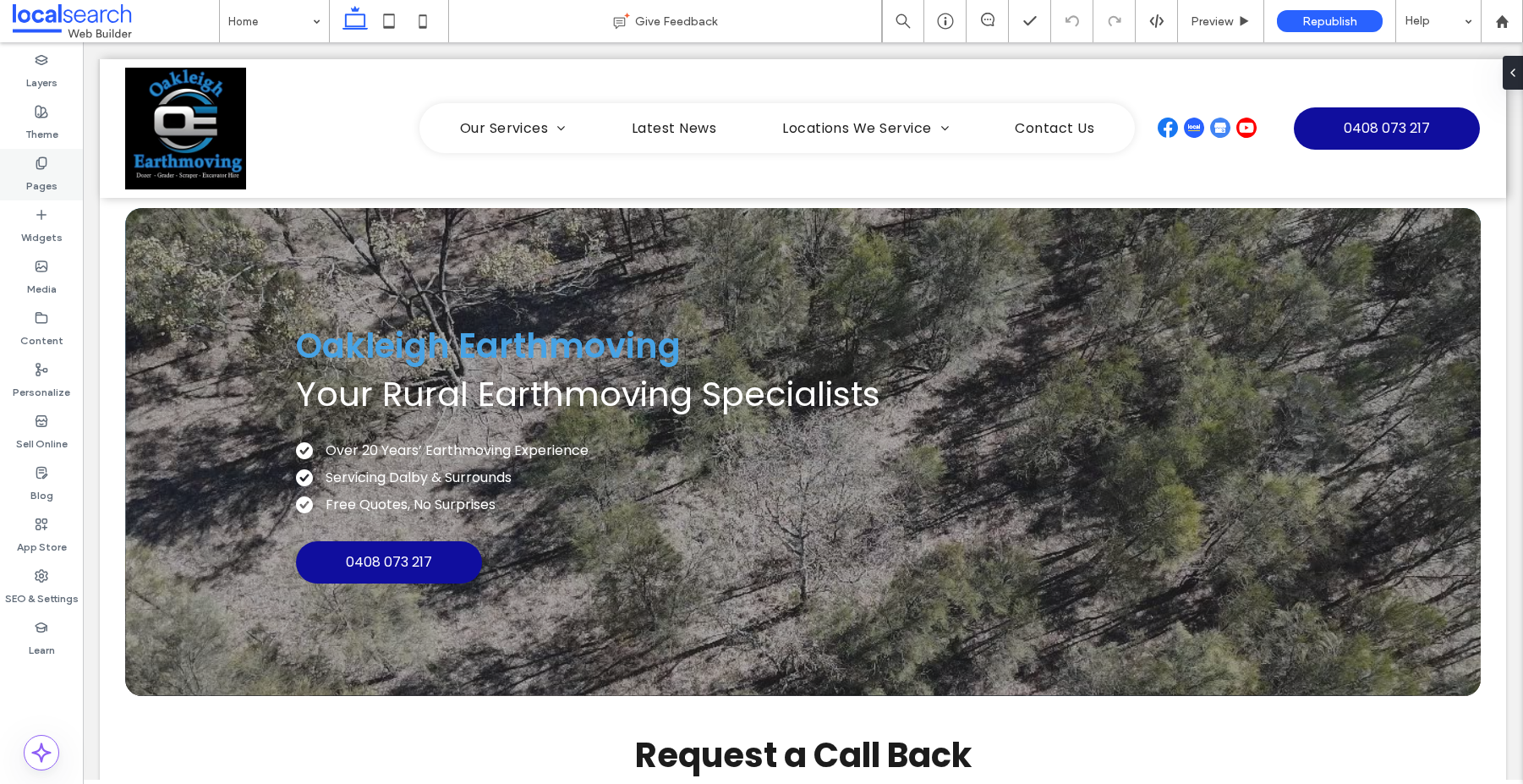
click at [37, 177] on label "Pages" at bounding box center [42, 182] width 31 height 23
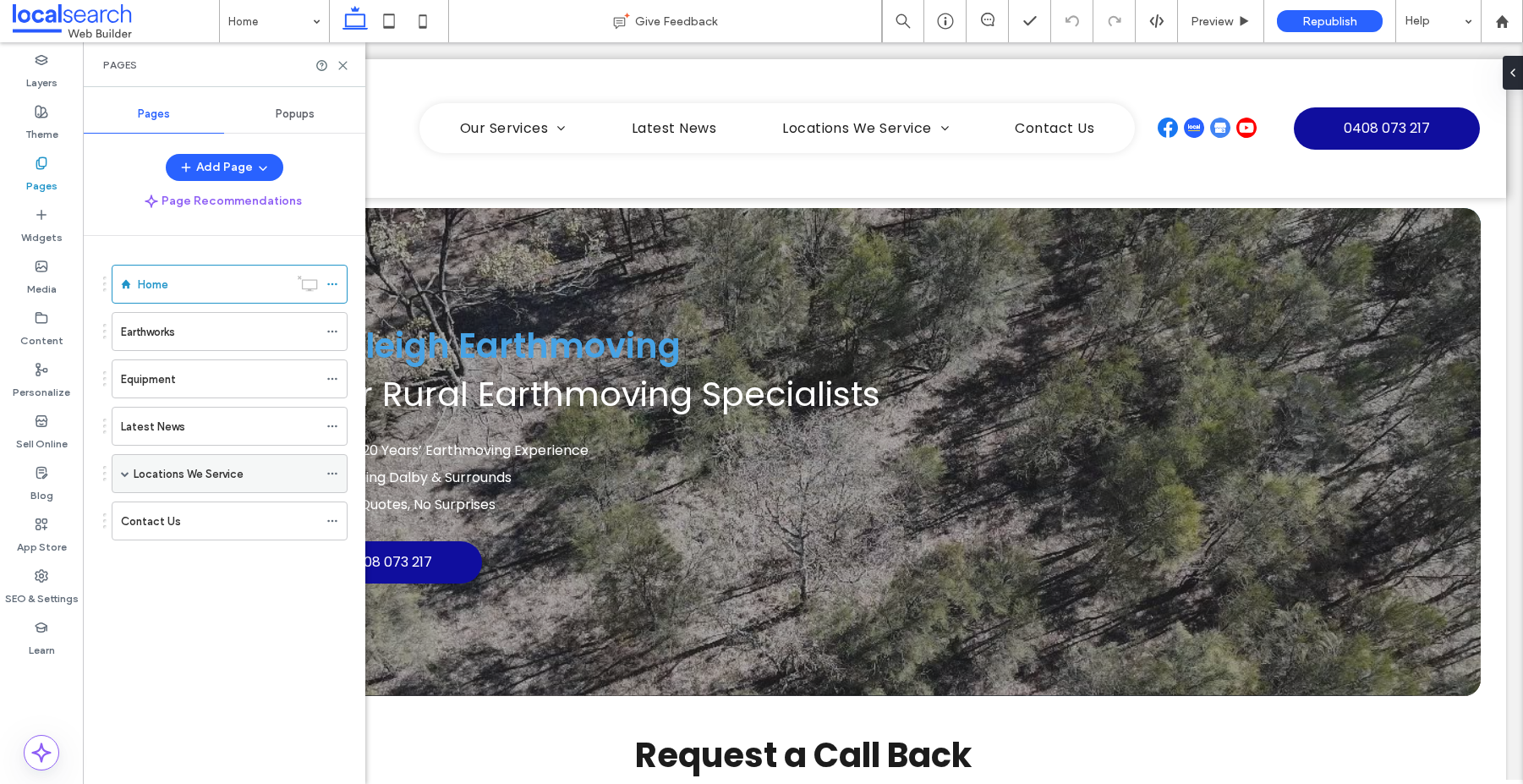
click at [123, 476] on span at bounding box center [125, 473] width 9 height 9
click at [181, 472] on label "Locations We Service" at bounding box center [189, 473] width 110 height 30
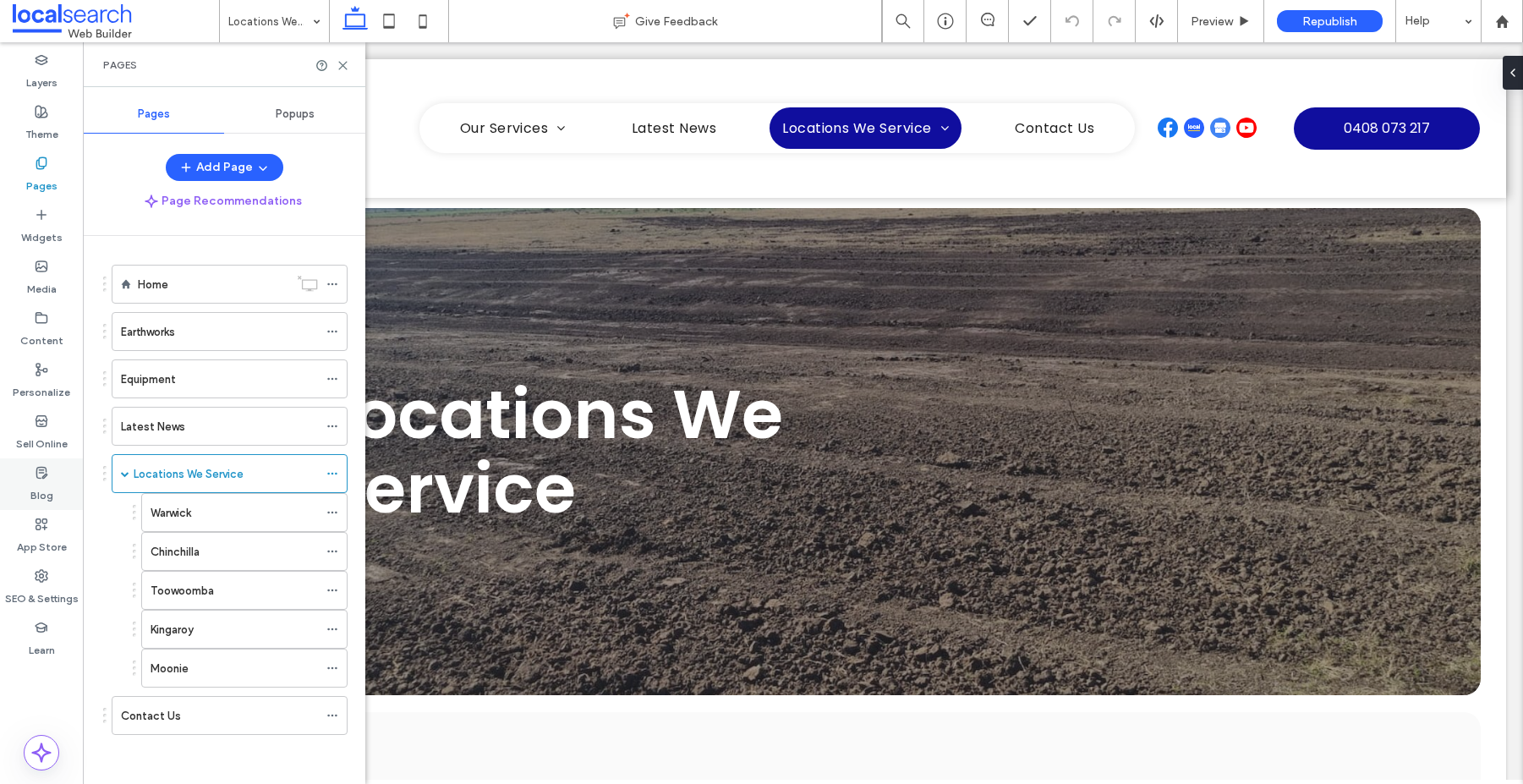
click at [40, 578] on use at bounding box center [42, 576] width 12 height 12
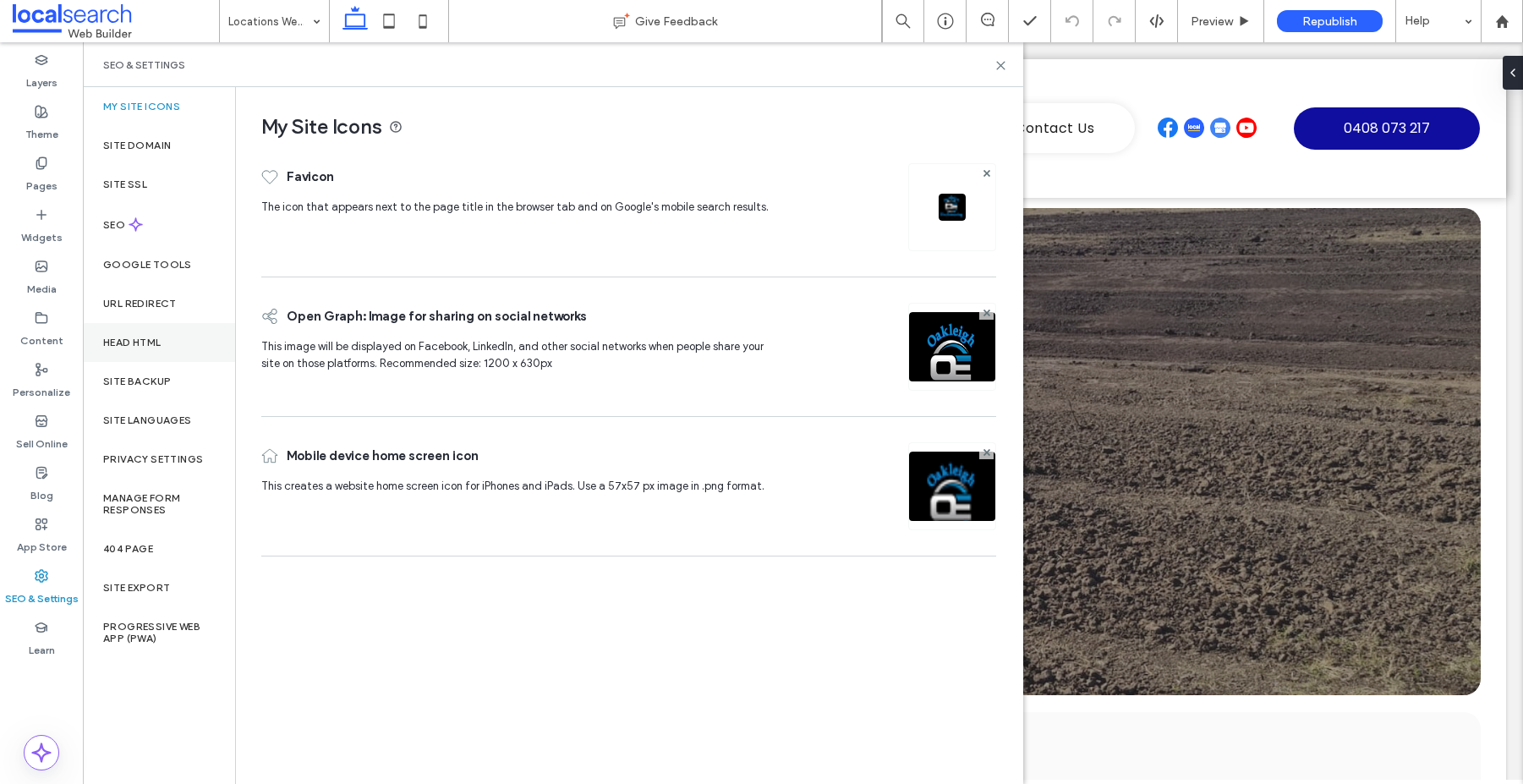
click at [136, 338] on label "Head HTML" at bounding box center [133, 343] width 58 height 12
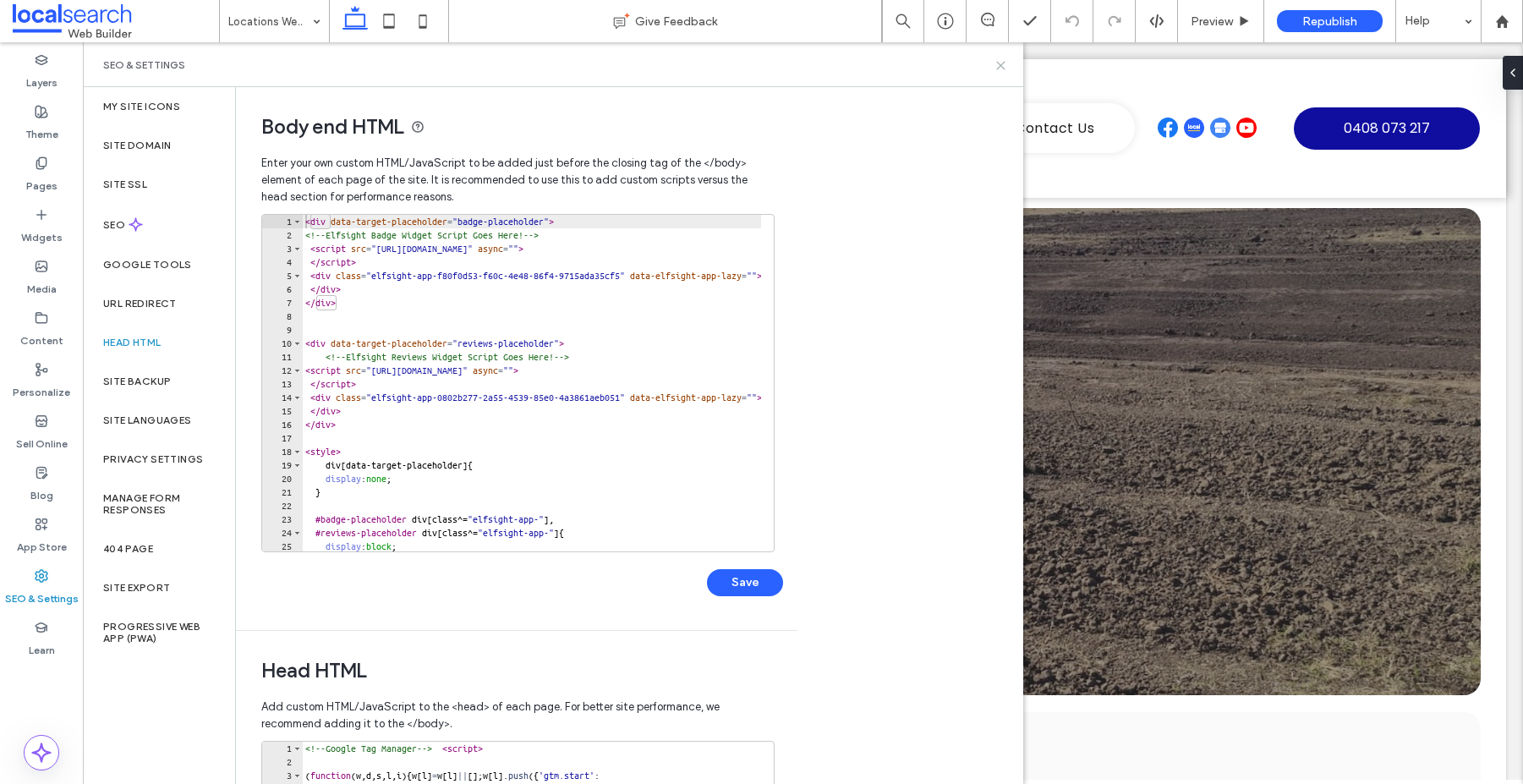
click at [999, 61] on icon at bounding box center [1000, 65] width 13 height 13
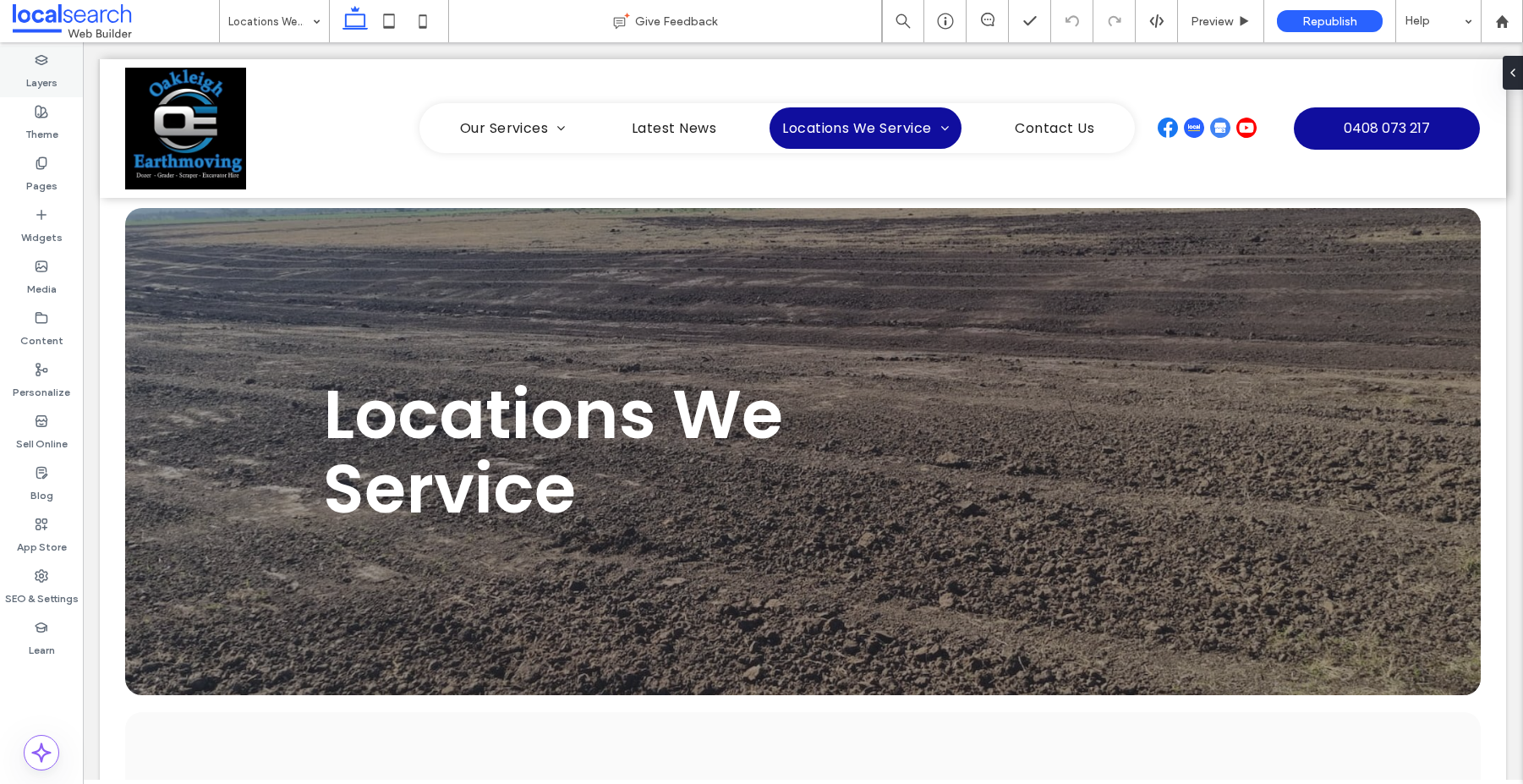
click at [44, 72] on label "Layers" at bounding box center [42, 78] width 31 height 23
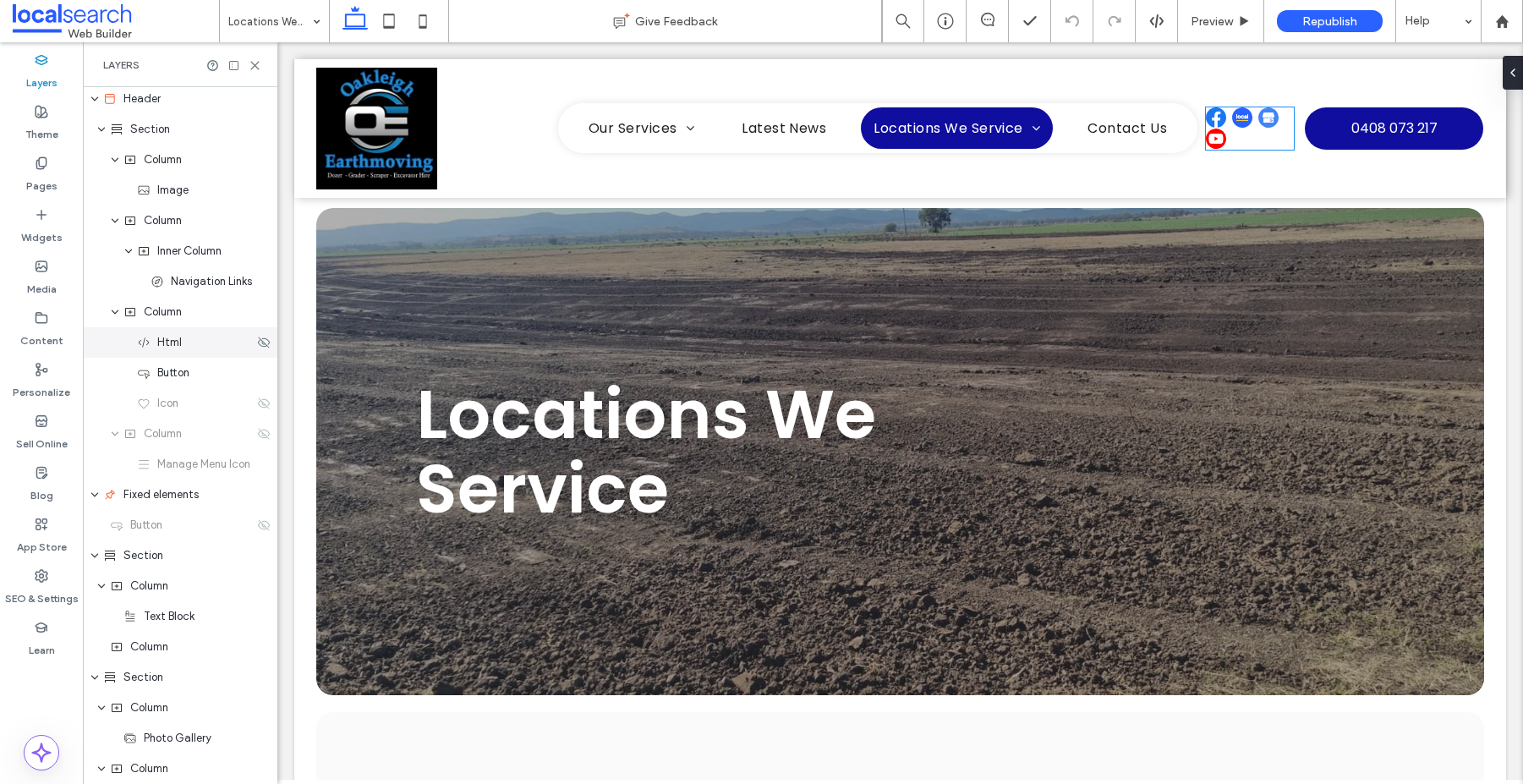
scroll to position [7, 0]
click at [168, 338] on span "Html" at bounding box center [168, 339] width 24 height 16
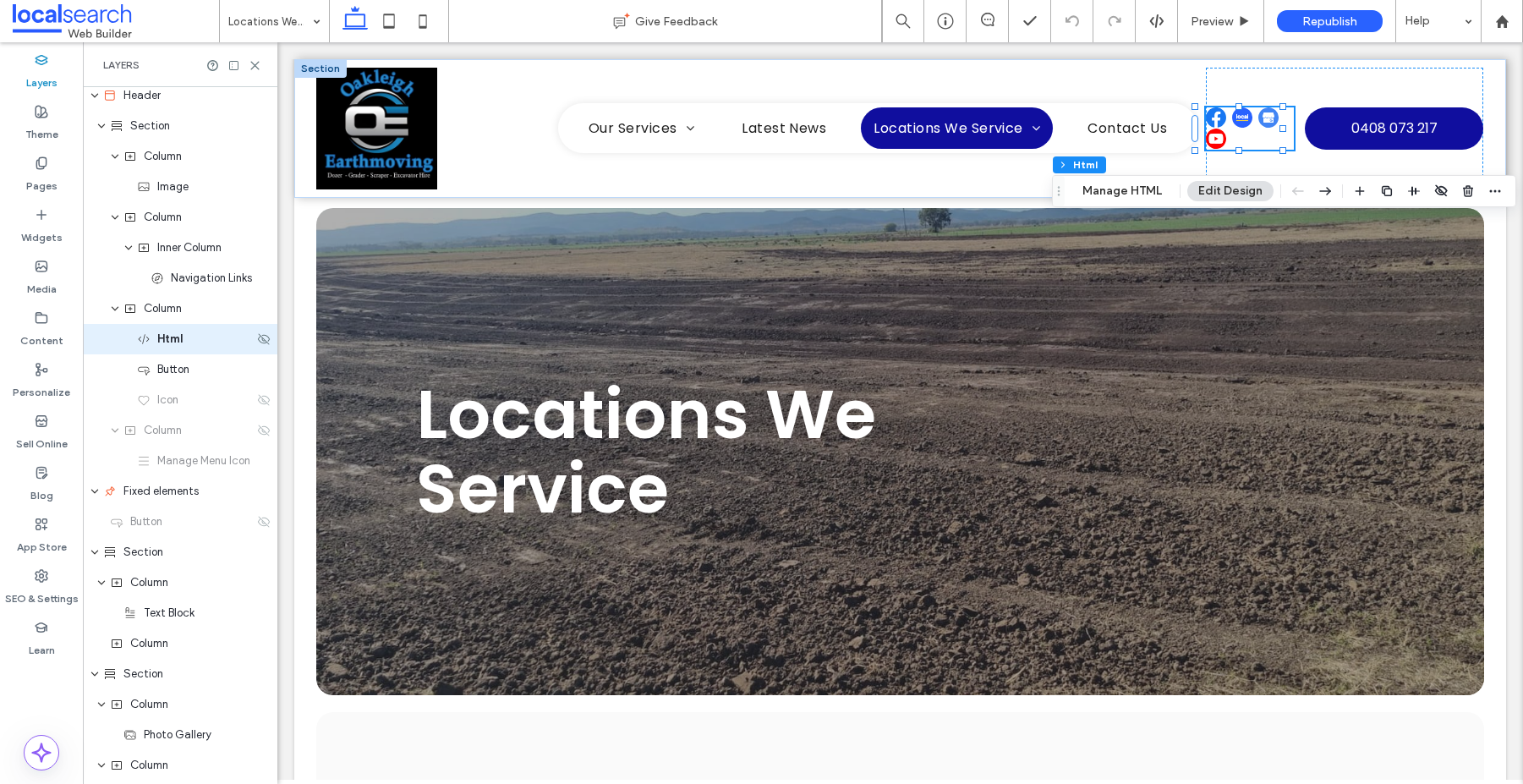
scroll to position [0, 0]
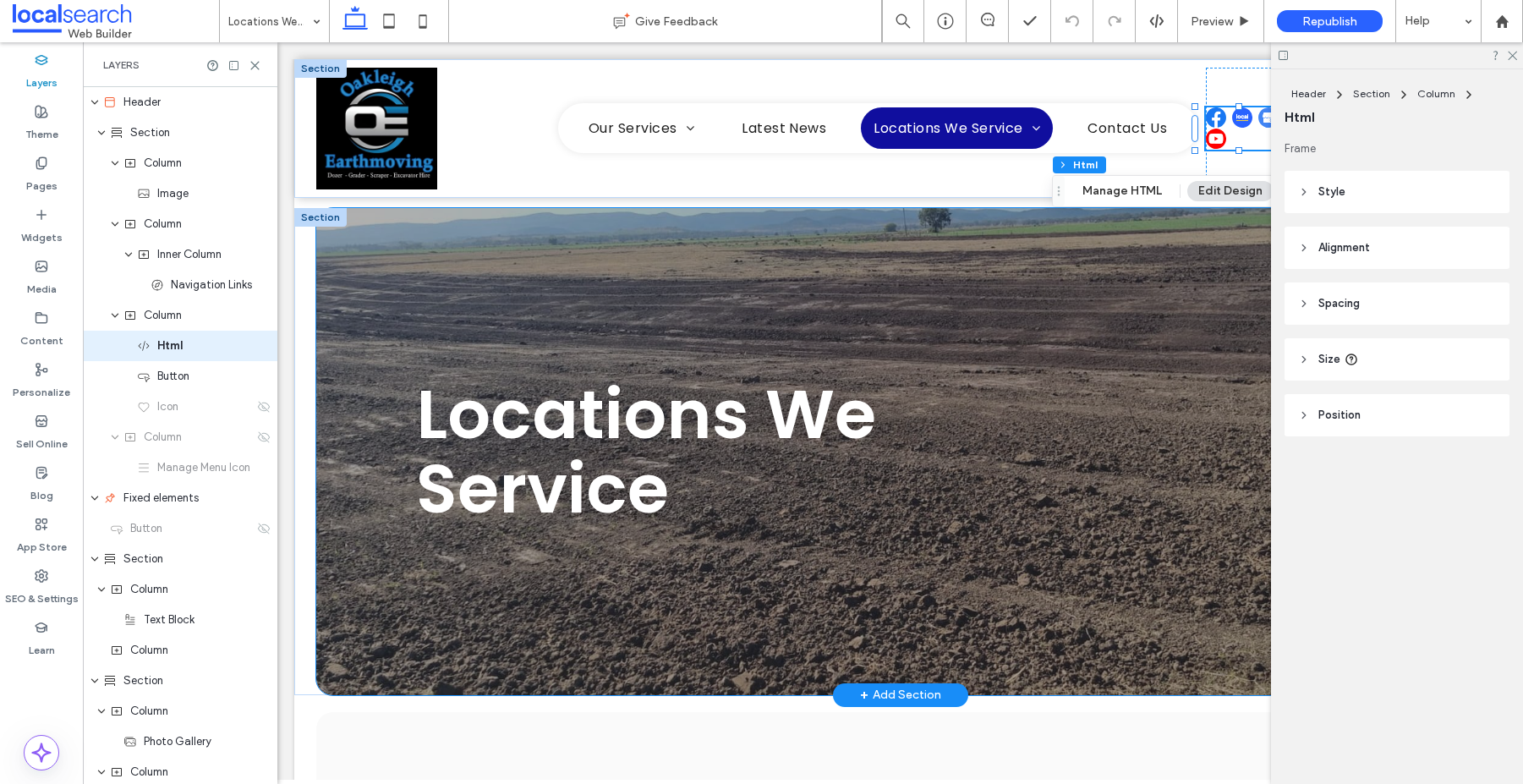
click at [602, 313] on div "Locations We Service" at bounding box center [900, 451] width 1015 height 487
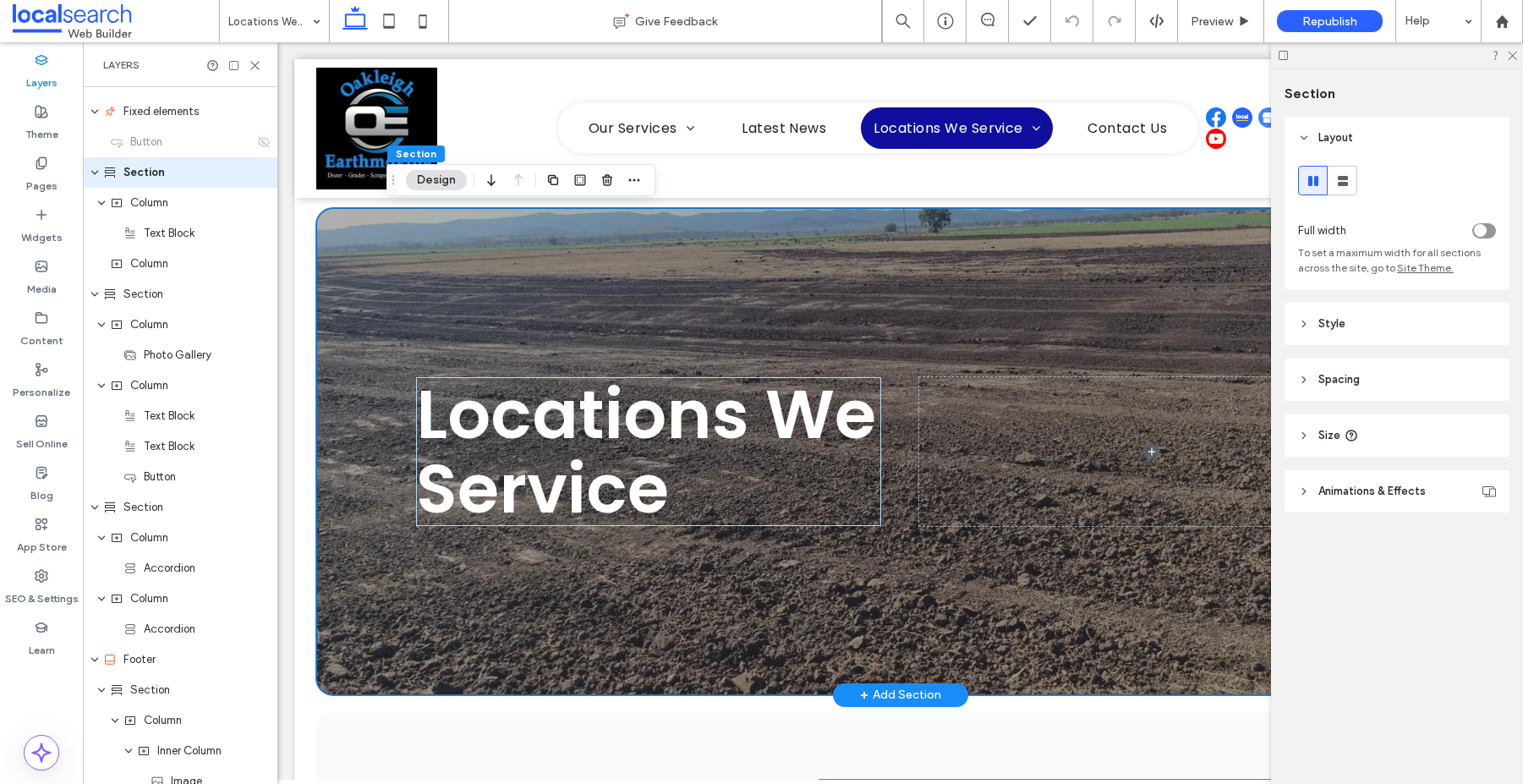
scroll to position [387, 0]
click at [31, 578] on div "SEO & Settings" at bounding box center [42, 587] width 83 height 51
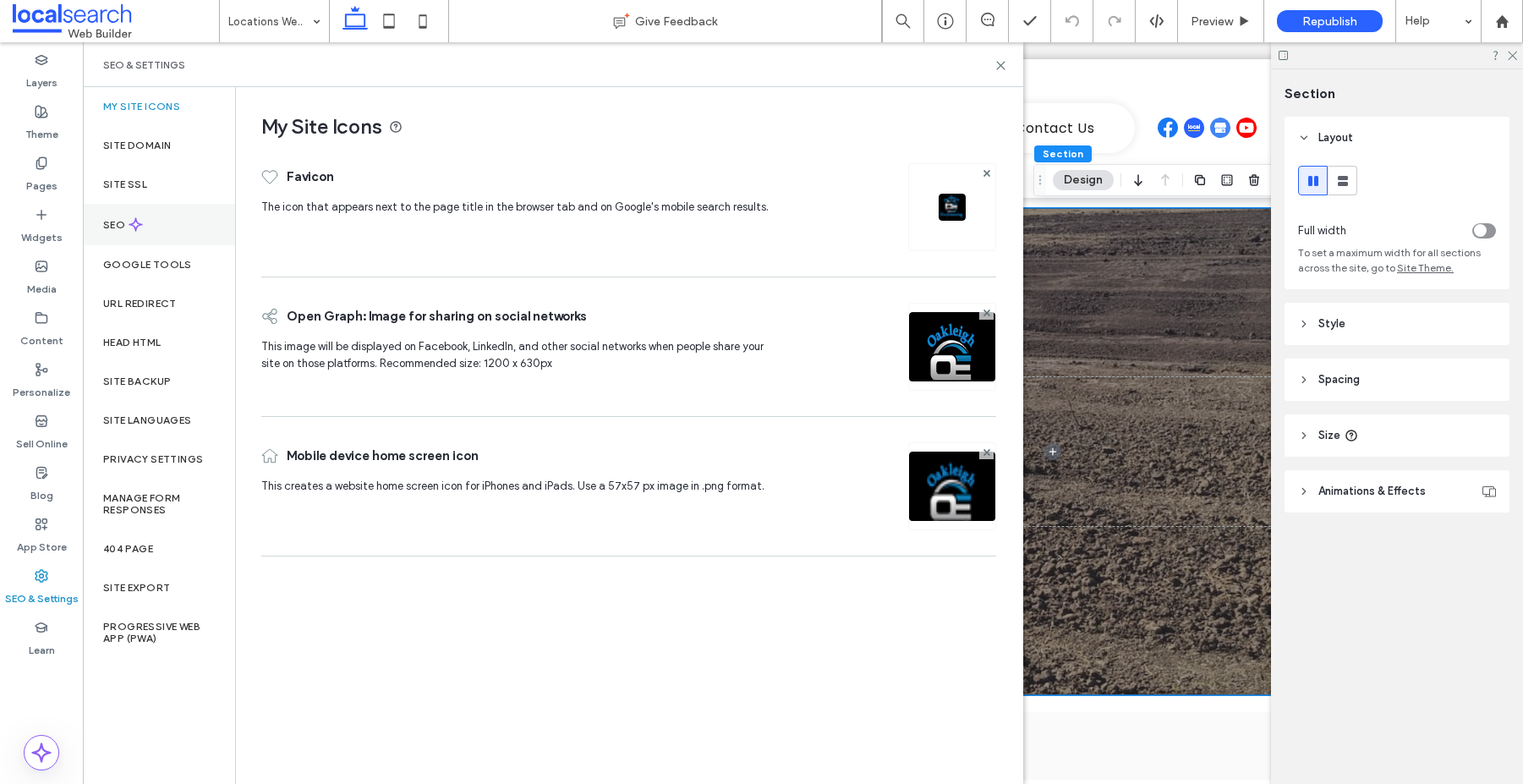
click at [102, 233] on div "SEO" at bounding box center [159, 225] width 152 height 42
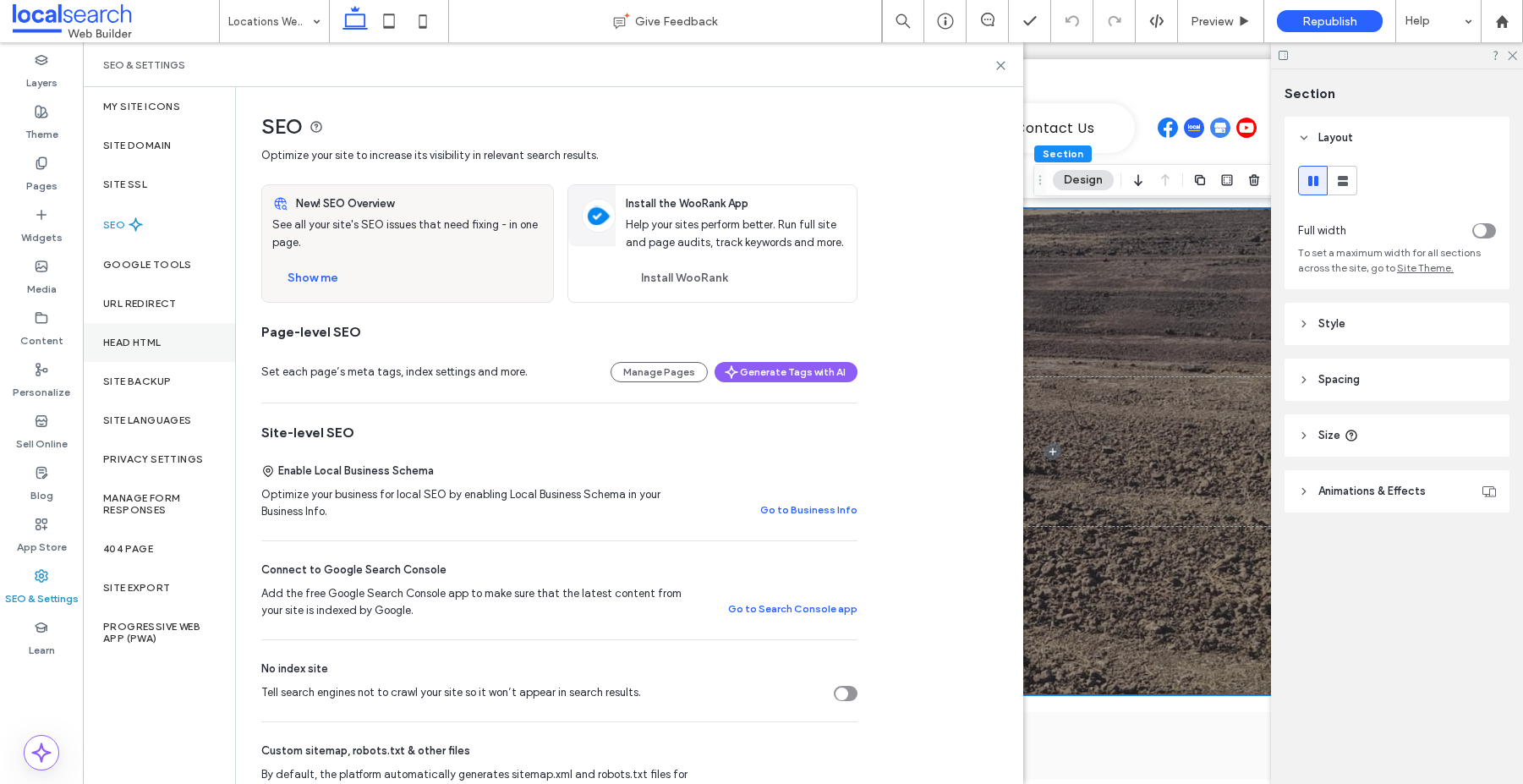
click at [126, 338] on label "Head HTML" at bounding box center [133, 343] width 58 height 12
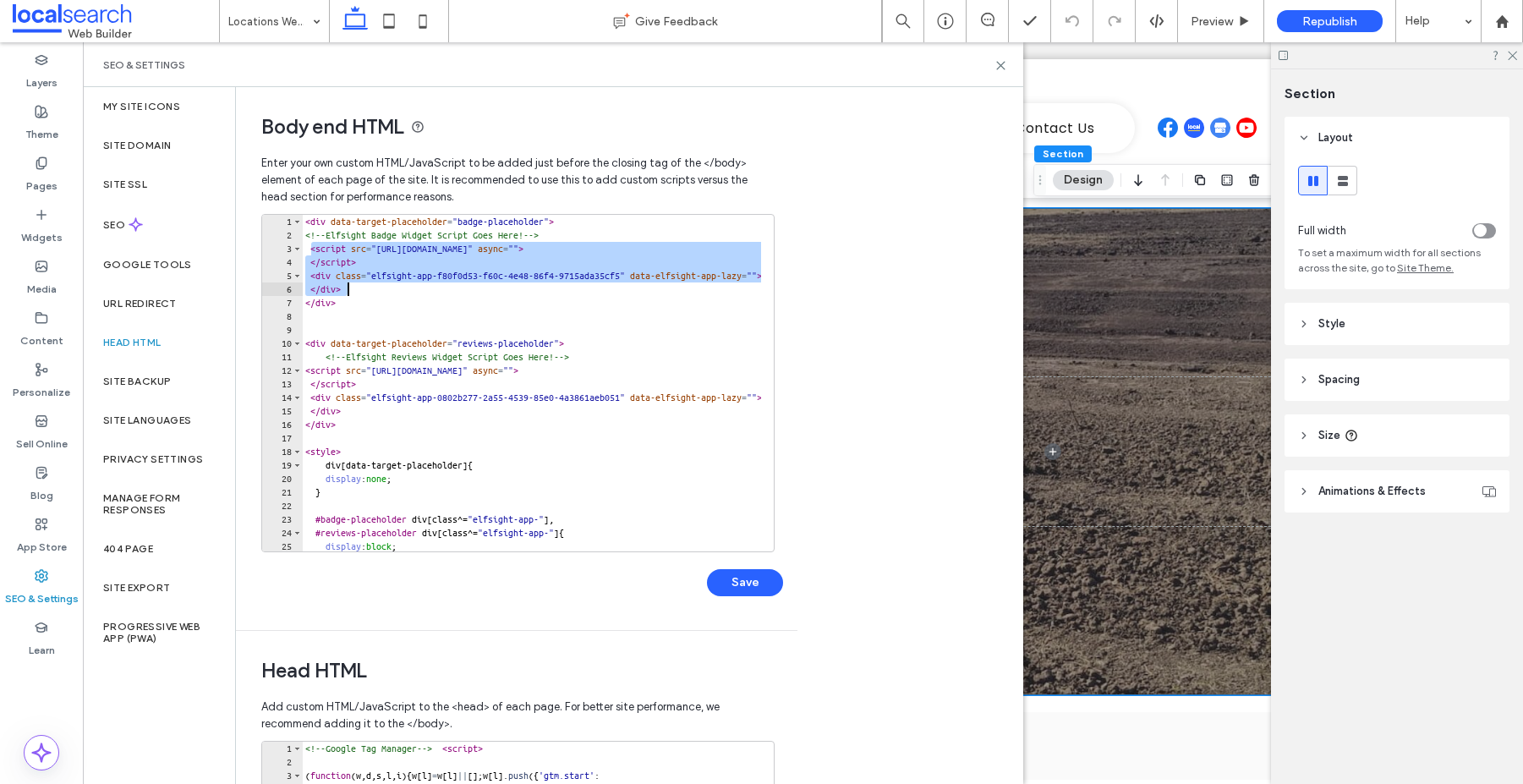
drag, startPoint x: 311, startPoint y: 251, endPoint x: 363, endPoint y: 284, distance: 61.6
click at [363, 284] on div "< div data-target-placeholder = "badge-placeholder" > <!-- Elfsight Badge Widge…" at bounding box center [579, 390] width 555 height 351
type textarea "**********"
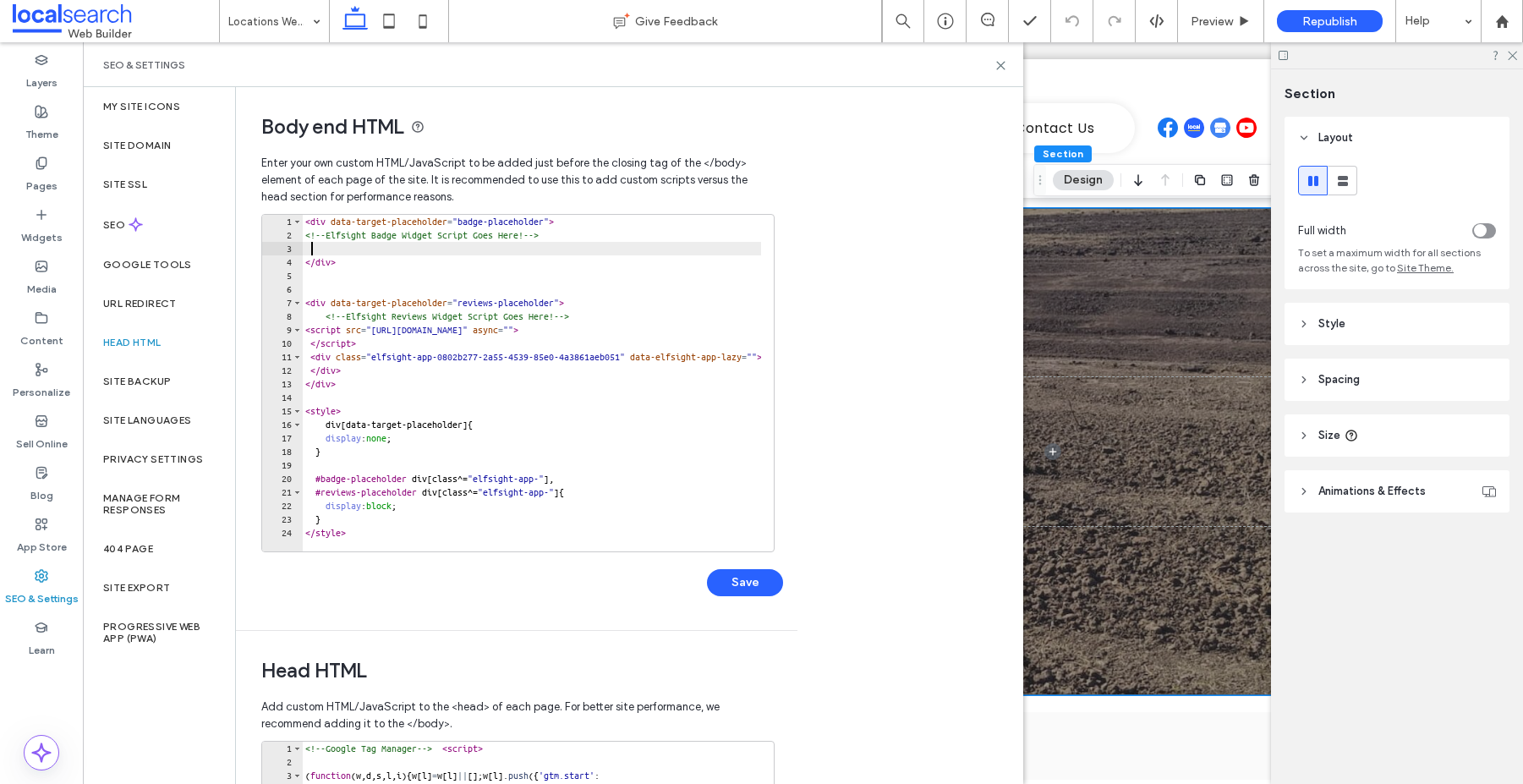
scroll to position [3, 0]
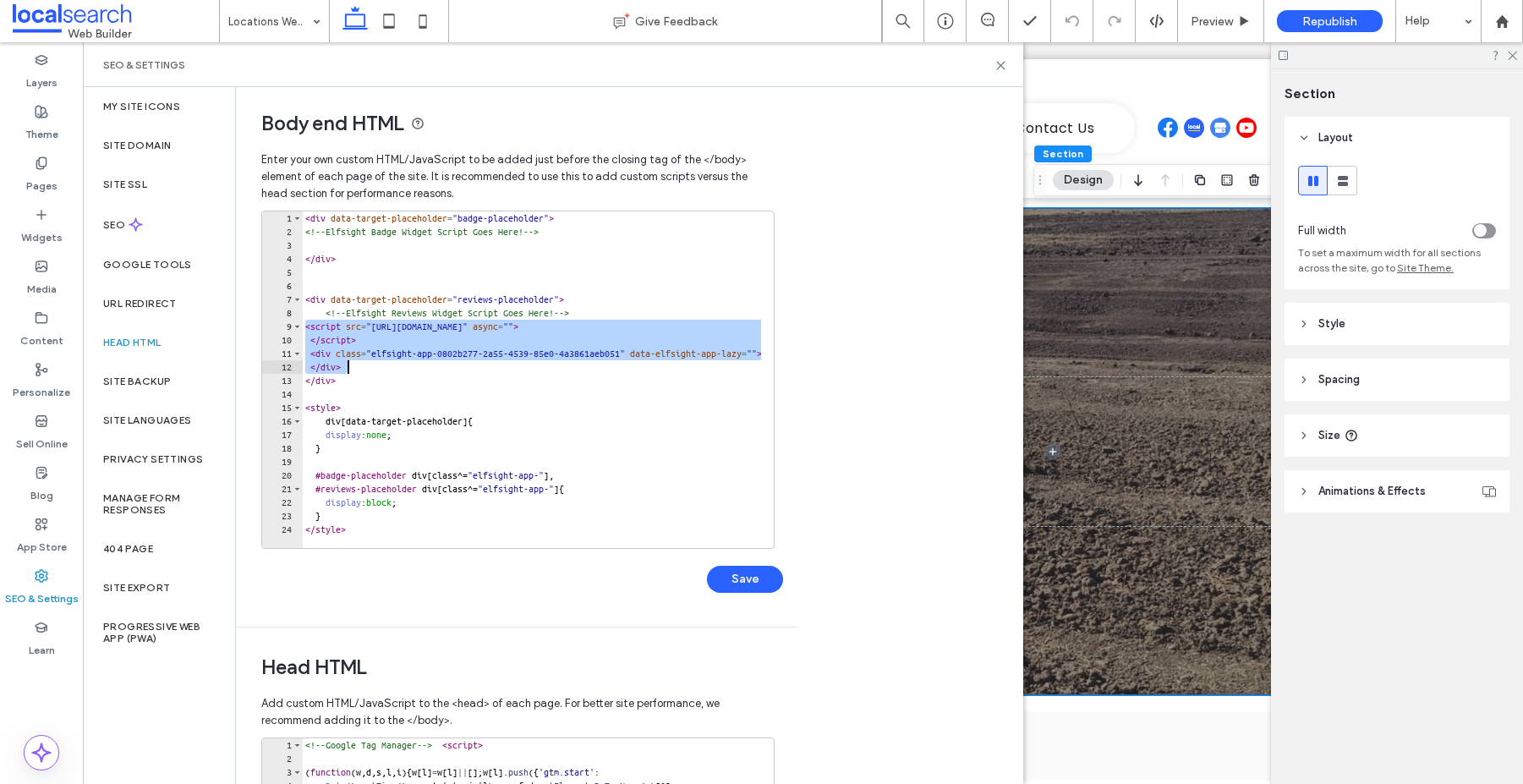
drag, startPoint x: 306, startPoint y: 327, endPoint x: 356, endPoint y: 361, distance: 60.5
click at [356, 361] on div "< div data-target-placeholder = "badge-placeholder" > <!-- Elfsight Badge Widge…" at bounding box center [579, 386] width 555 height 351
type textarea "**********"
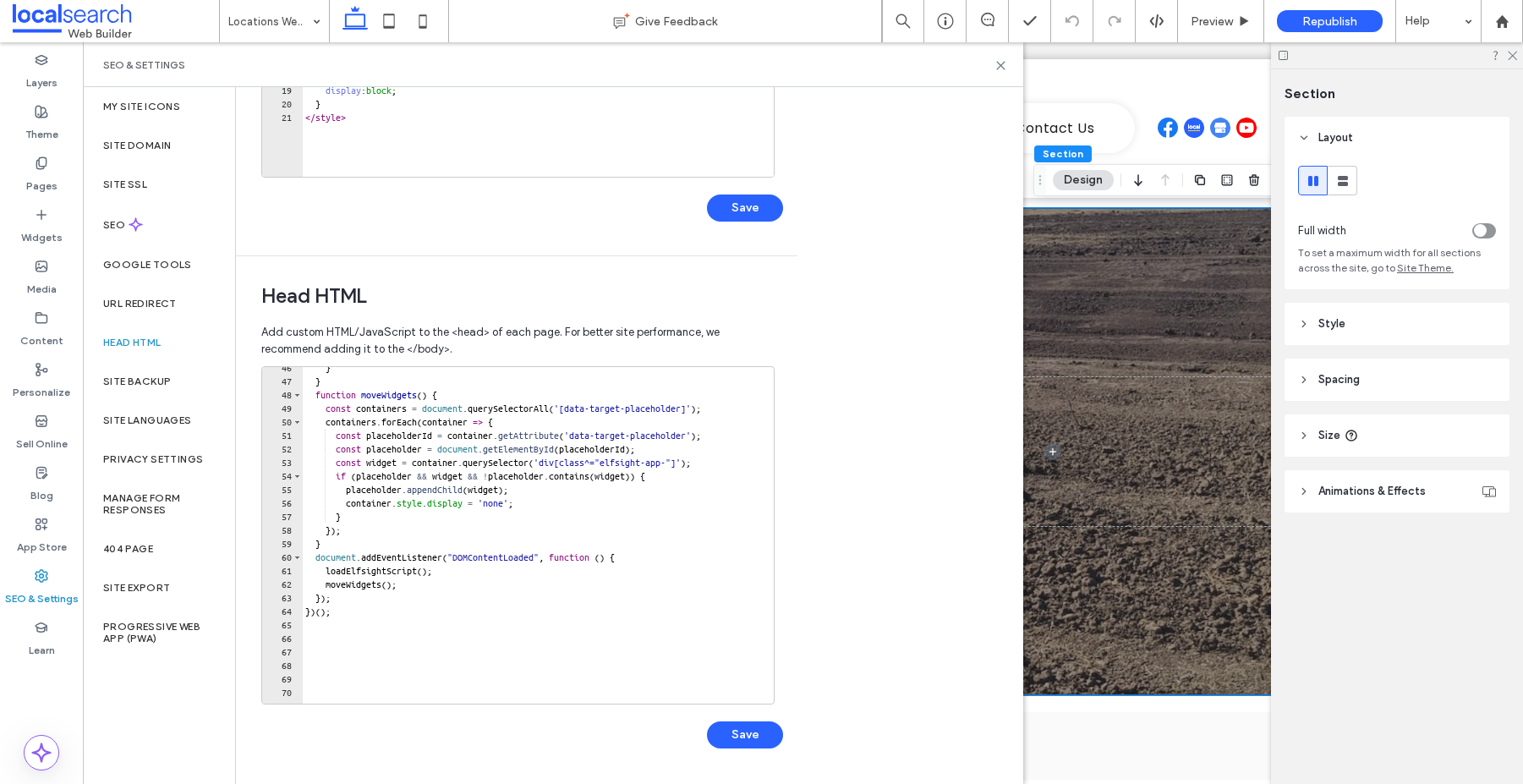
scroll to position [705, 0]
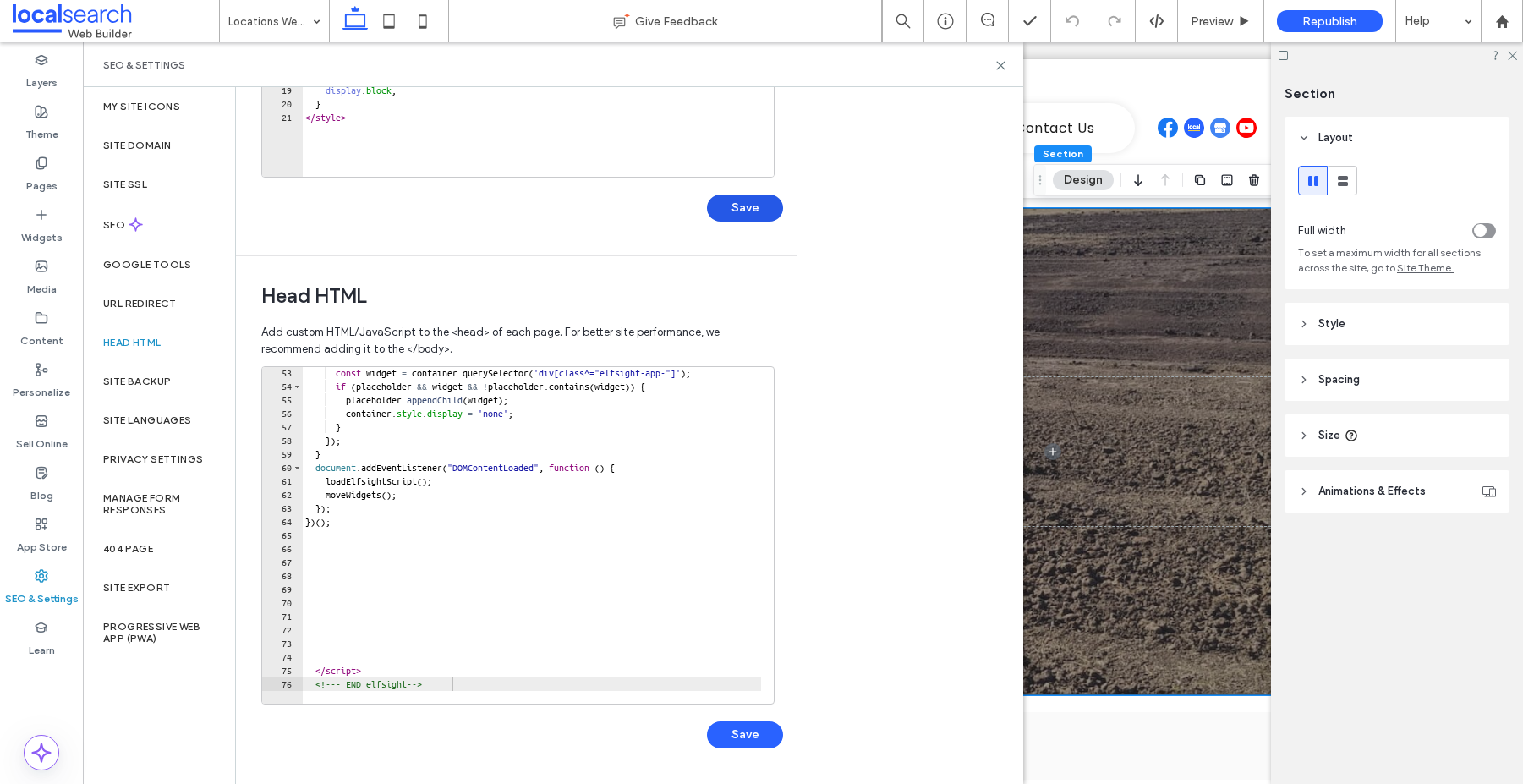
click at [727, 210] on button "Save" at bounding box center [745, 208] width 76 height 27
click at [994, 62] on icon at bounding box center [1000, 65] width 13 height 13
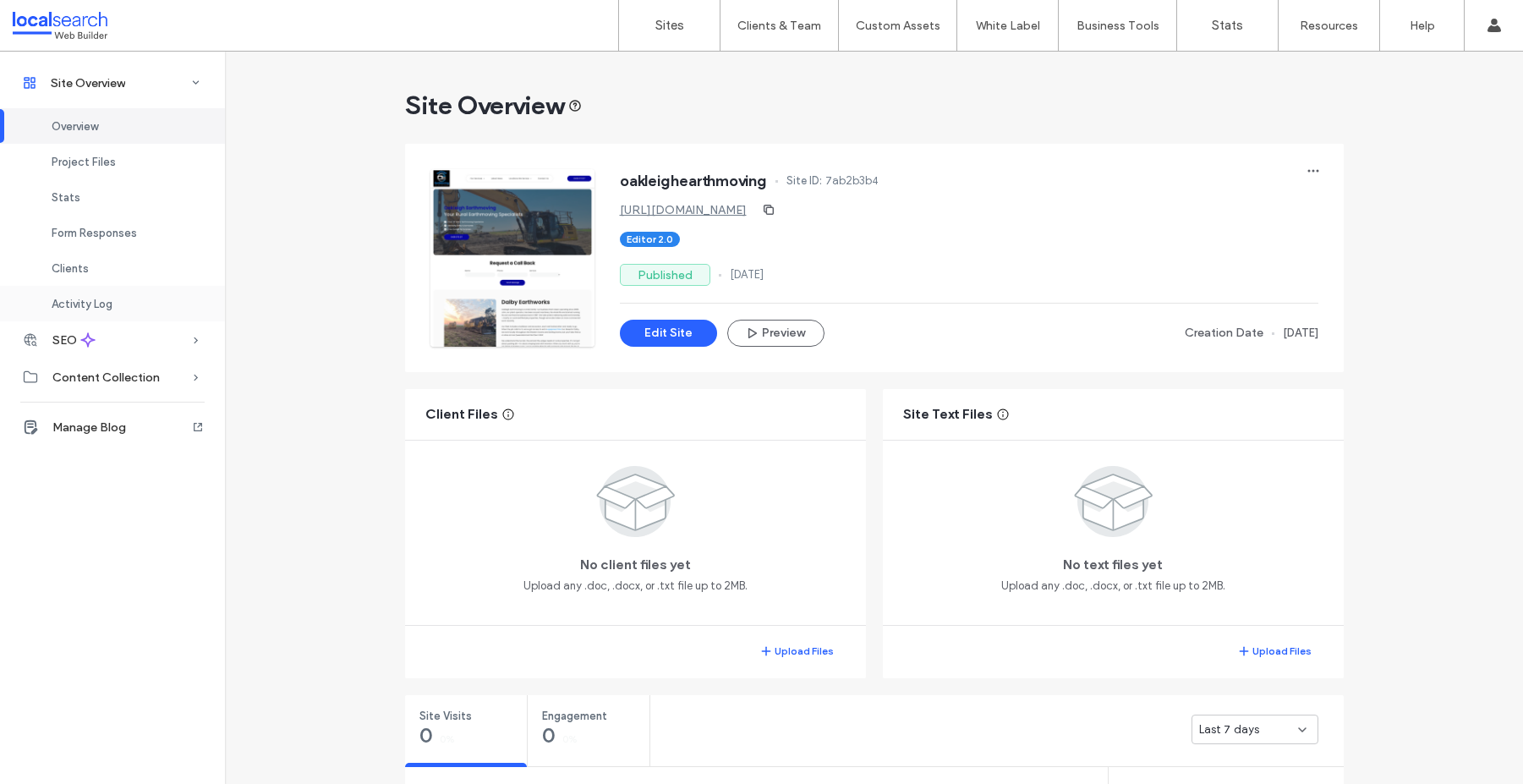
click at [126, 300] on div "Activity Log" at bounding box center [112, 303] width 225 height 36
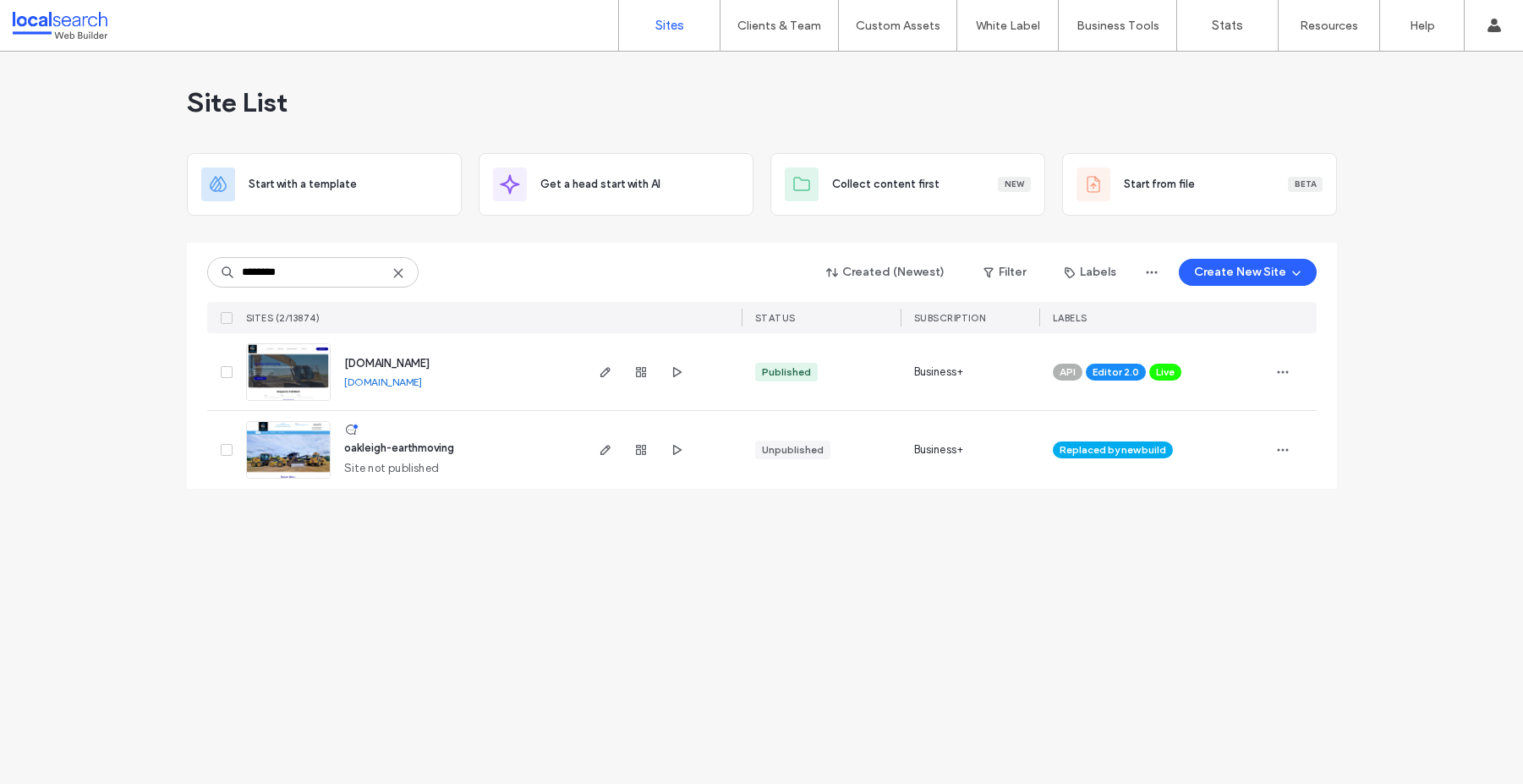
type input "********"
drag, startPoint x: 396, startPoint y: 271, endPoint x: 519, endPoint y: 271, distance: 123.0
click at [396, 271] on use at bounding box center [398, 273] width 8 height 8
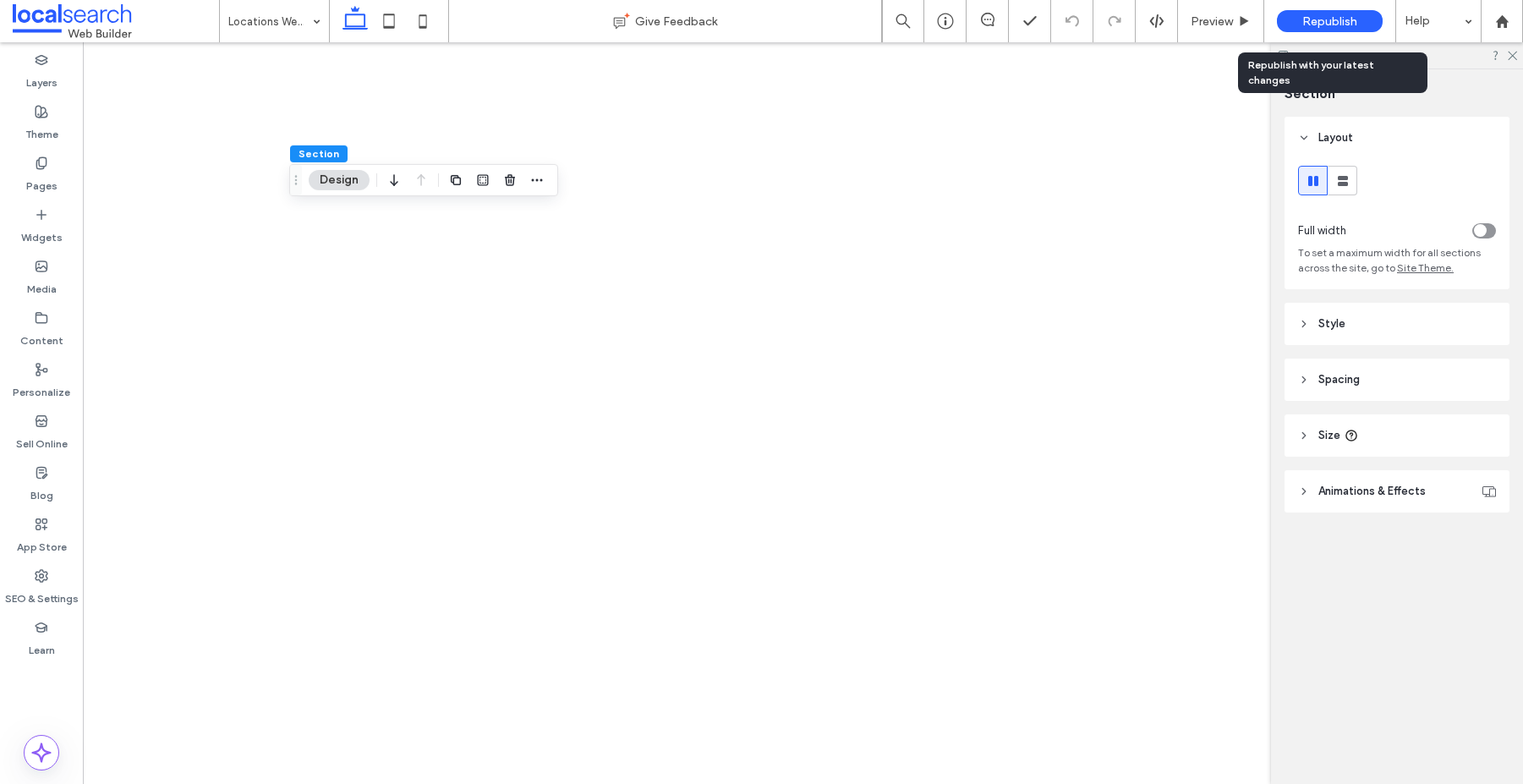
click at [1312, 15] on span "Republish" at bounding box center [1329, 21] width 55 height 15
